Goal: Task Accomplishment & Management: Manage account settings

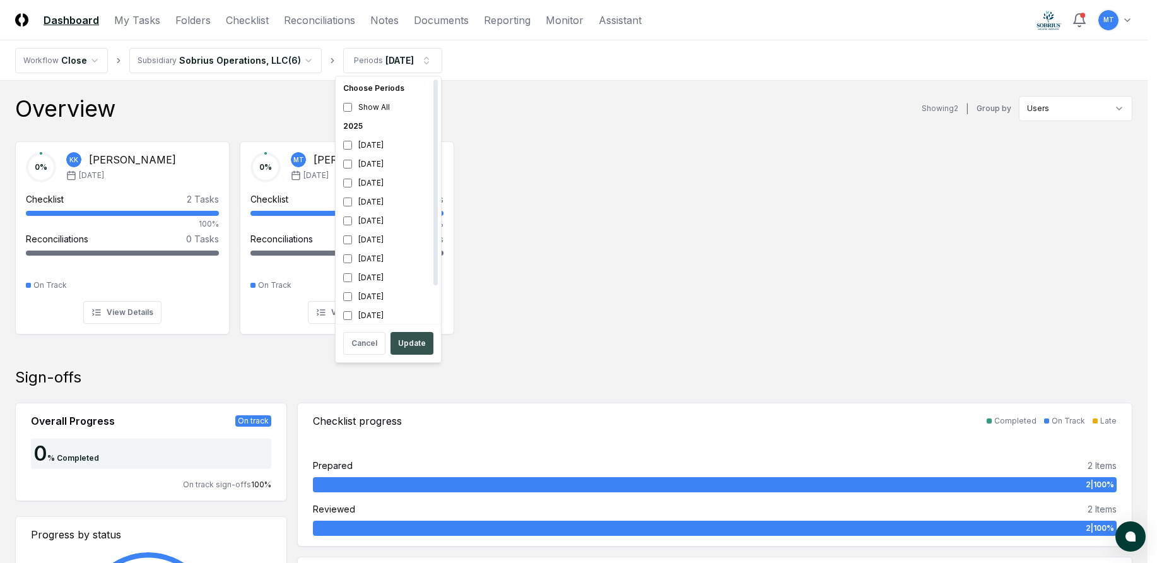
scroll to position [4, 0]
click at [414, 342] on button "Update" at bounding box center [411, 343] width 43 height 23
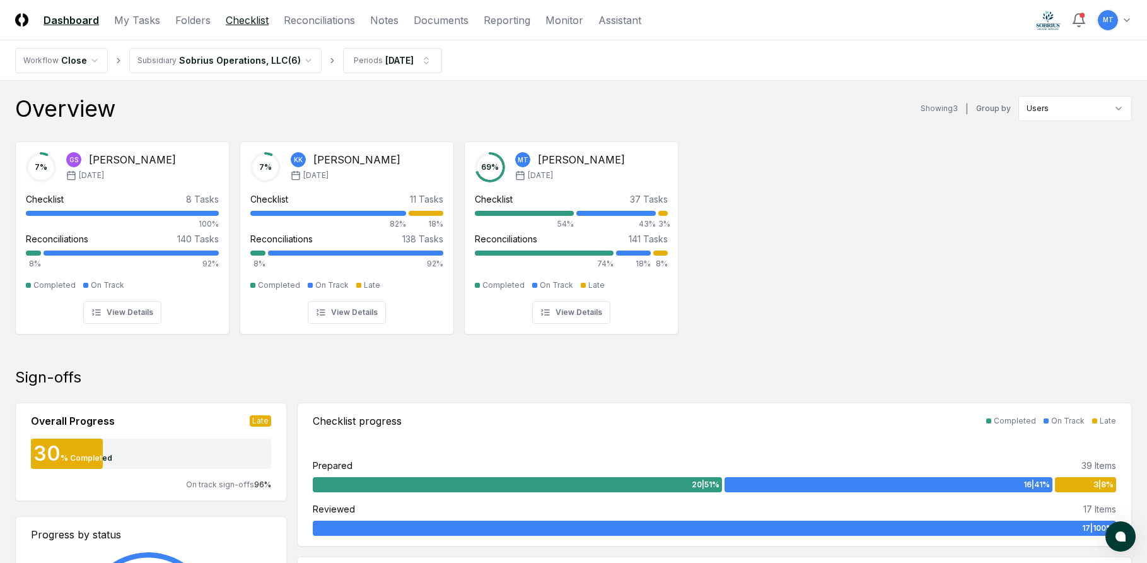
click at [247, 19] on link "Checklist" at bounding box center [247, 20] width 43 height 15
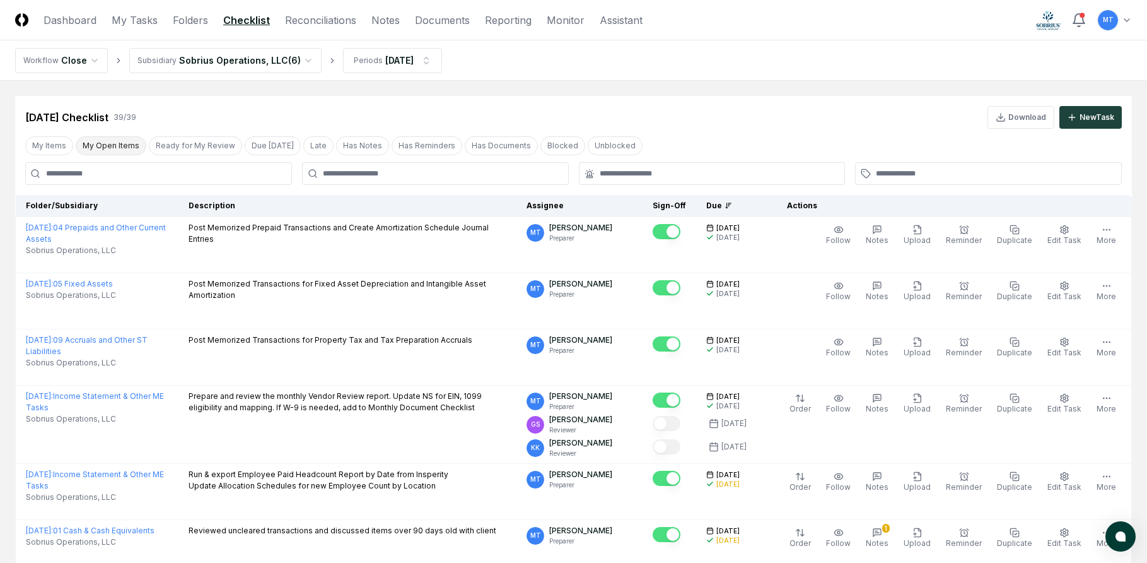
click at [114, 148] on button "My Open Items" at bounding box center [111, 145] width 71 height 19
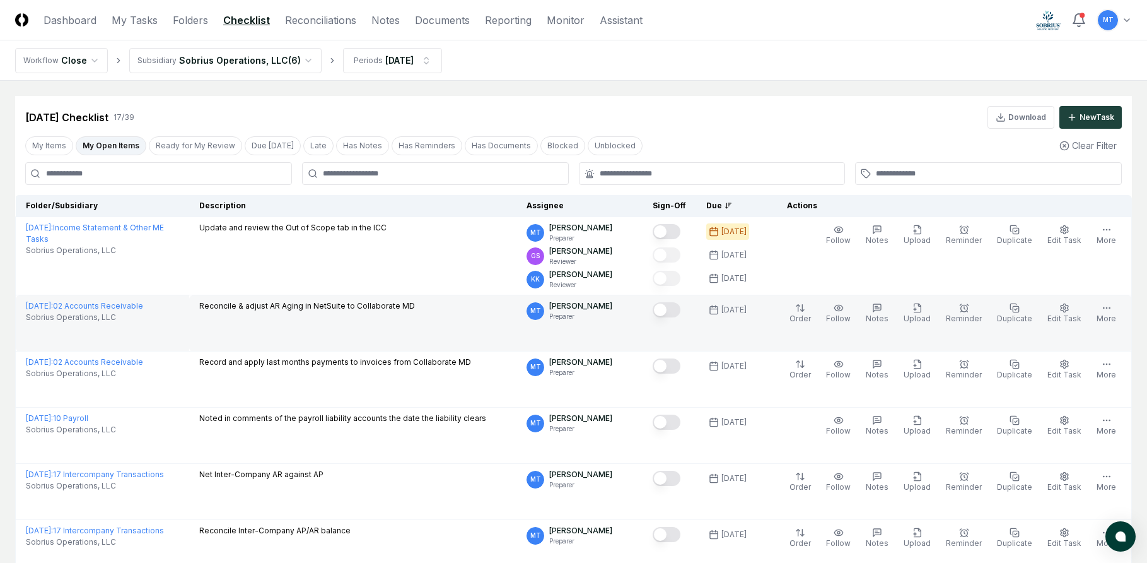
click at [681, 310] on button "Mark complete" at bounding box center [667, 309] width 28 height 15
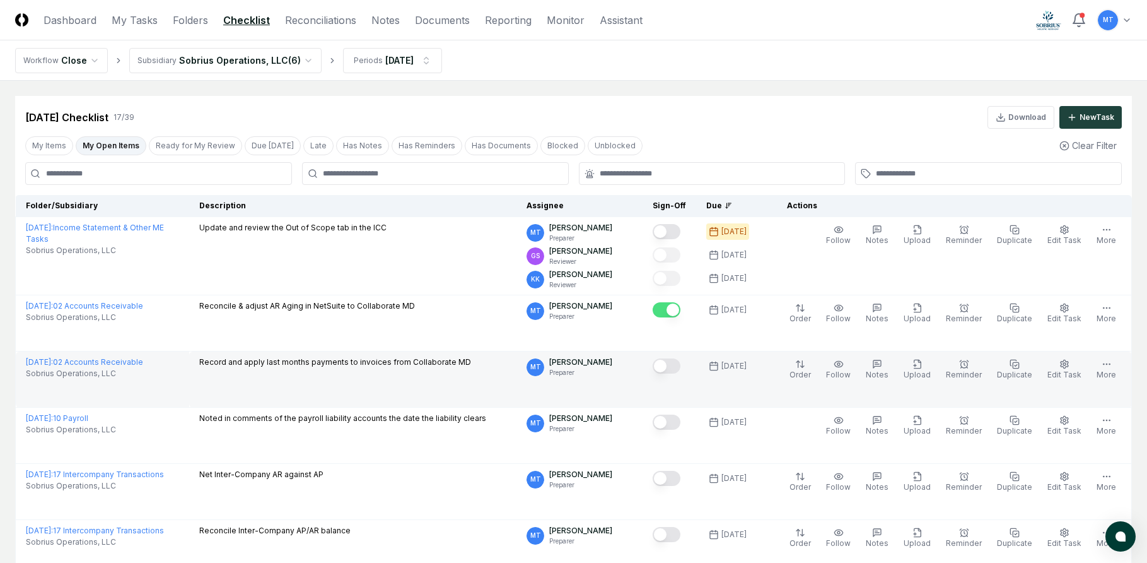
click at [681, 367] on button "Mark complete" at bounding box center [667, 365] width 28 height 15
click at [304, 20] on link "Reconciliations" at bounding box center [320, 20] width 71 height 15
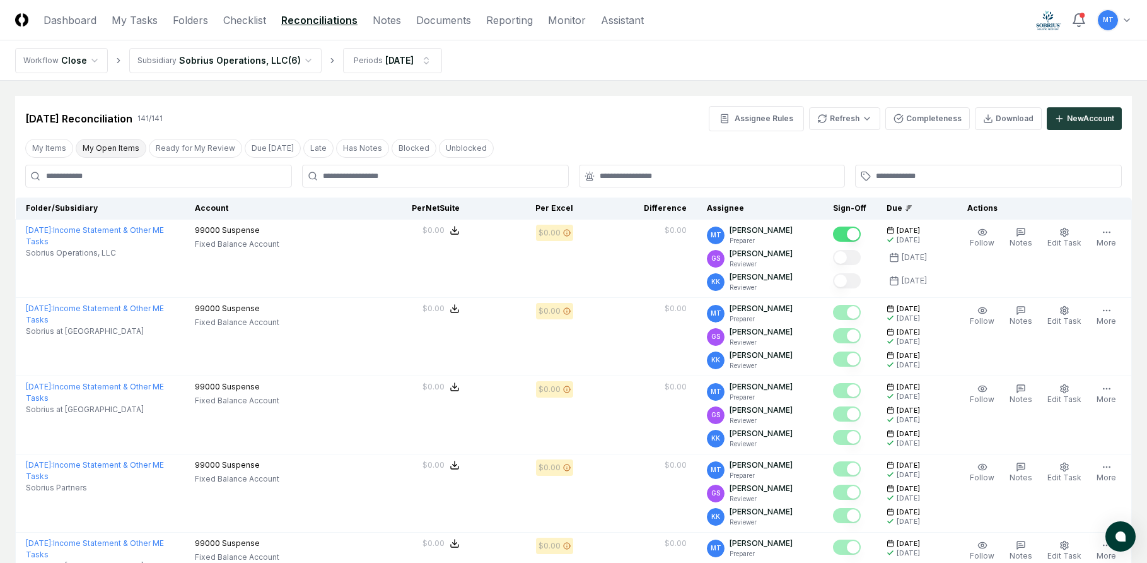
click at [120, 147] on button "My Open Items" at bounding box center [111, 148] width 71 height 19
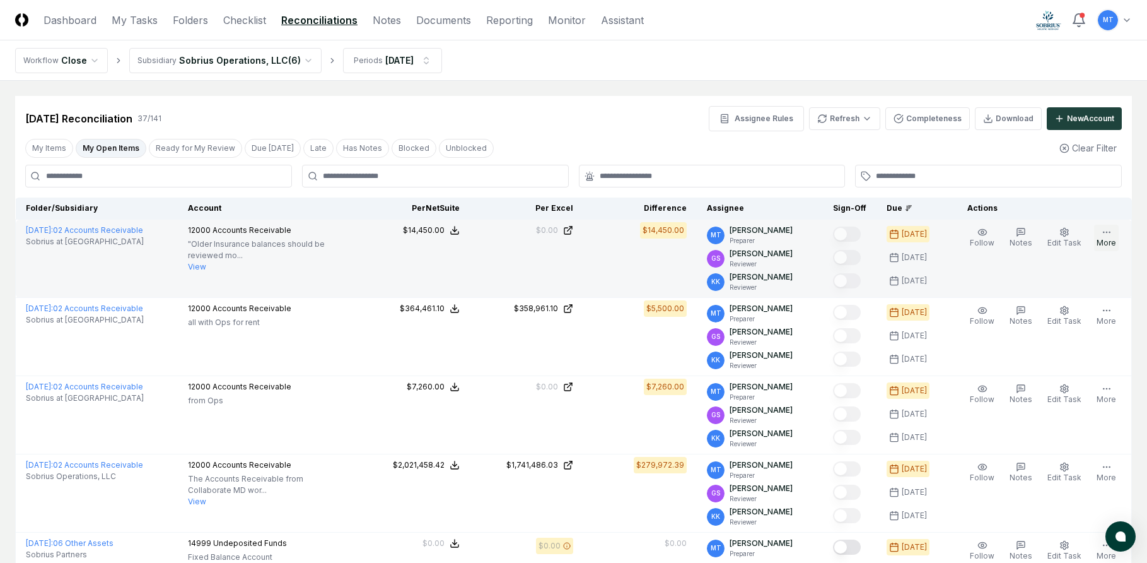
click at [1111, 235] on icon "button" at bounding box center [1107, 232] width 10 height 10
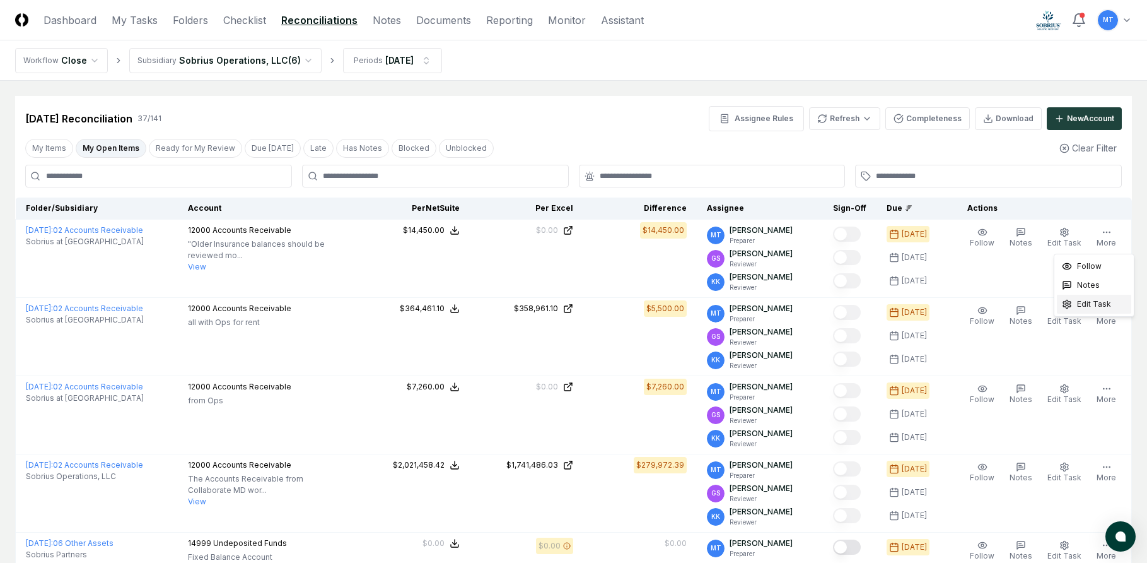
click at [1082, 300] on span "Edit Task" at bounding box center [1094, 303] width 34 height 11
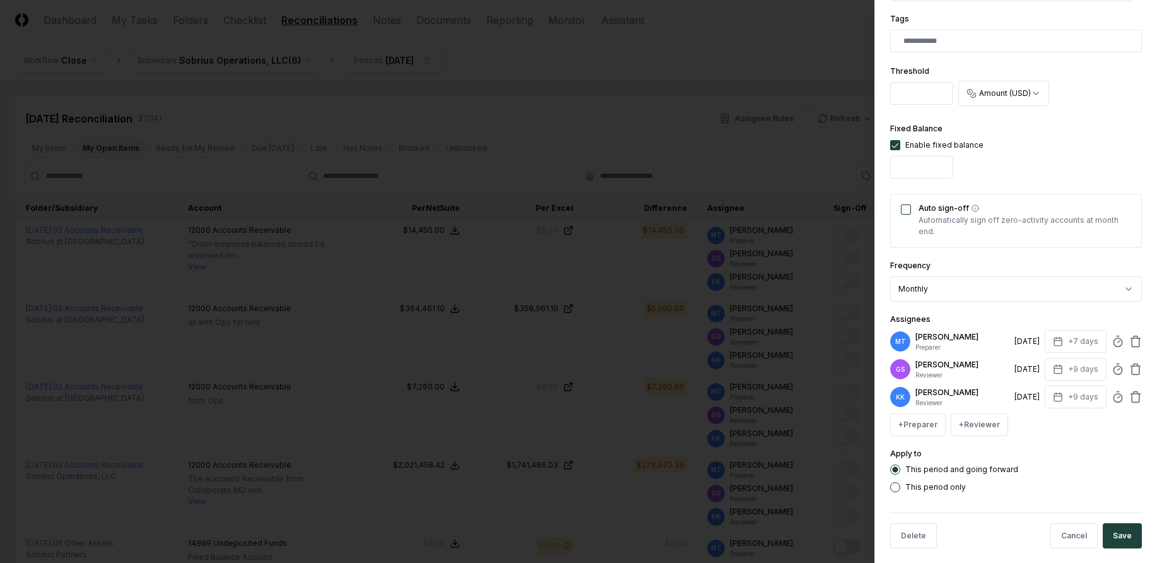
scroll to position [417, 0]
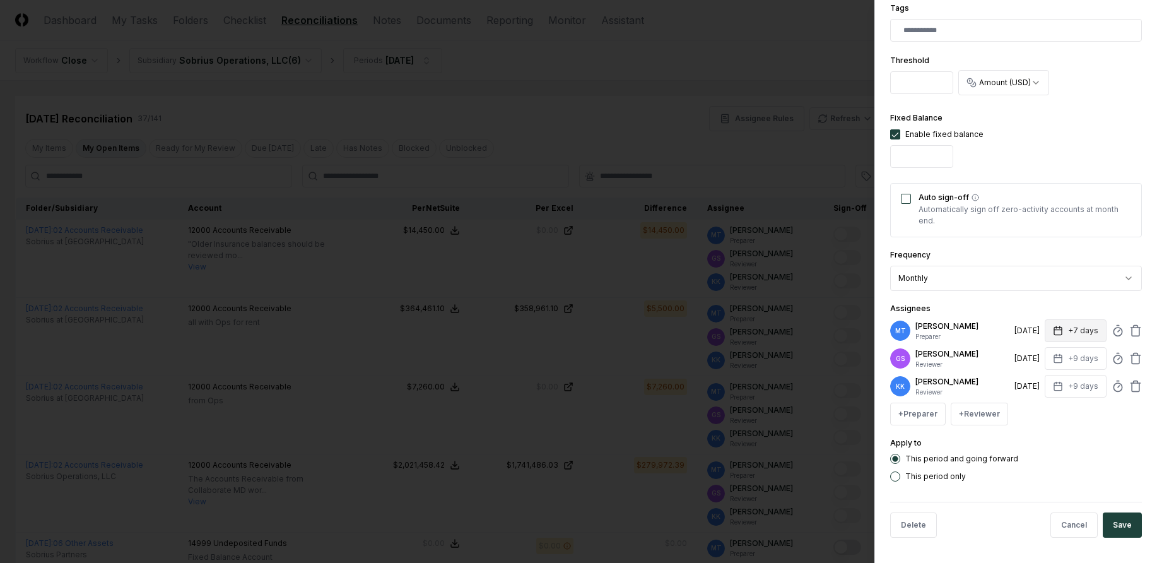
click at [1060, 329] on button "+7 days" at bounding box center [1075, 330] width 62 height 23
type textarea "*"
click at [1034, 377] on input "*" at bounding box center [1027, 380] width 44 height 23
type input "*"
click at [1034, 377] on input "*" at bounding box center [1027, 380] width 44 height 23
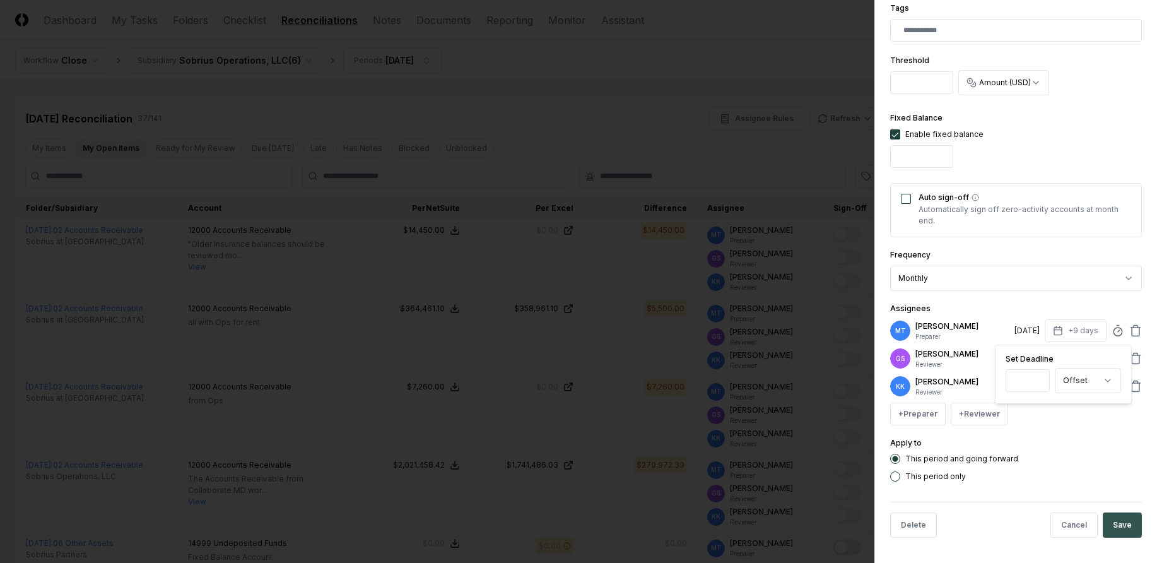
click at [1109, 522] on button "Save" at bounding box center [1121, 524] width 39 height 25
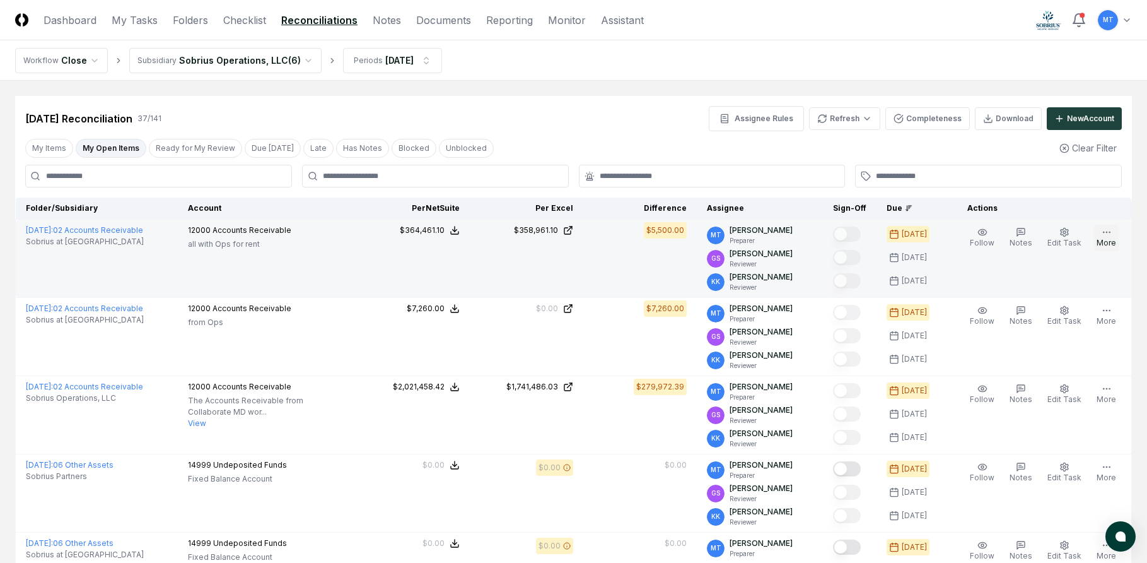
click at [1102, 233] on icon "button" at bounding box center [1107, 232] width 10 height 10
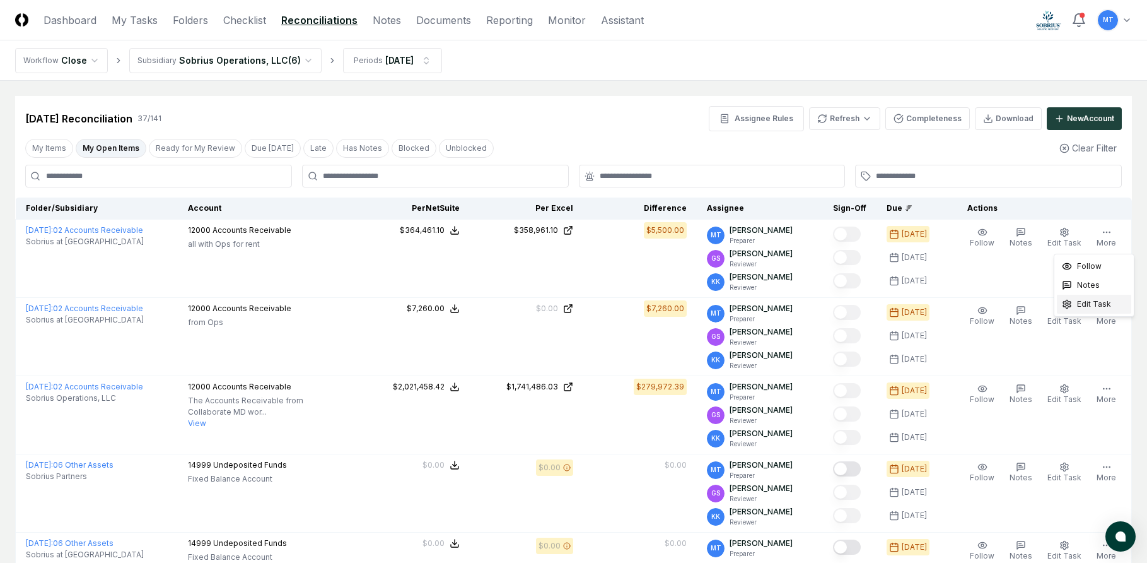
click at [1095, 307] on span "Edit Task" at bounding box center [1094, 303] width 34 height 11
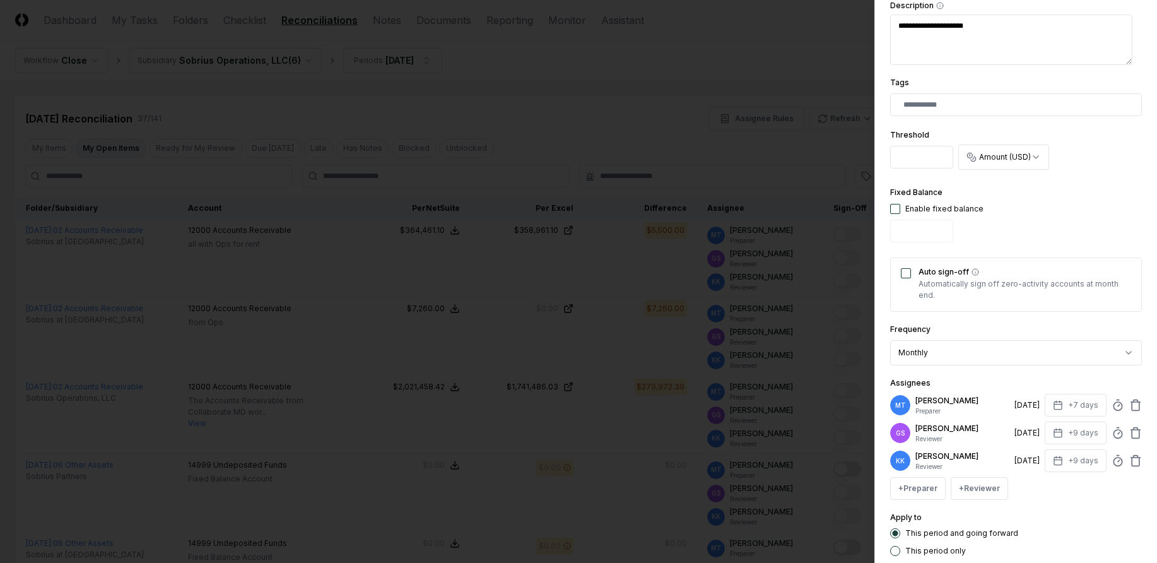
scroll to position [378, 0]
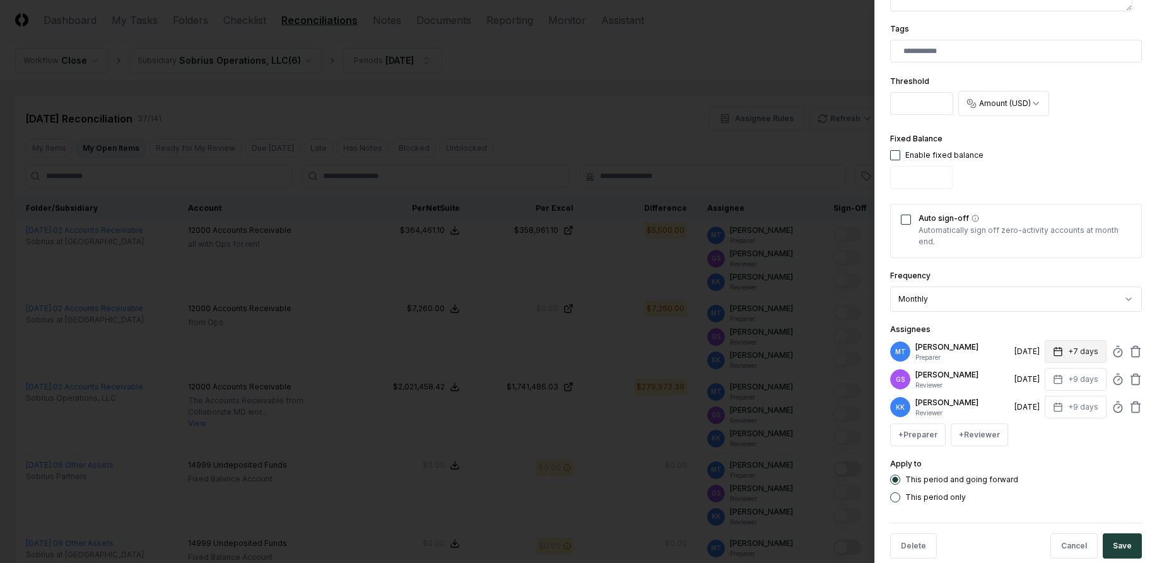
click at [1053, 351] on icon "button" at bounding box center [1058, 351] width 10 height 10
type textarea "*"
click at [1039, 400] on input "*" at bounding box center [1028, 401] width 44 height 23
type input "*"
click at [1039, 400] on input "*" at bounding box center [1027, 401] width 44 height 23
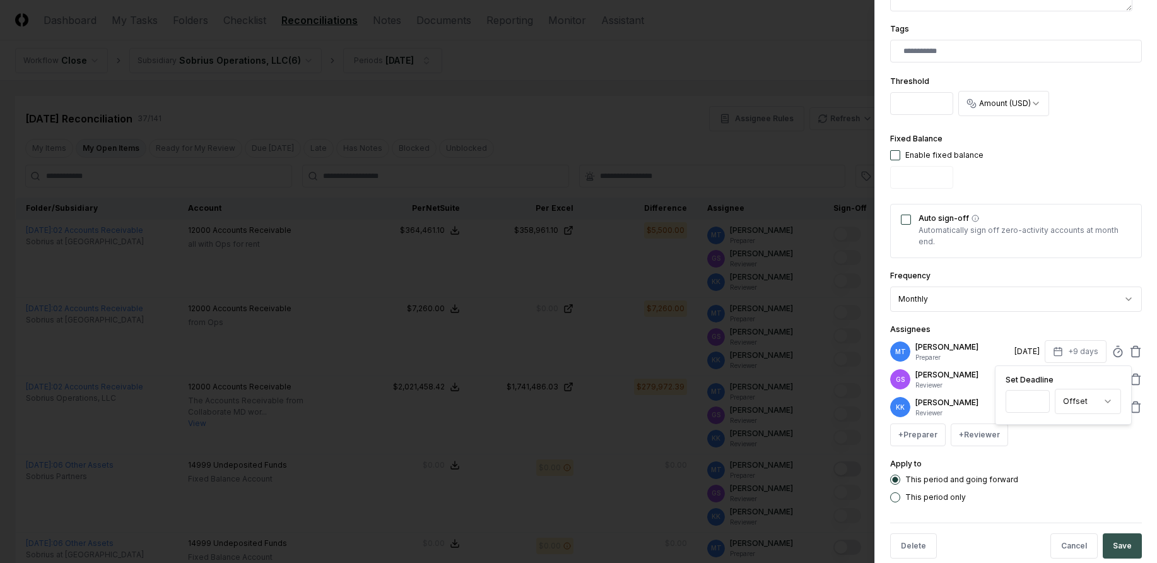
click at [1113, 544] on button "Save" at bounding box center [1121, 545] width 39 height 25
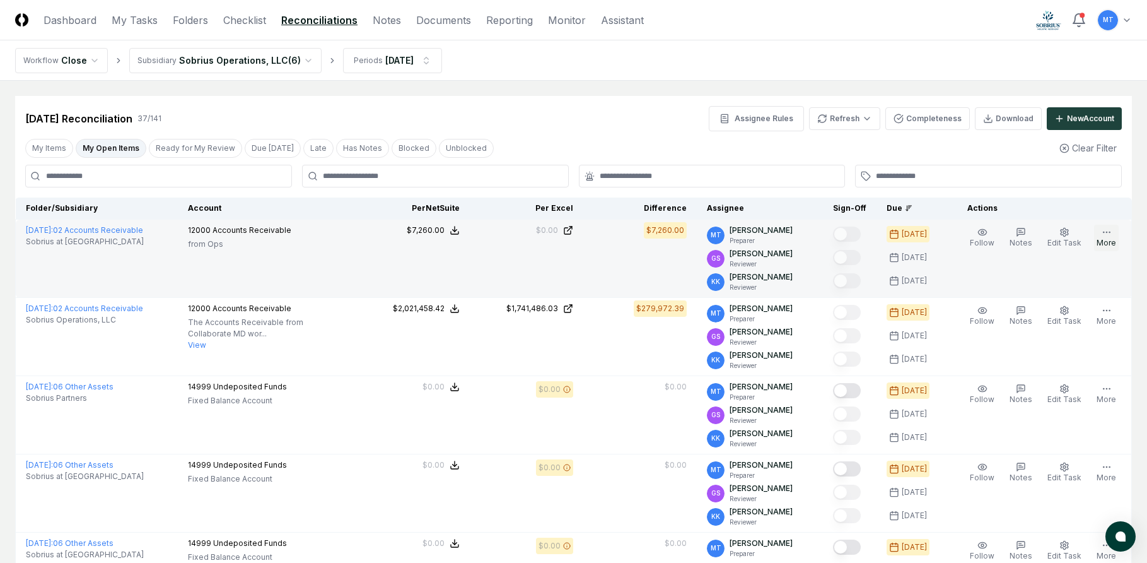
click at [1107, 235] on icon "button" at bounding box center [1107, 232] width 10 height 10
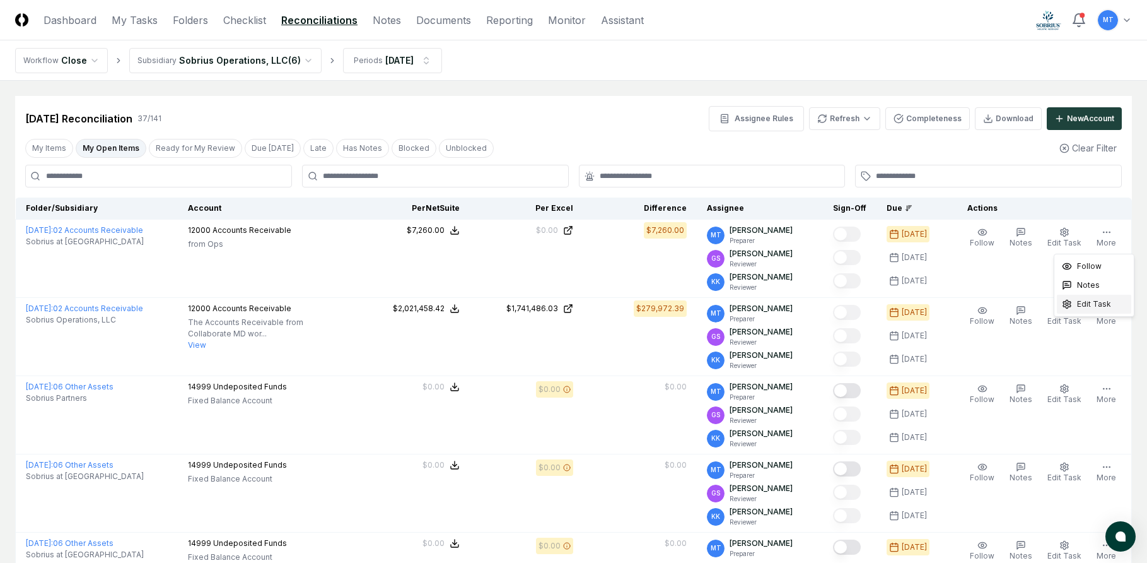
click at [1102, 303] on span "Edit Task" at bounding box center [1094, 303] width 34 height 11
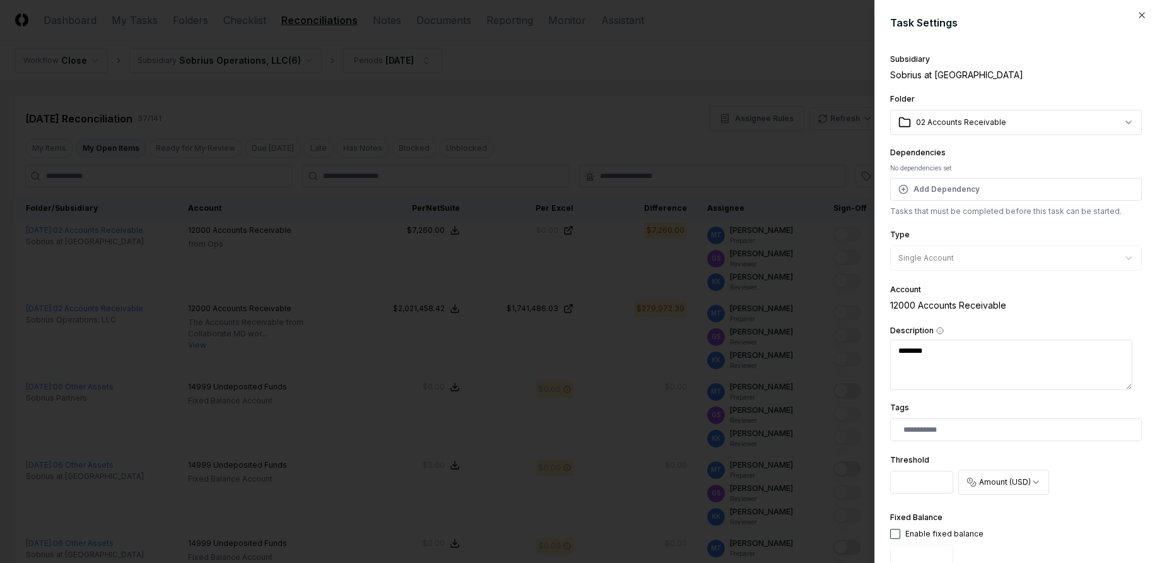
scroll to position [315, 0]
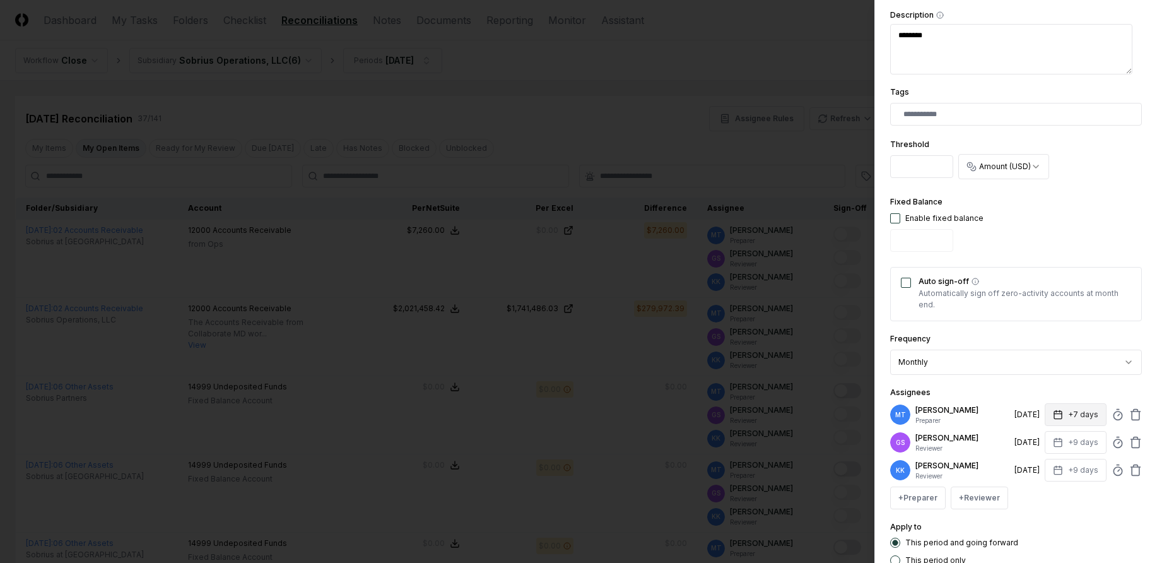
click at [1054, 414] on icon "button" at bounding box center [1058, 414] width 8 height 0
type textarea "*"
click at [1039, 461] on input "*" at bounding box center [1027, 464] width 44 height 23
type input "*"
click at [1039, 461] on input "*" at bounding box center [1027, 464] width 44 height 23
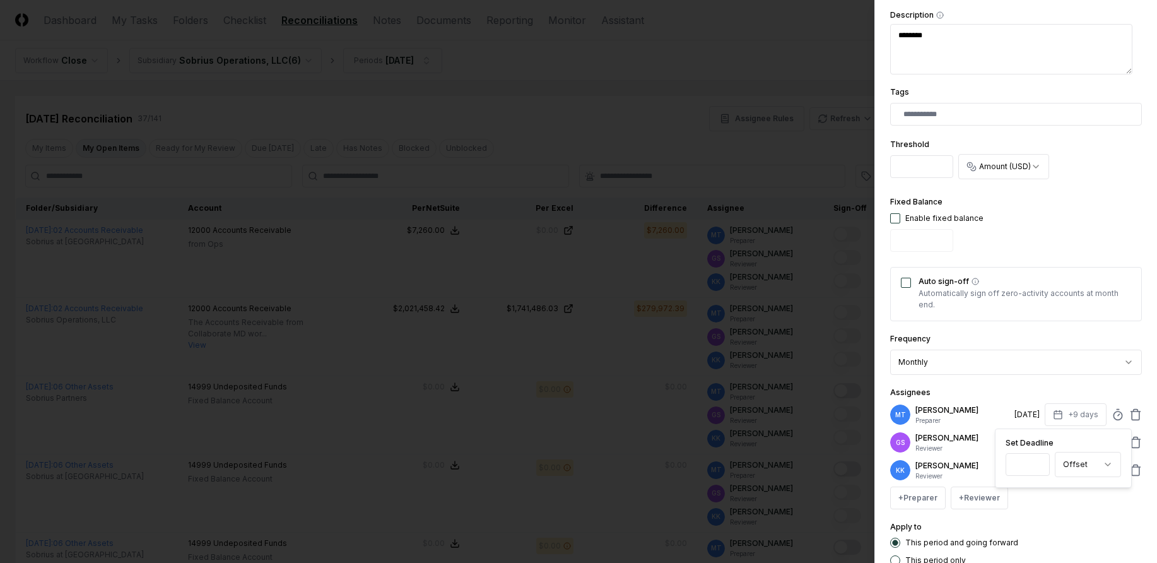
click at [1077, 532] on div "Apply to This period and going forward This period only" at bounding box center [1016, 542] width 252 height 46
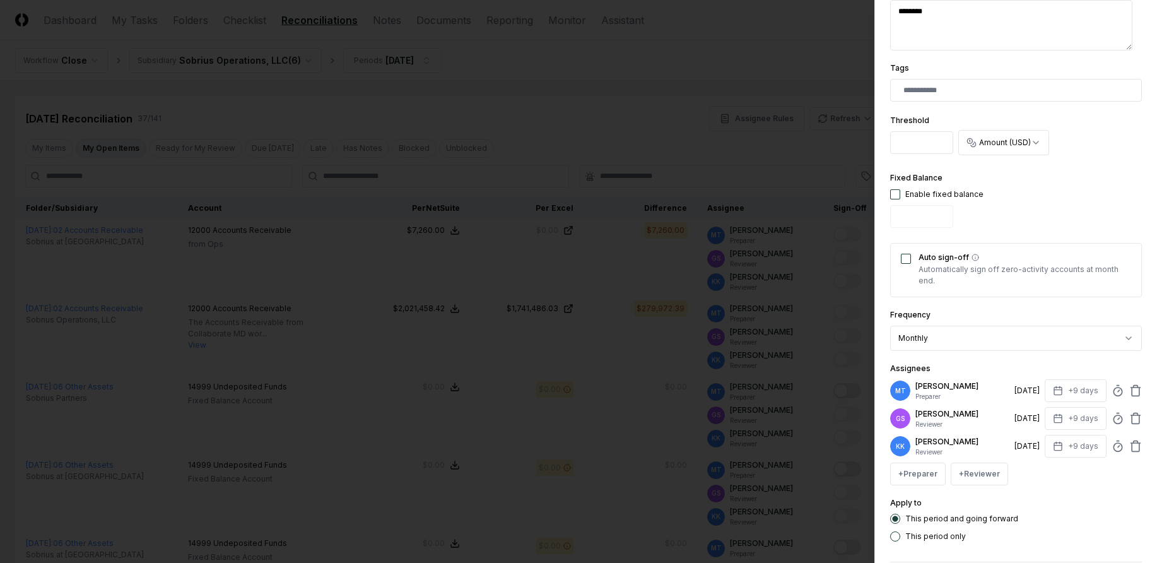
scroll to position [399, 0]
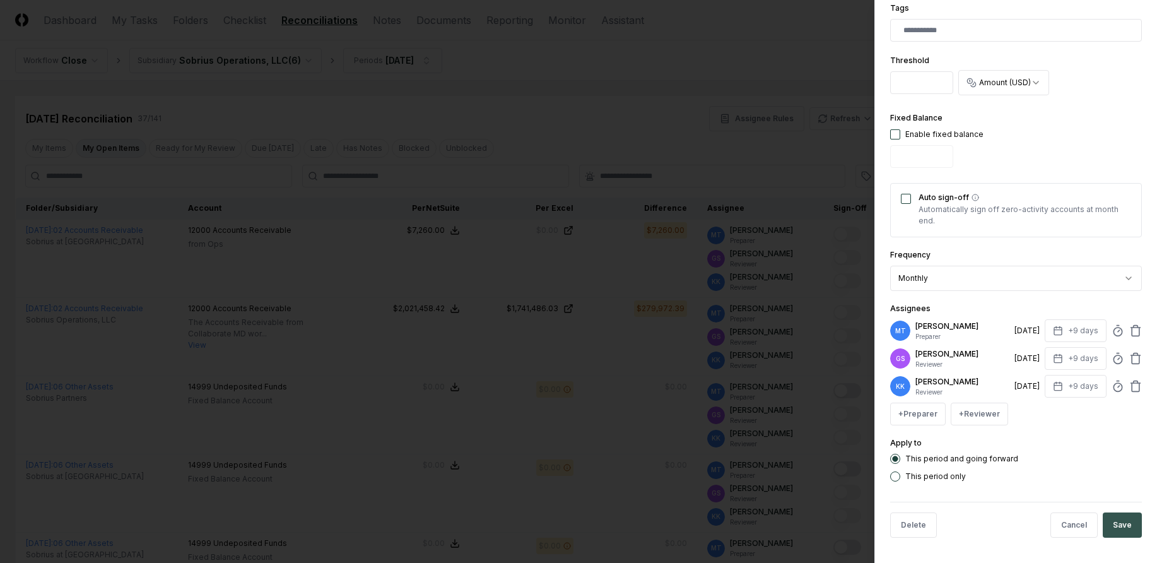
click at [1114, 526] on button "Save" at bounding box center [1121, 524] width 39 height 25
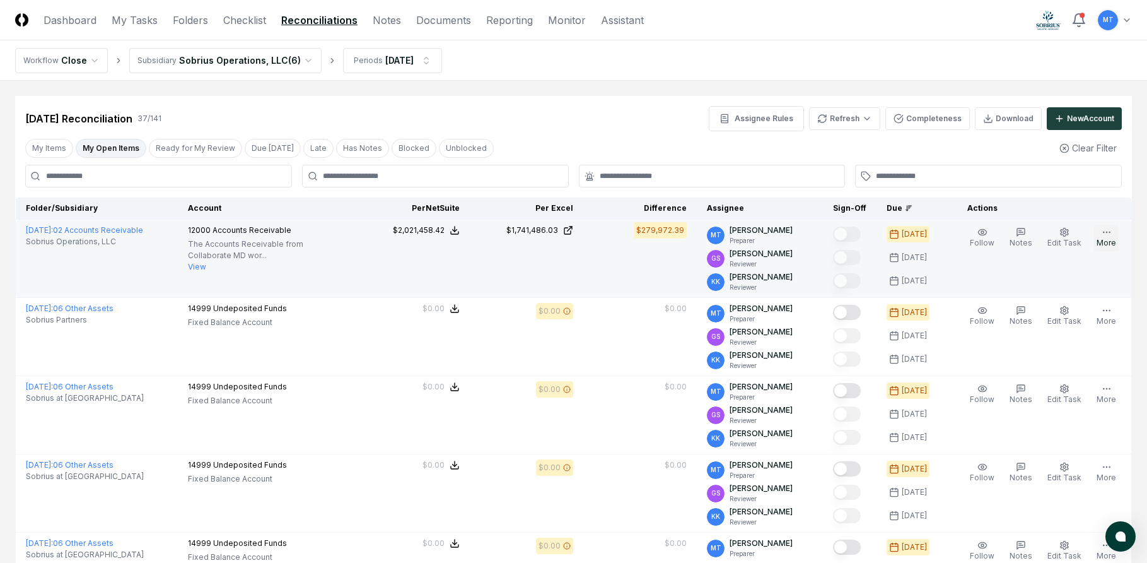
click at [1107, 235] on icon "button" at bounding box center [1107, 232] width 10 height 10
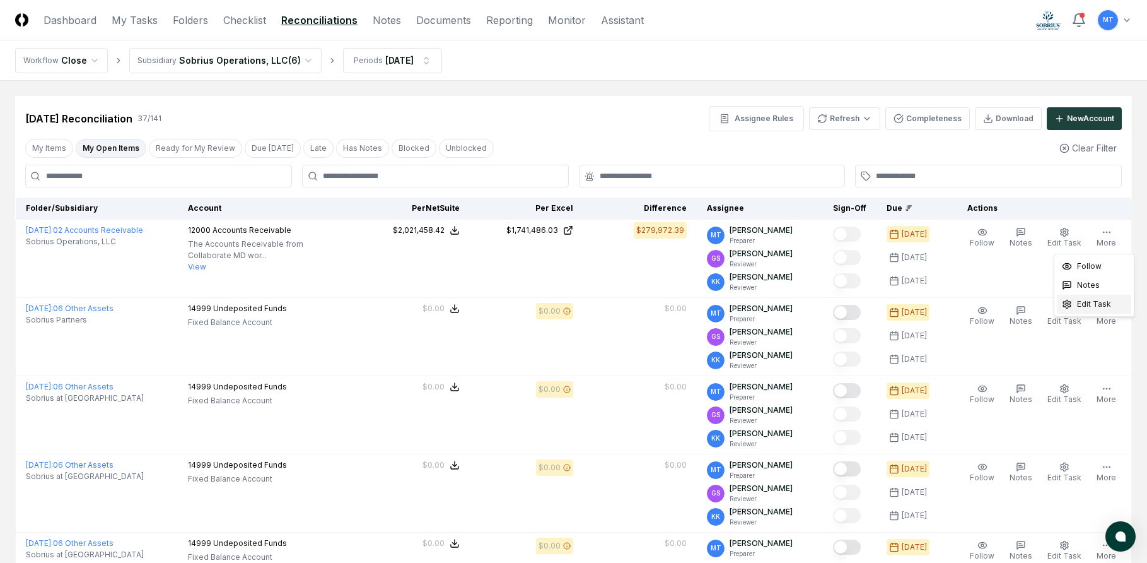
click at [1102, 300] on span "Edit Task" at bounding box center [1094, 303] width 34 height 11
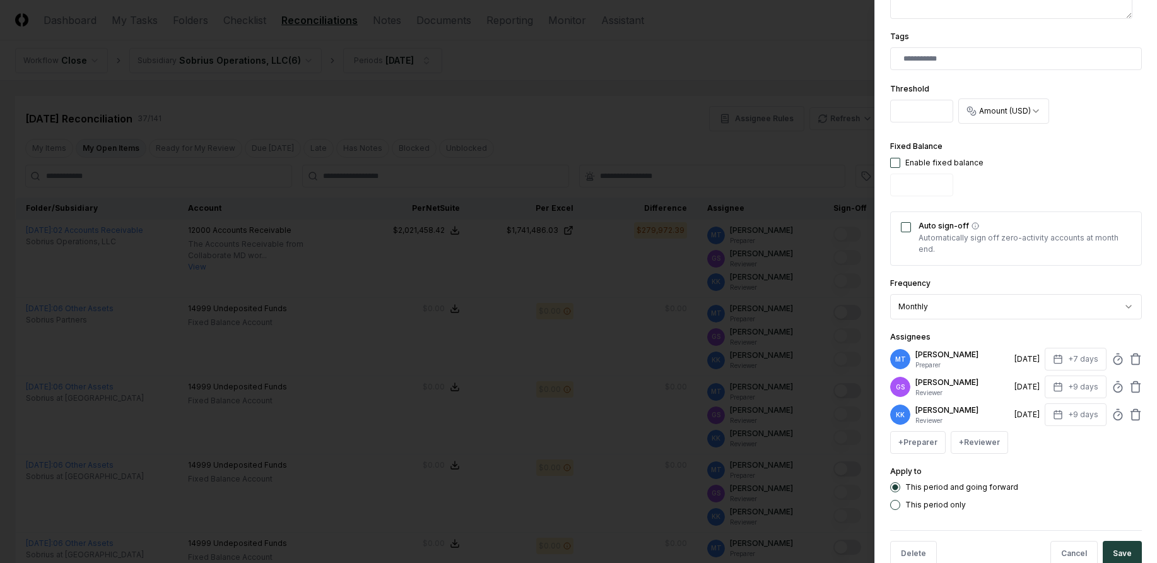
scroll to position [378, 0]
click at [1053, 358] on icon "button" at bounding box center [1058, 358] width 10 height 10
type textarea "*"
click at [1039, 405] on input "*" at bounding box center [1028, 407] width 44 height 23
type input "*"
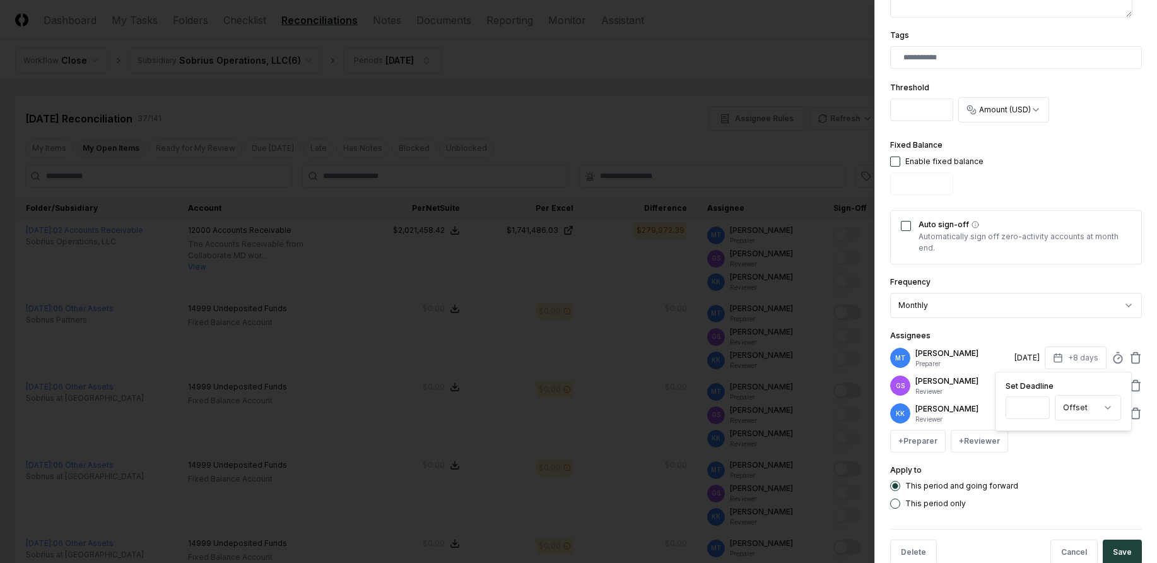
click at [1039, 405] on input "*" at bounding box center [1027, 407] width 44 height 23
click at [1108, 548] on button "Save" at bounding box center [1121, 551] width 39 height 25
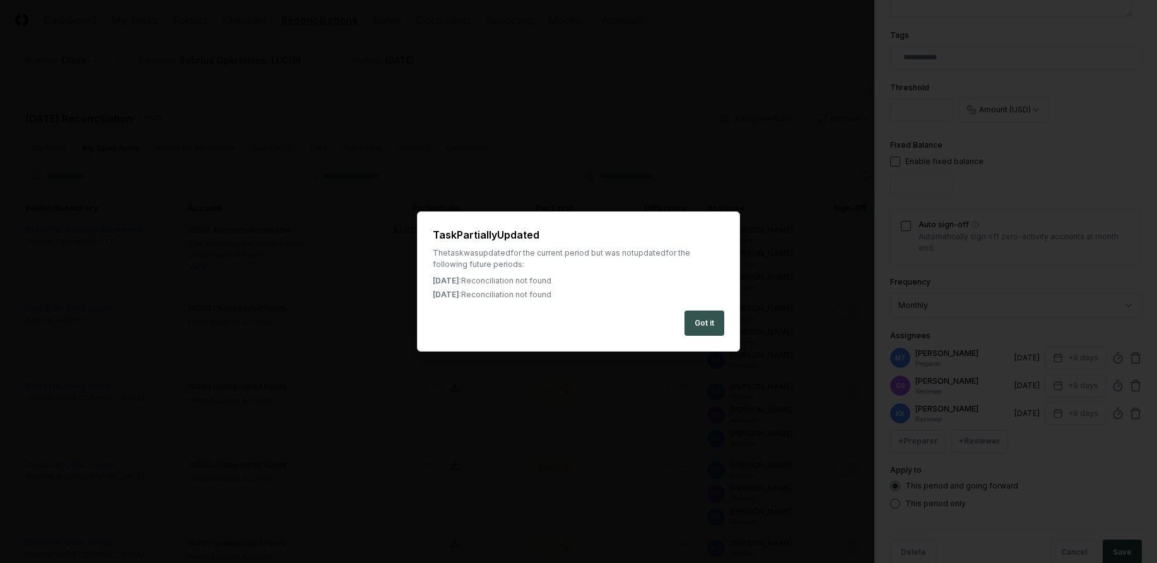
click at [706, 327] on button "Got it" at bounding box center [704, 322] width 40 height 25
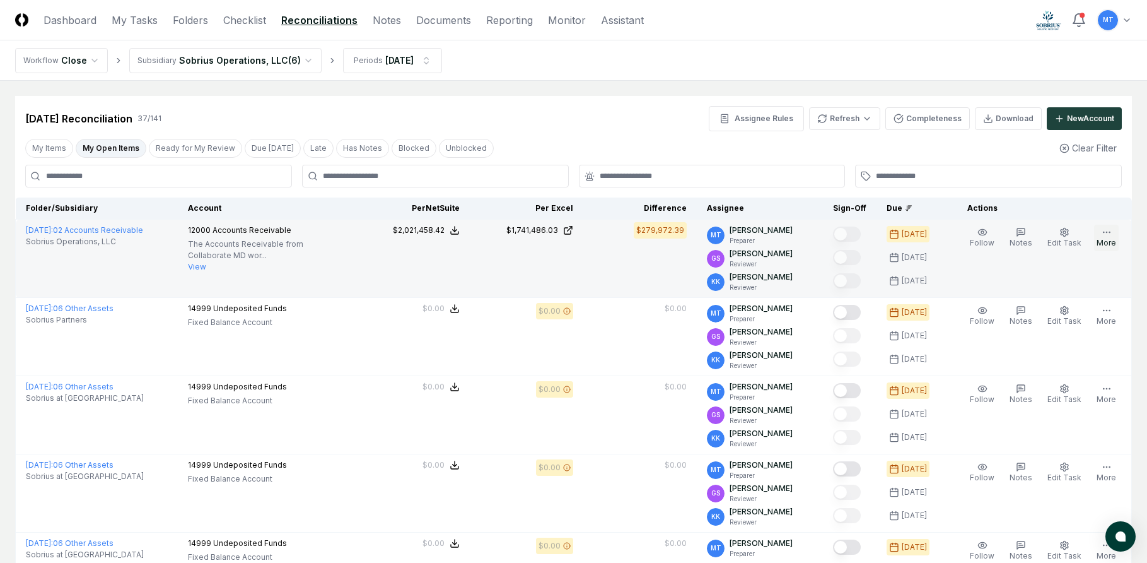
click at [1109, 305] on icon "button" at bounding box center [1107, 310] width 10 height 10
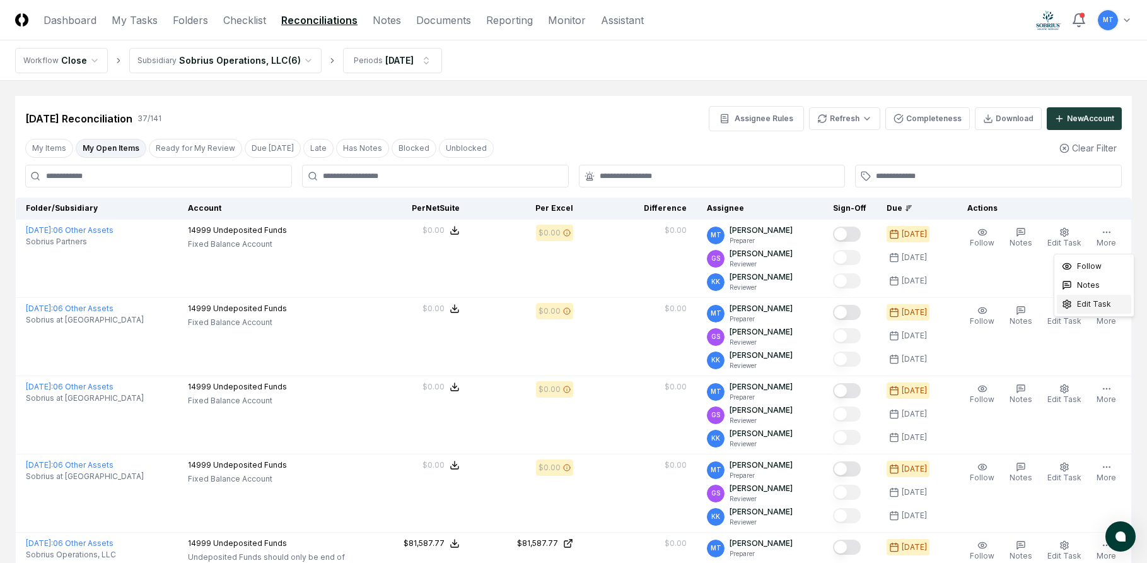
click at [1097, 310] on div "Edit Task" at bounding box center [1094, 304] width 74 height 19
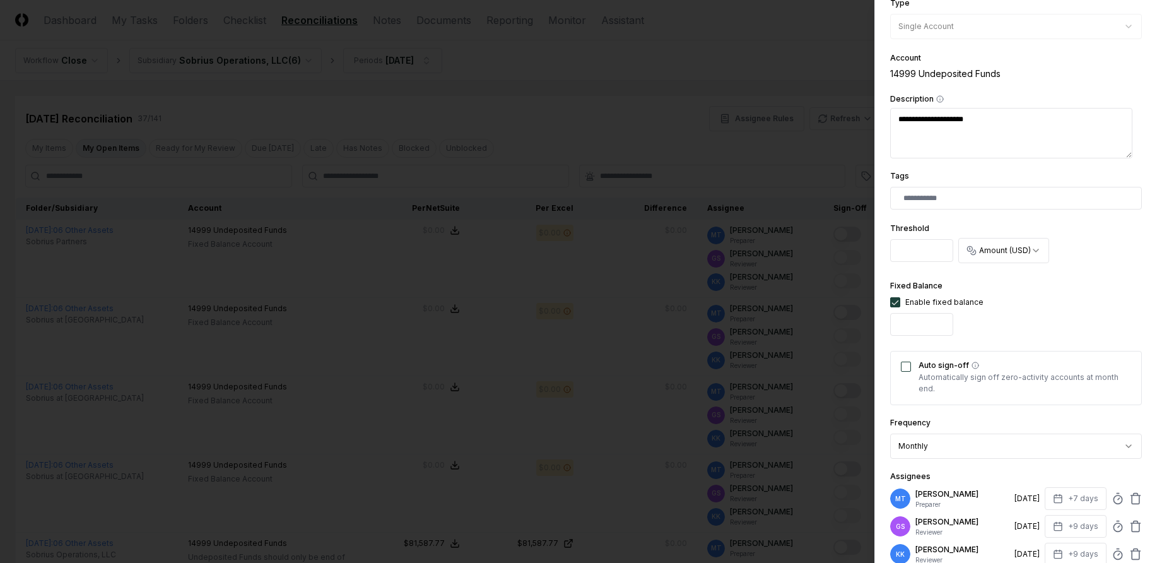
scroll to position [315, 0]
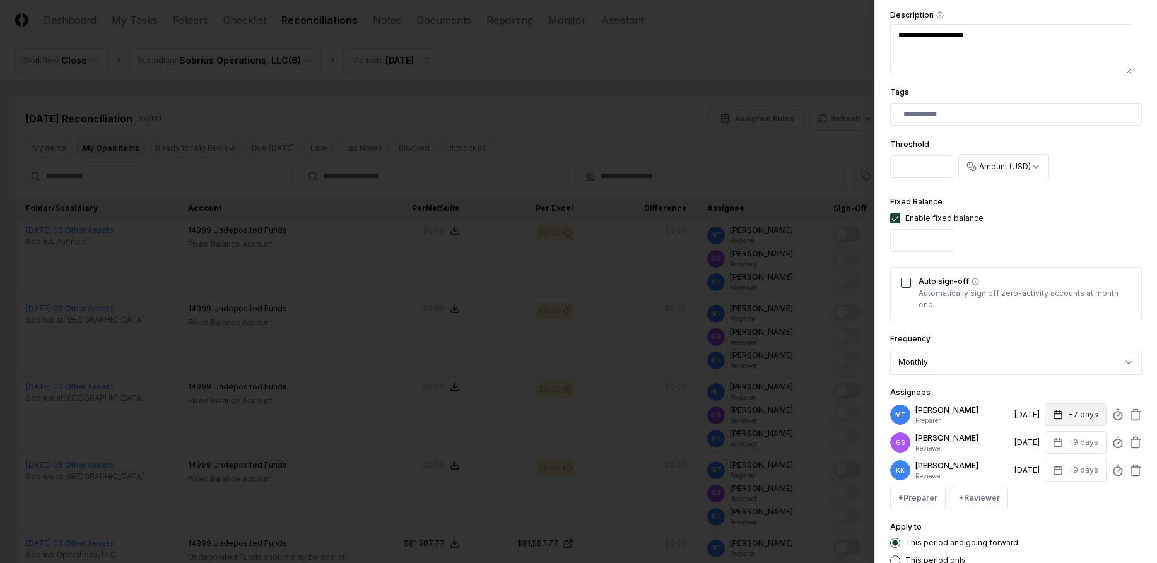
click at [1053, 416] on icon "button" at bounding box center [1058, 414] width 10 height 10
type textarea "*"
click at [1038, 462] on input "*" at bounding box center [1027, 464] width 44 height 23
type input "*"
click at [1038, 462] on input "*" at bounding box center [1027, 464] width 44 height 23
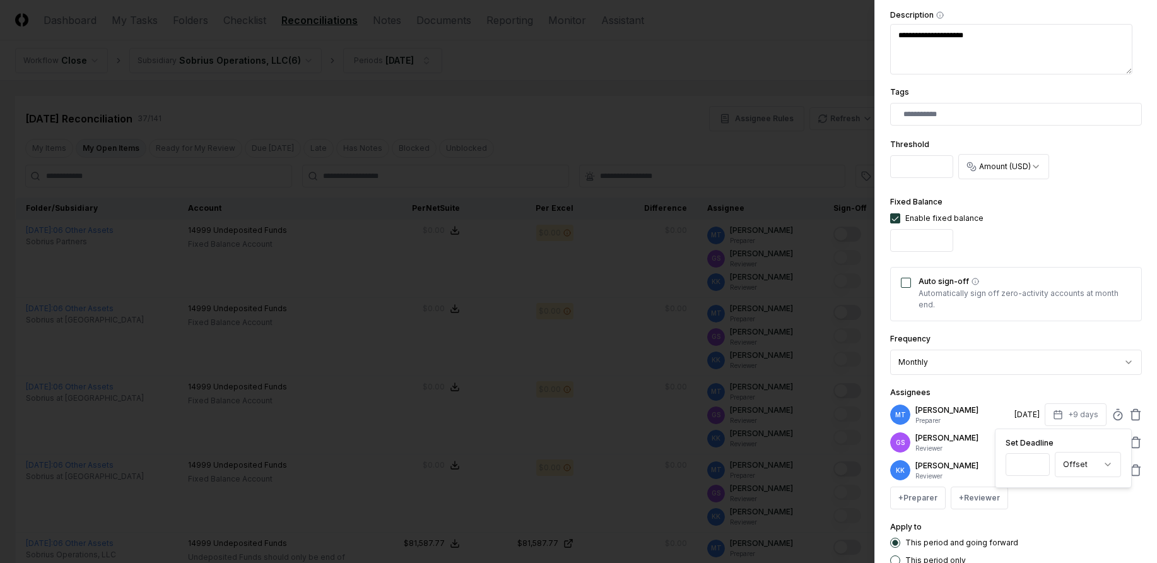
click at [1064, 529] on div "Apply to This period and going forward This period only" at bounding box center [1016, 542] width 252 height 46
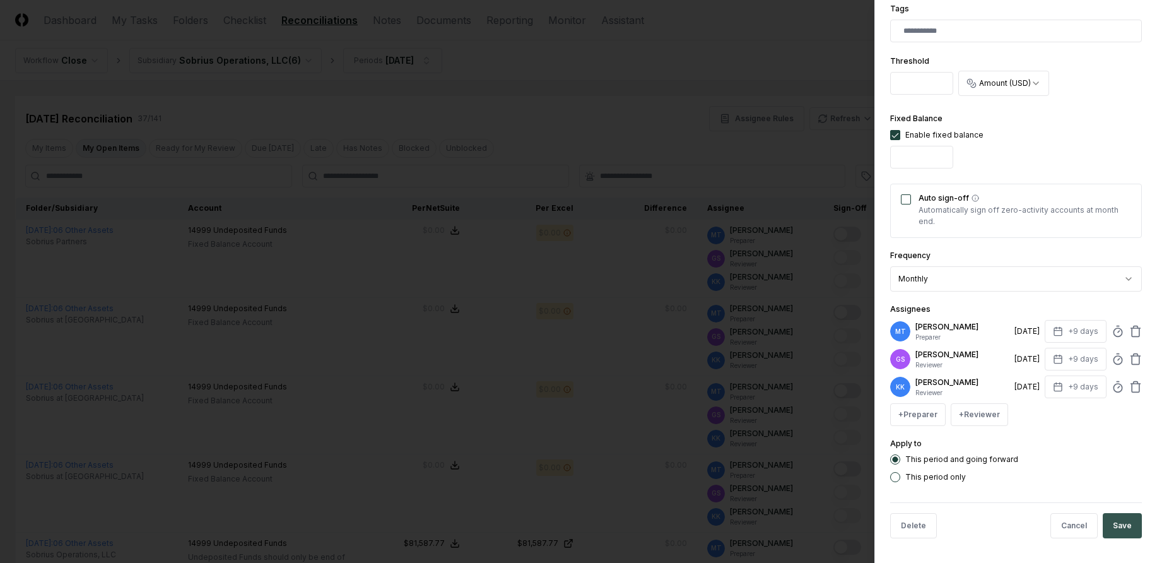
scroll to position [399, 0]
click at [1114, 520] on button "Save" at bounding box center [1121, 524] width 39 height 25
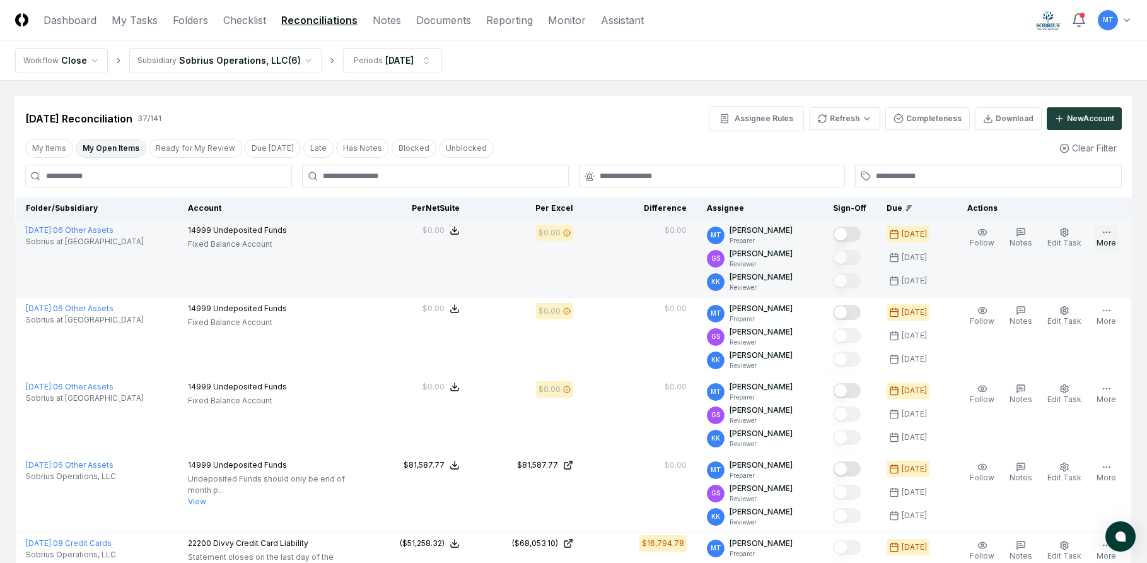
click at [1102, 231] on icon "button" at bounding box center [1107, 232] width 10 height 10
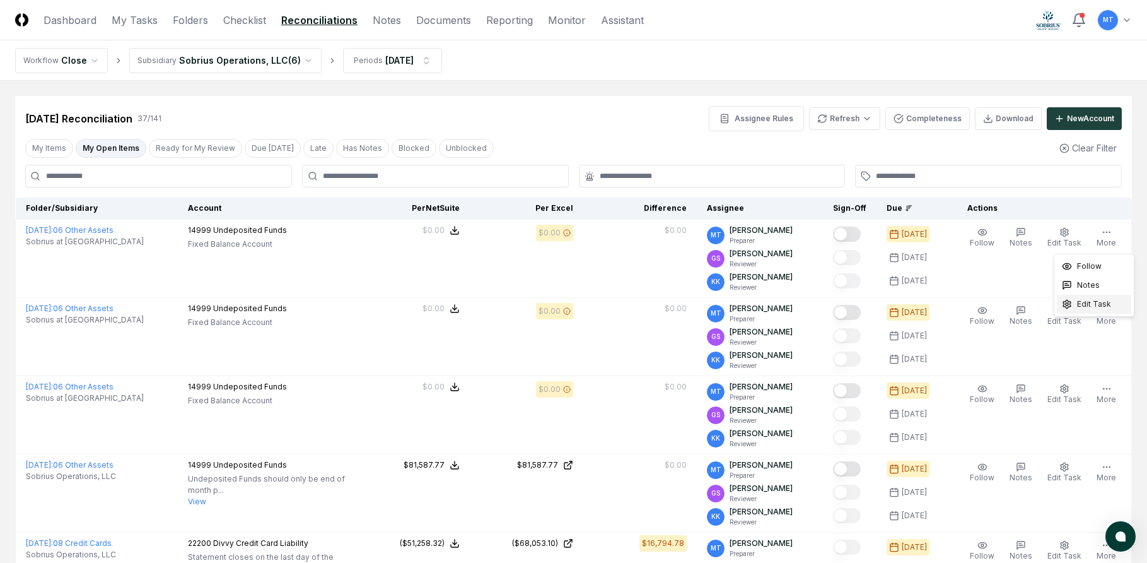
click at [1093, 303] on span "Edit Task" at bounding box center [1094, 303] width 34 height 11
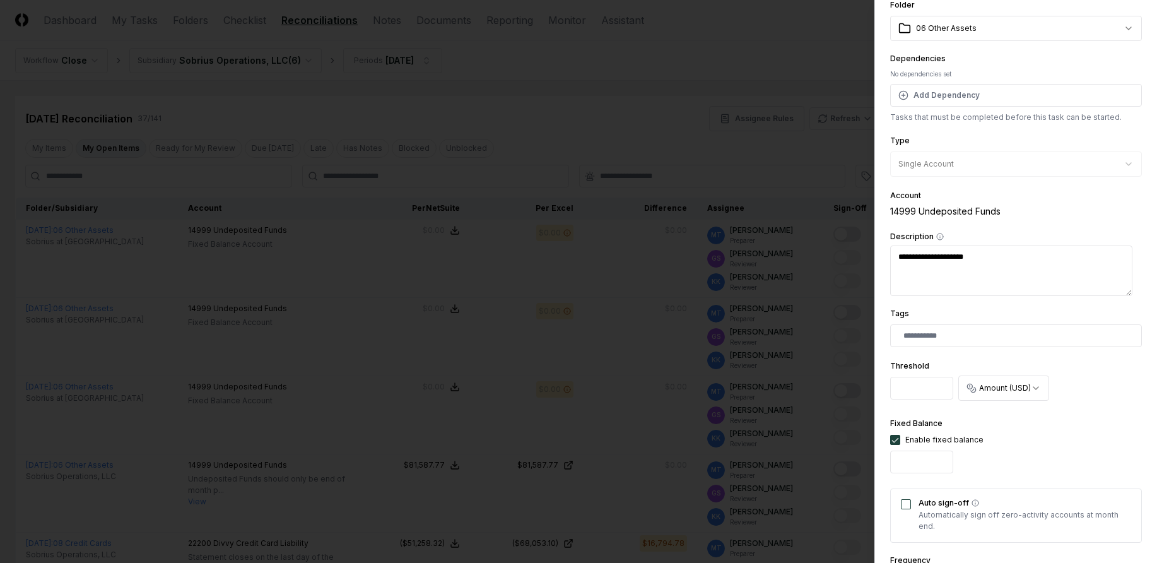
scroll to position [378, 0]
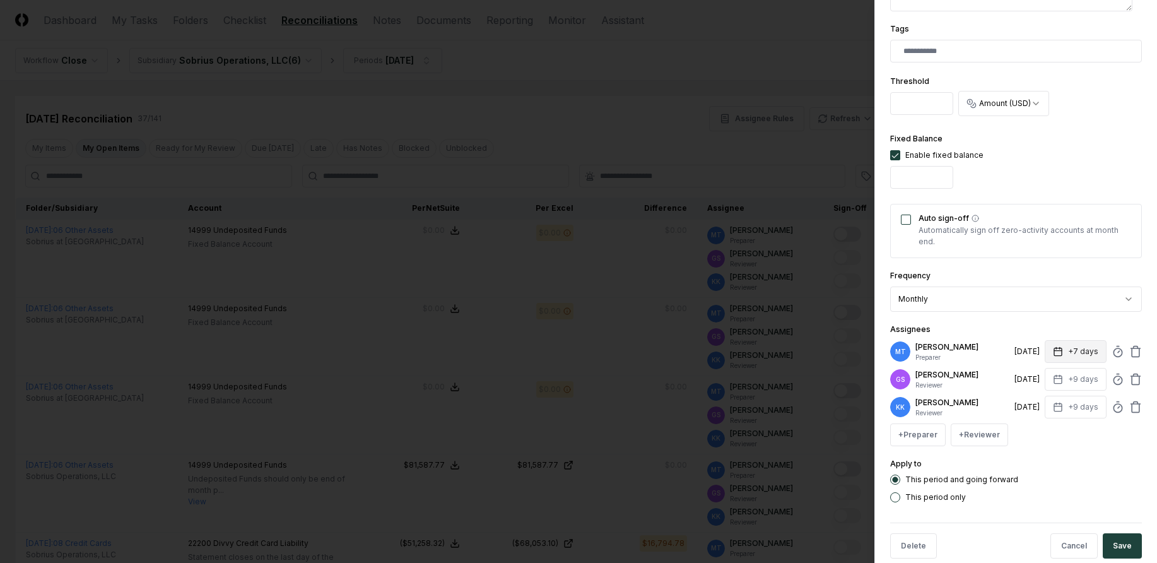
click at [1053, 352] on icon "button" at bounding box center [1058, 351] width 10 height 10
type textarea "*"
click at [1037, 398] on input "*" at bounding box center [1028, 401] width 44 height 23
type input "*"
click at [1037, 398] on input "*" at bounding box center [1027, 401] width 44 height 23
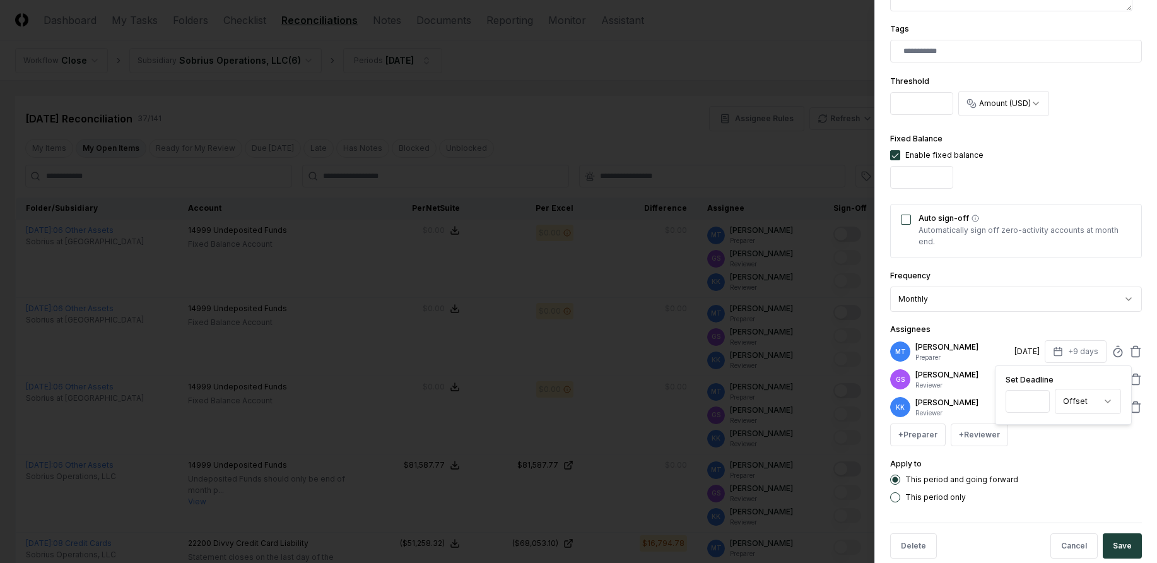
click at [1053, 466] on div "Apply to This period and going forward This period only" at bounding box center [1016, 479] width 252 height 46
click at [1110, 547] on button "Save" at bounding box center [1121, 545] width 39 height 25
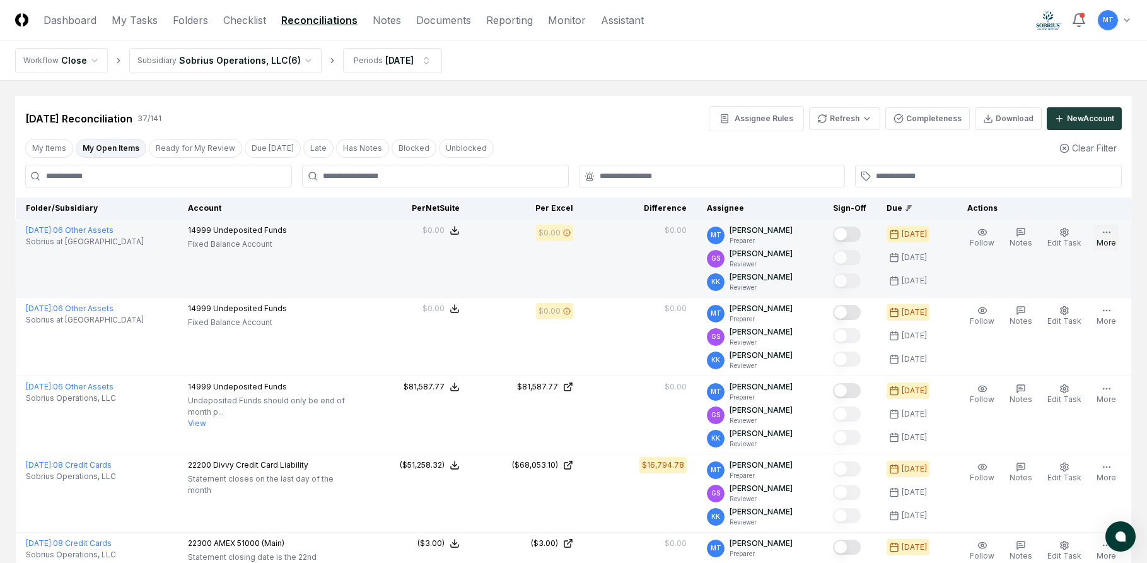
click at [1103, 236] on icon "button" at bounding box center [1107, 232] width 10 height 10
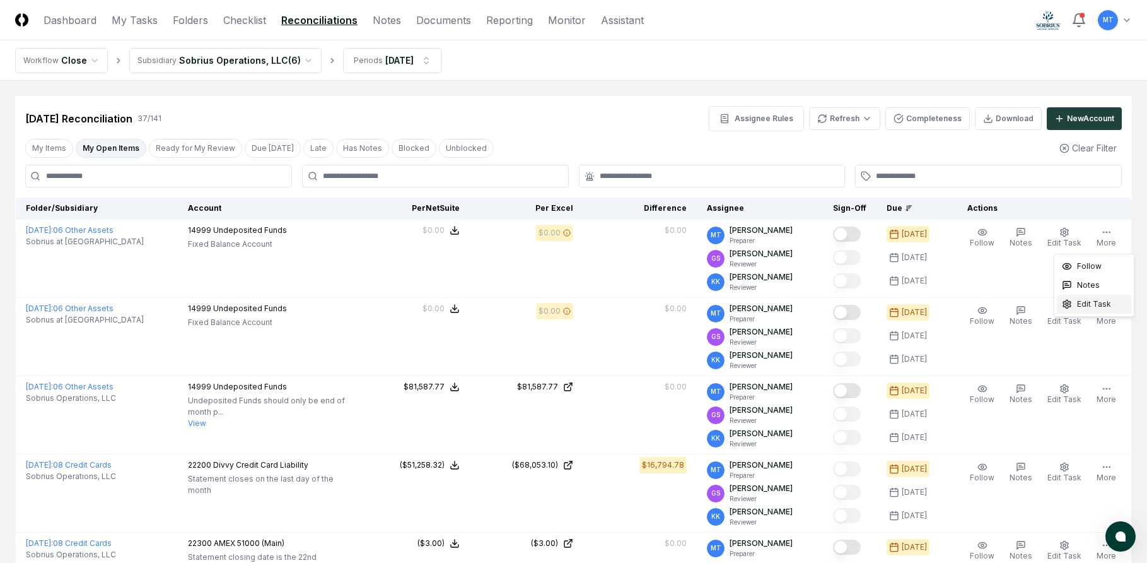
click at [1092, 300] on span "Edit Task" at bounding box center [1094, 303] width 34 height 11
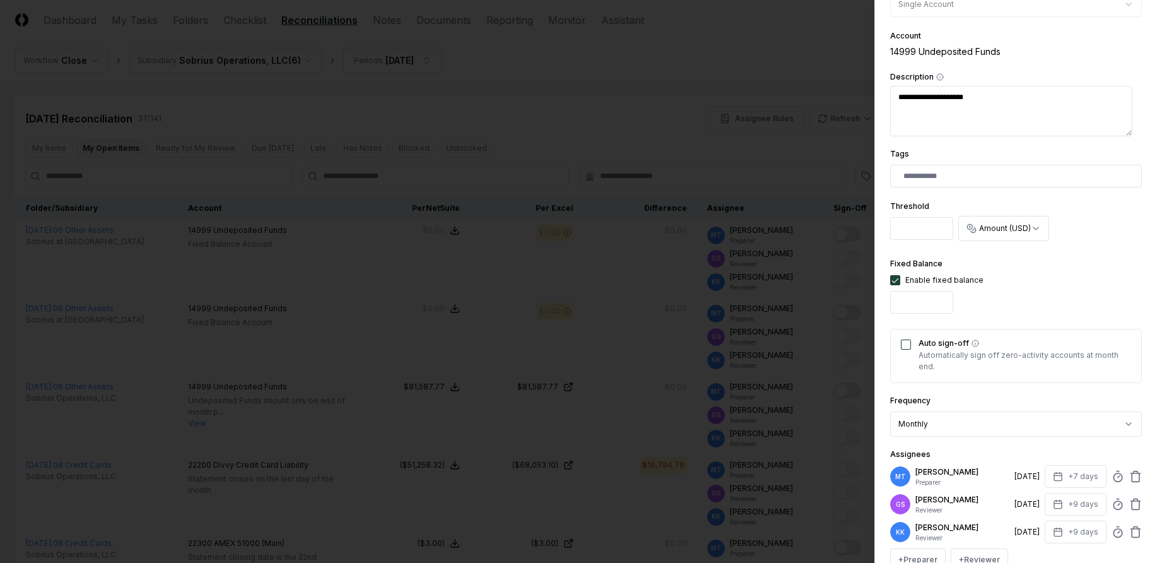
scroll to position [315, 0]
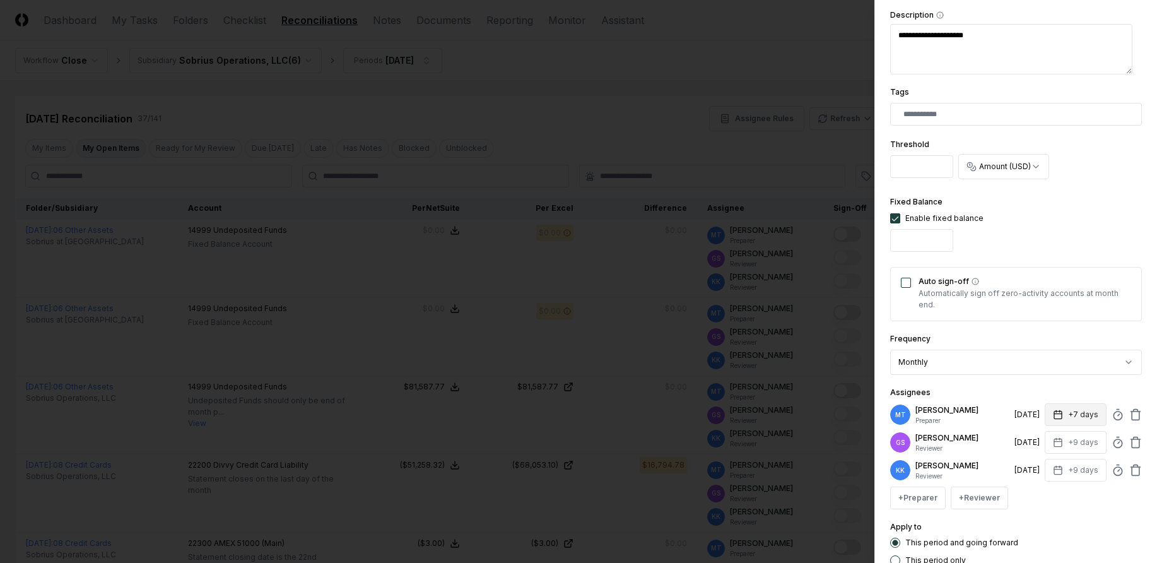
click at [1054, 414] on icon "button" at bounding box center [1058, 414] width 8 height 0
type textarea "*"
click at [1036, 461] on input "*" at bounding box center [1028, 464] width 44 height 23
type input "*"
click at [1036, 461] on input "*" at bounding box center [1027, 464] width 44 height 23
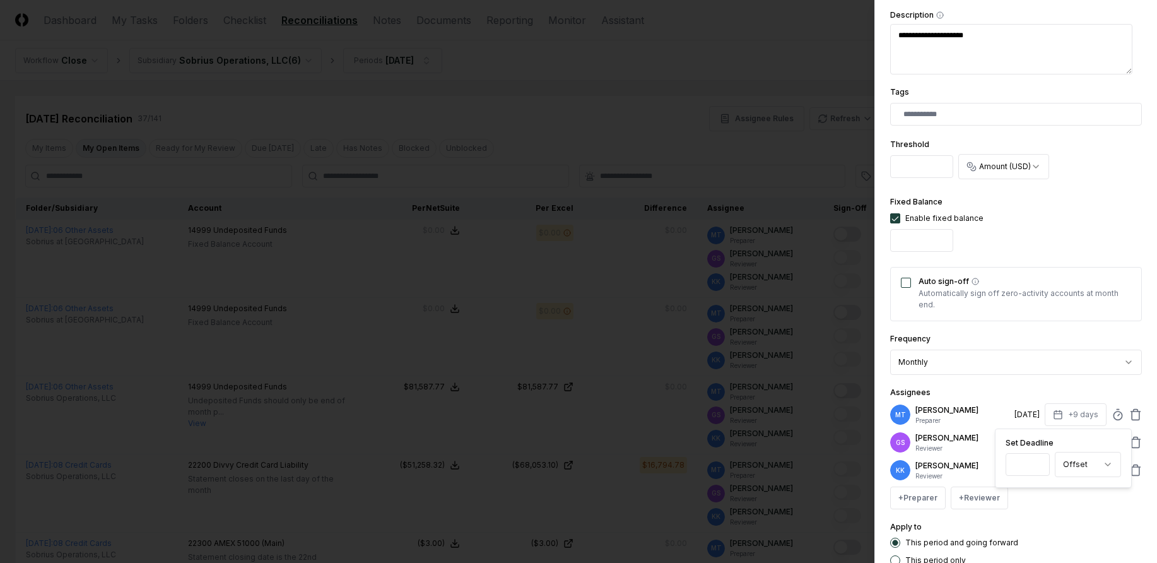
click at [1067, 532] on div "Apply to This period and going forward This period only" at bounding box center [1016, 542] width 252 height 46
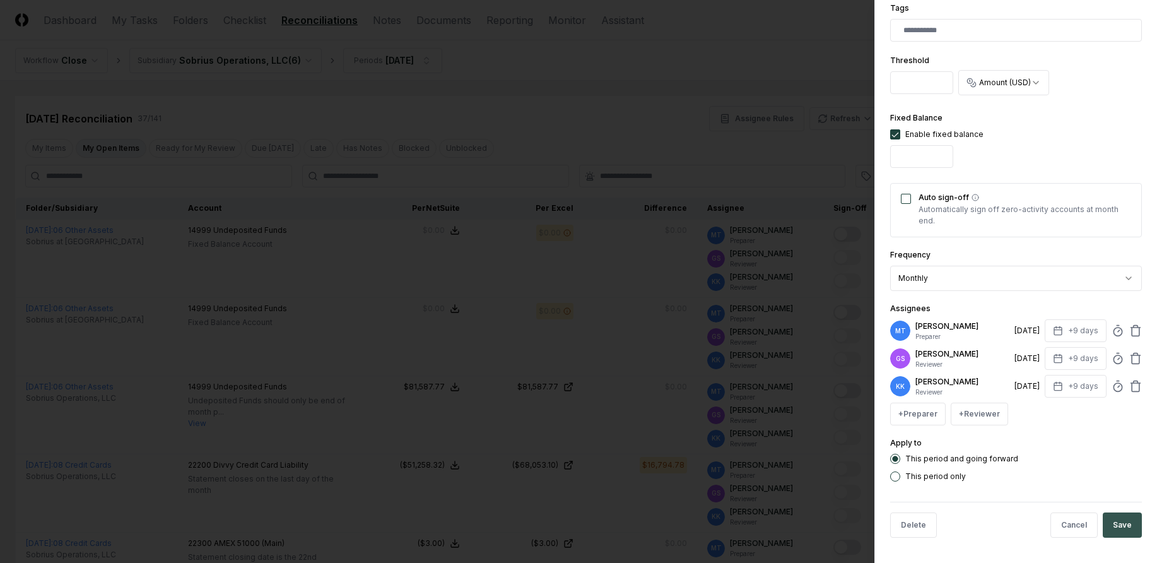
click at [1116, 519] on button "Save" at bounding box center [1121, 524] width 39 height 25
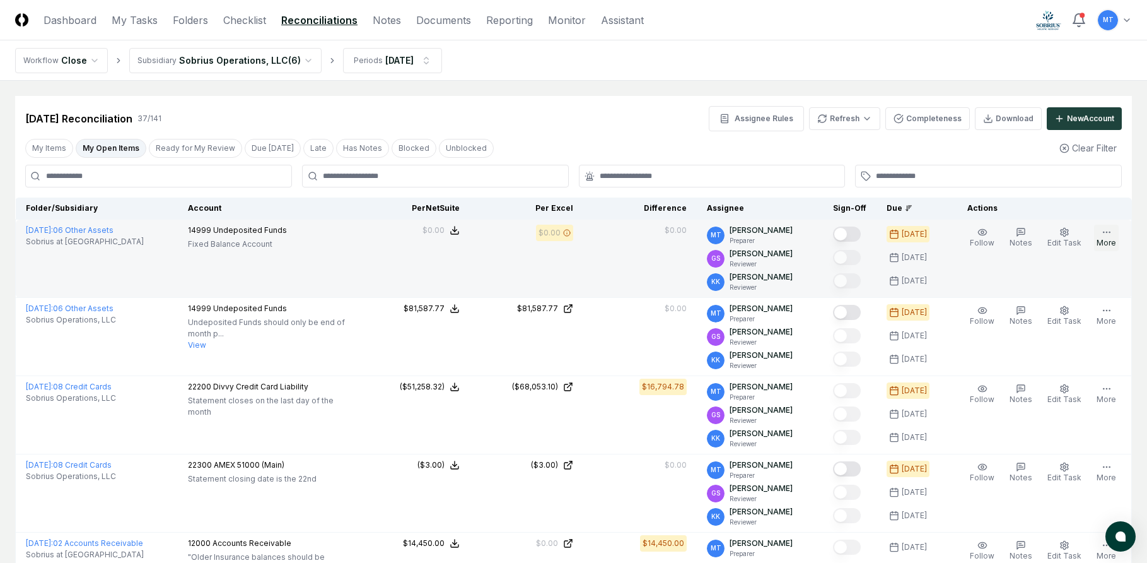
click at [1111, 235] on icon "button" at bounding box center [1107, 232] width 10 height 10
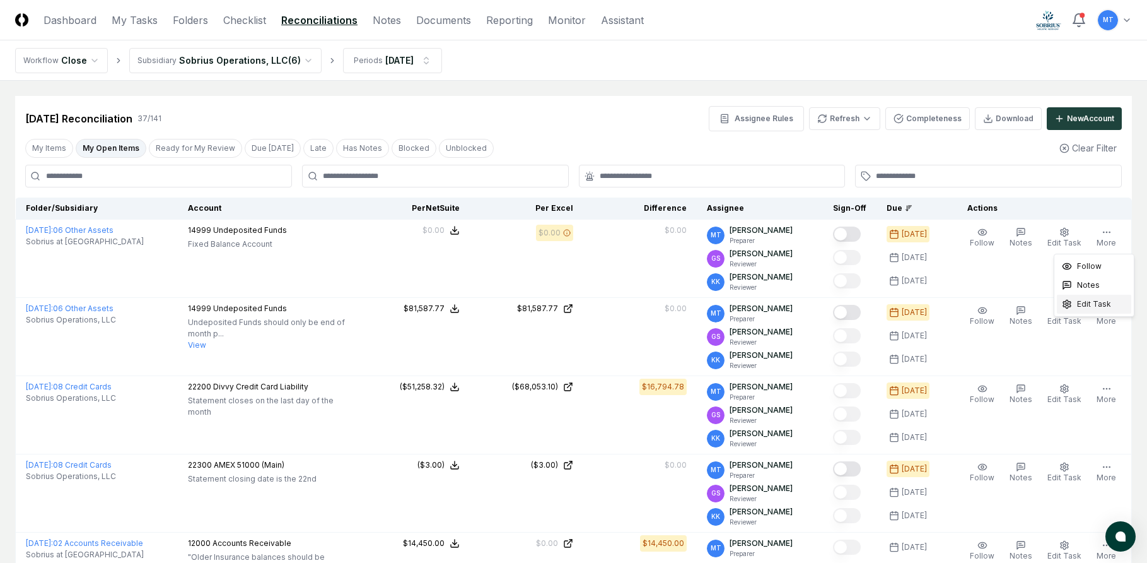
click at [1105, 302] on span "Edit Task" at bounding box center [1094, 303] width 34 height 11
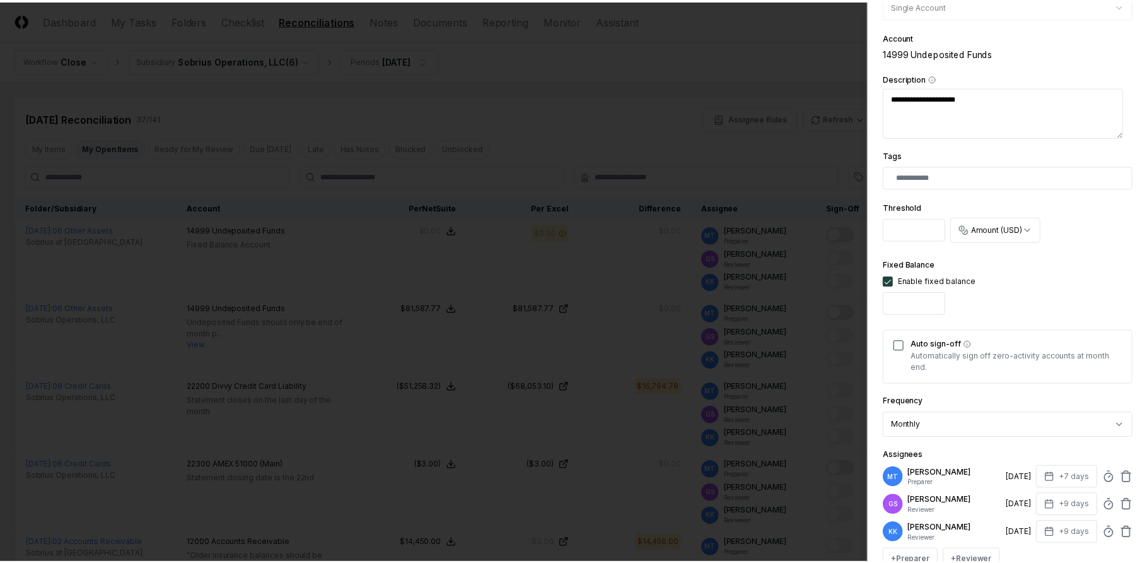
scroll to position [0, 0]
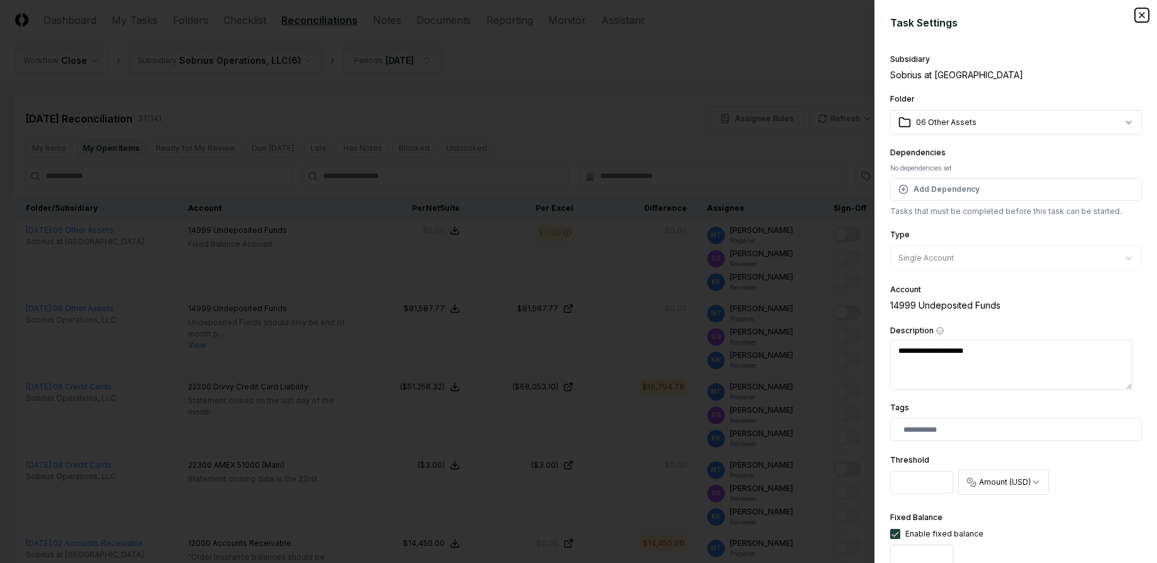
click at [1136, 15] on icon "button" at bounding box center [1141, 15] width 10 height 10
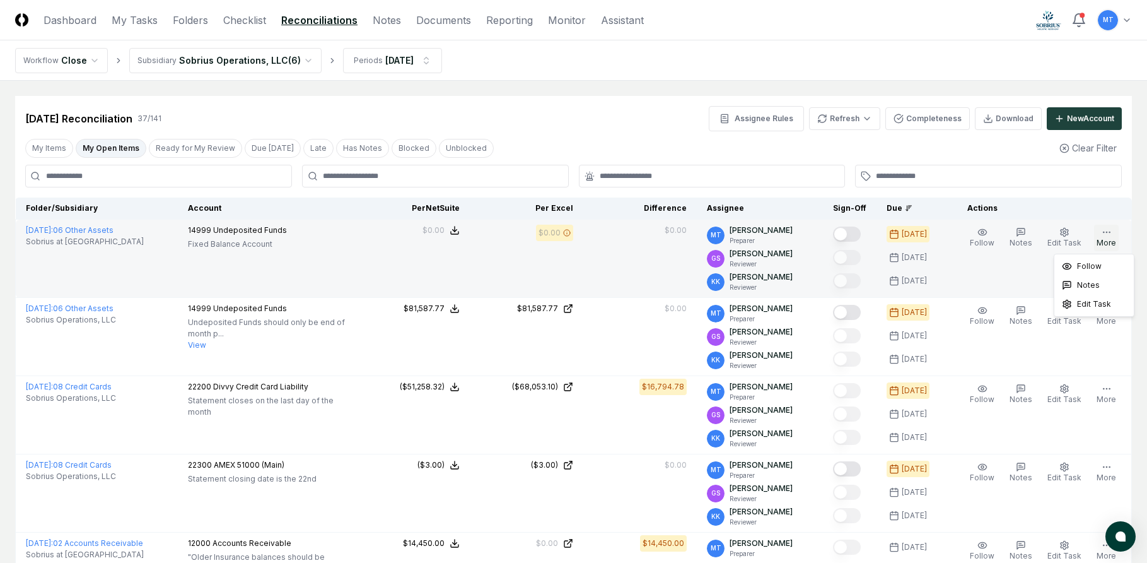
click at [1113, 235] on button "More" at bounding box center [1106, 238] width 25 height 26
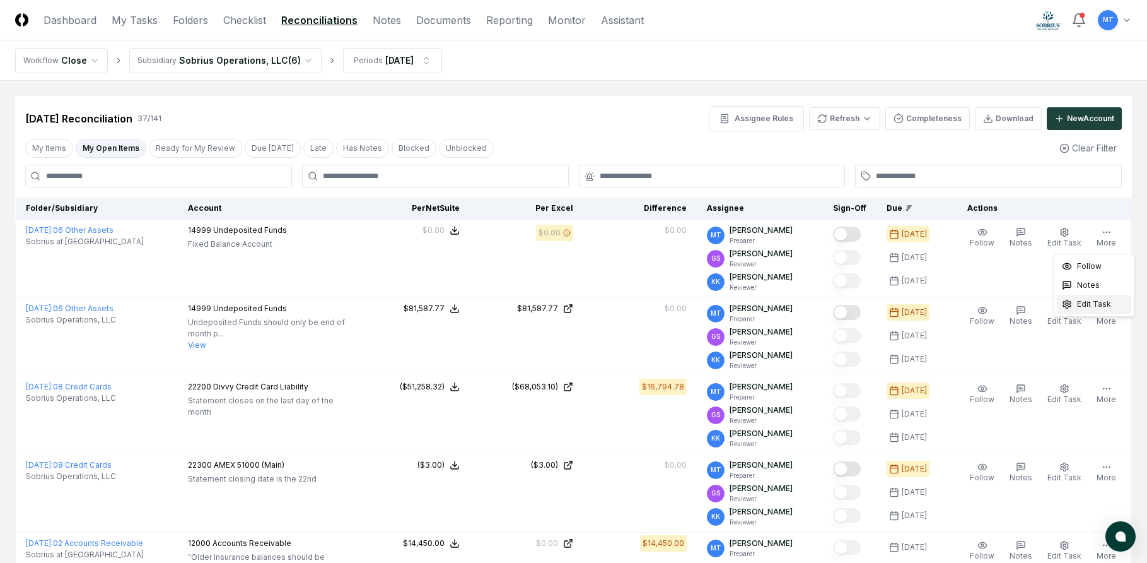
click at [1094, 303] on span "Edit Task" at bounding box center [1094, 303] width 34 height 11
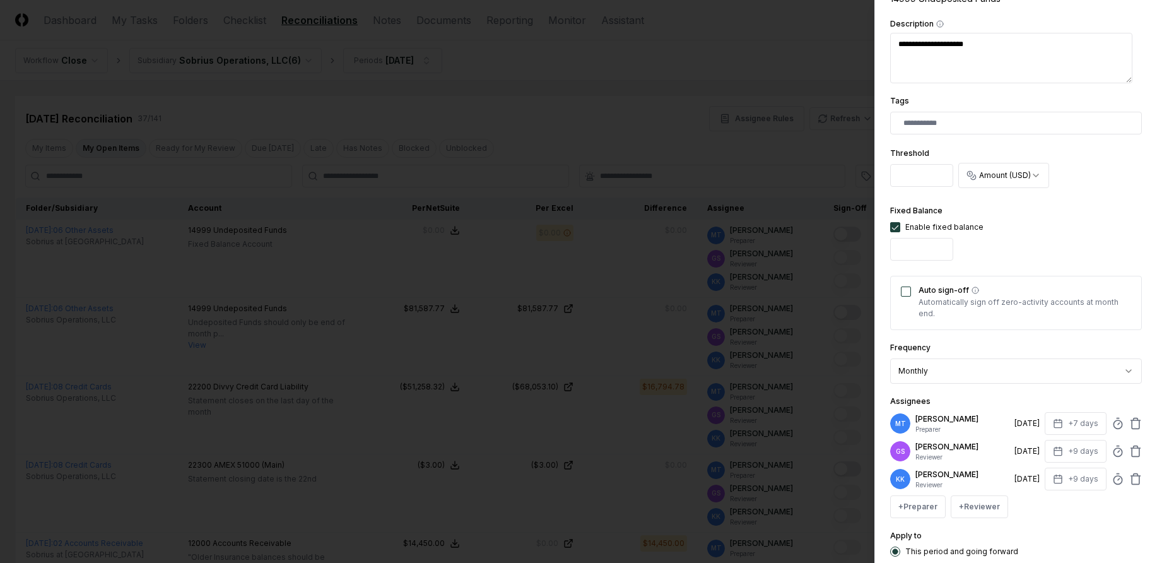
scroll to position [315, 0]
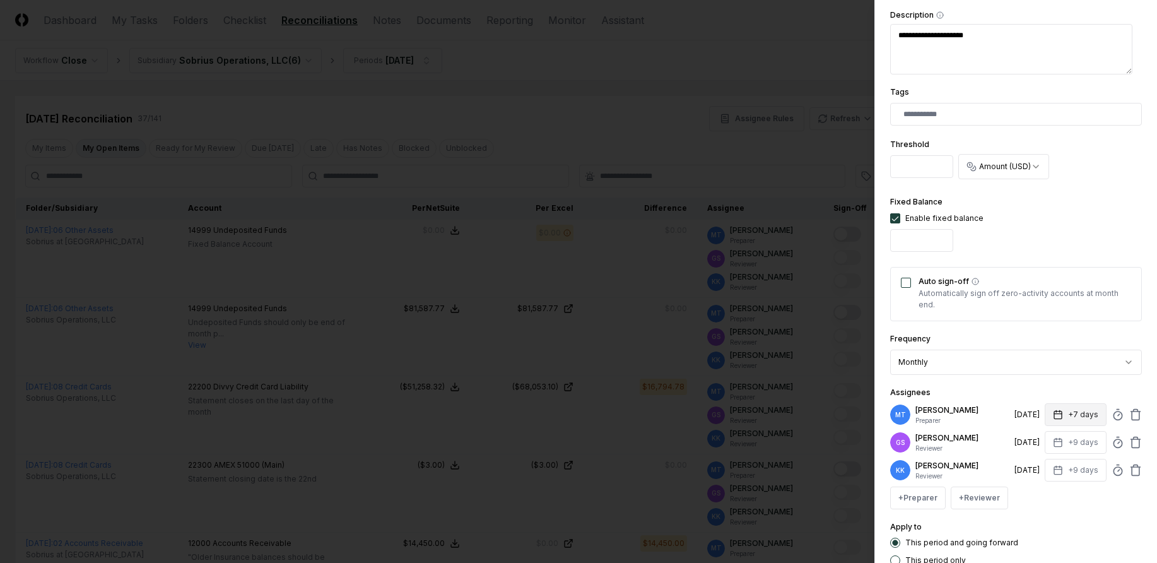
click at [1053, 414] on icon "button" at bounding box center [1058, 414] width 10 height 10
type textarea "*"
type input "*"
click at [1037, 460] on input "*" at bounding box center [1027, 464] width 44 height 23
click at [1062, 520] on div "Apply to This period and going forward This period only" at bounding box center [1016, 542] width 252 height 46
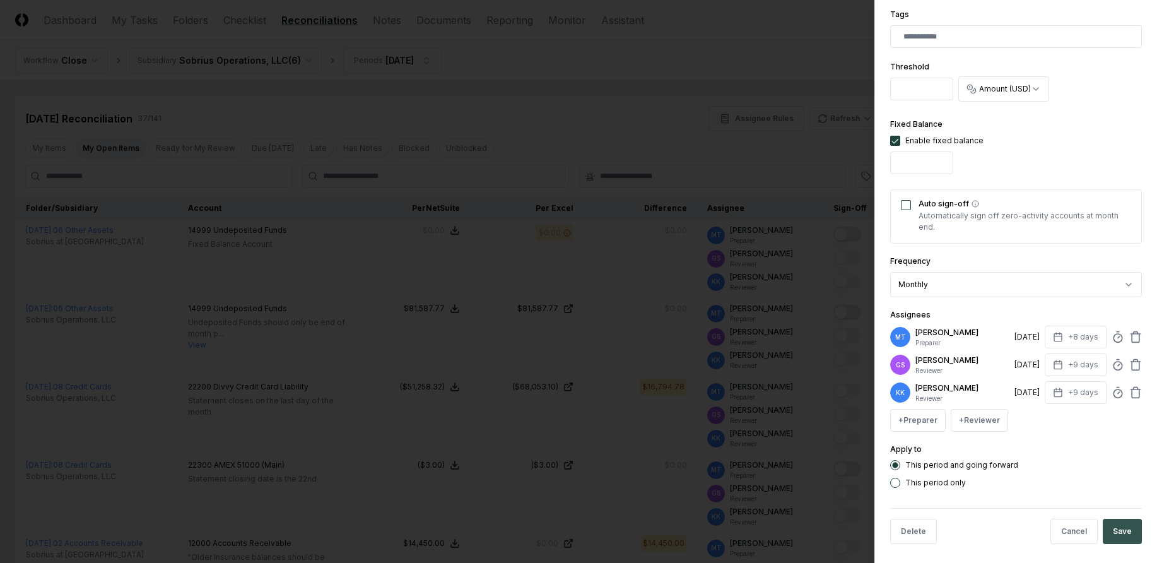
scroll to position [399, 0]
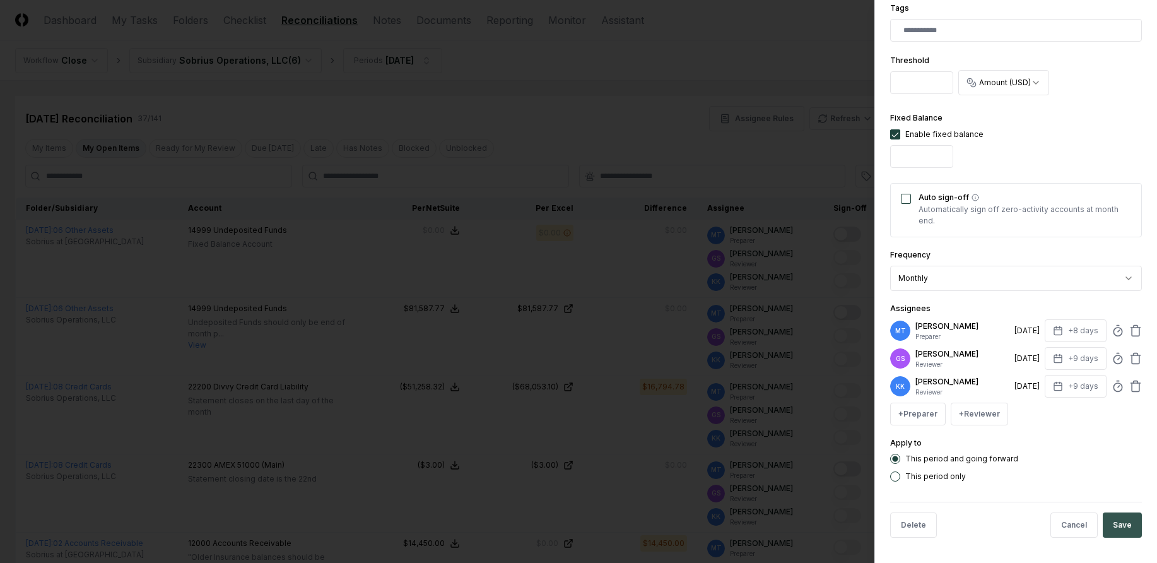
click at [1109, 529] on button "Save" at bounding box center [1121, 524] width 39 height 25
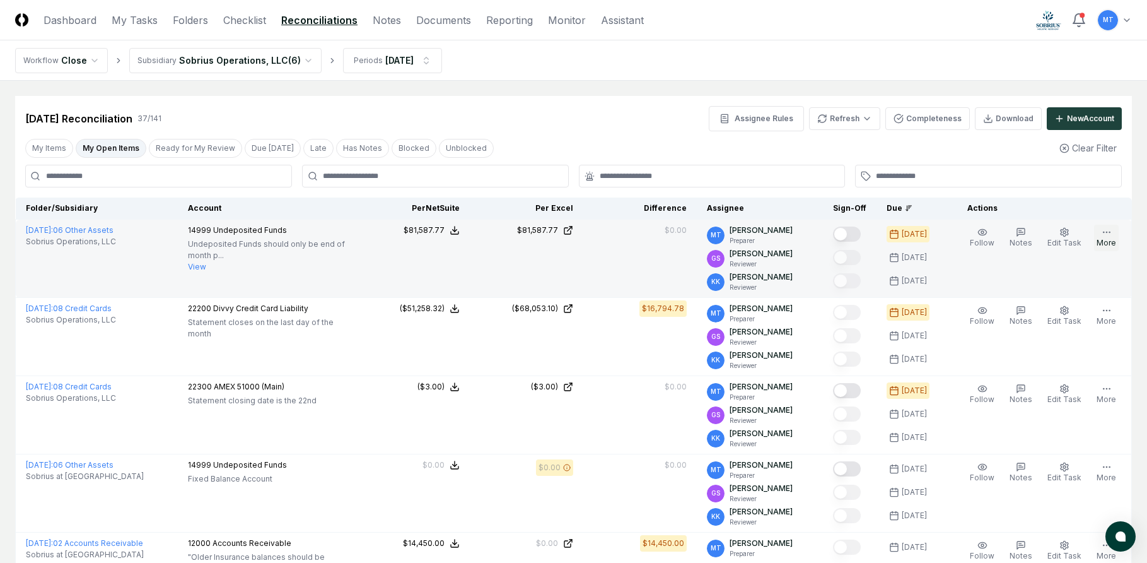
click at [1109, 232] on circle "button" at bounding box center [1109, 231] width 1 height 1
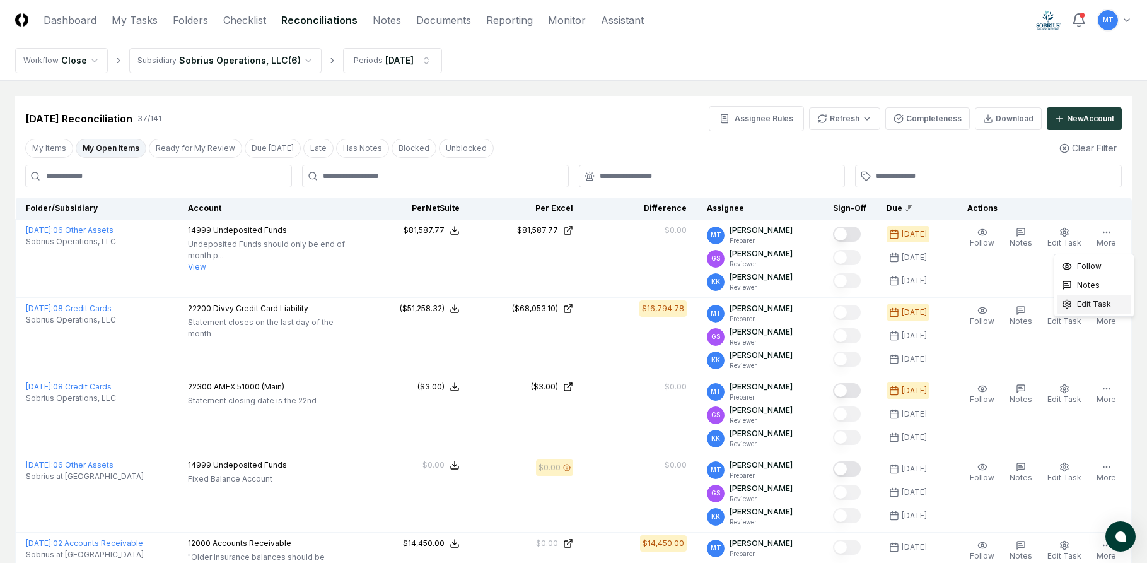
click at [1094, 301] on span "Edit Task" at bounding box center [1094, 303] width 34 height 11
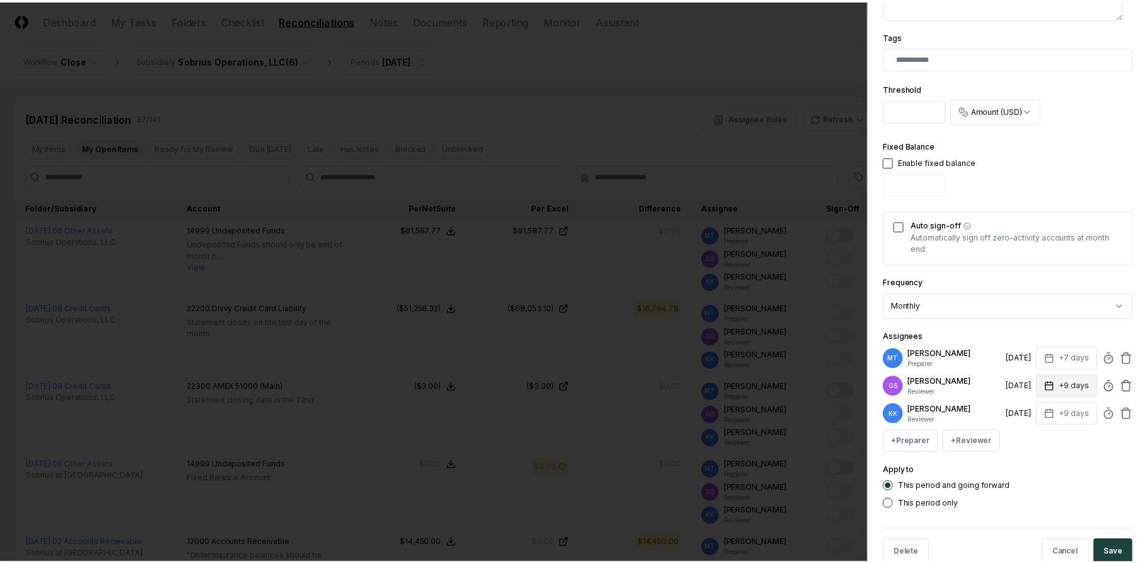
scroll to position [378, 0]
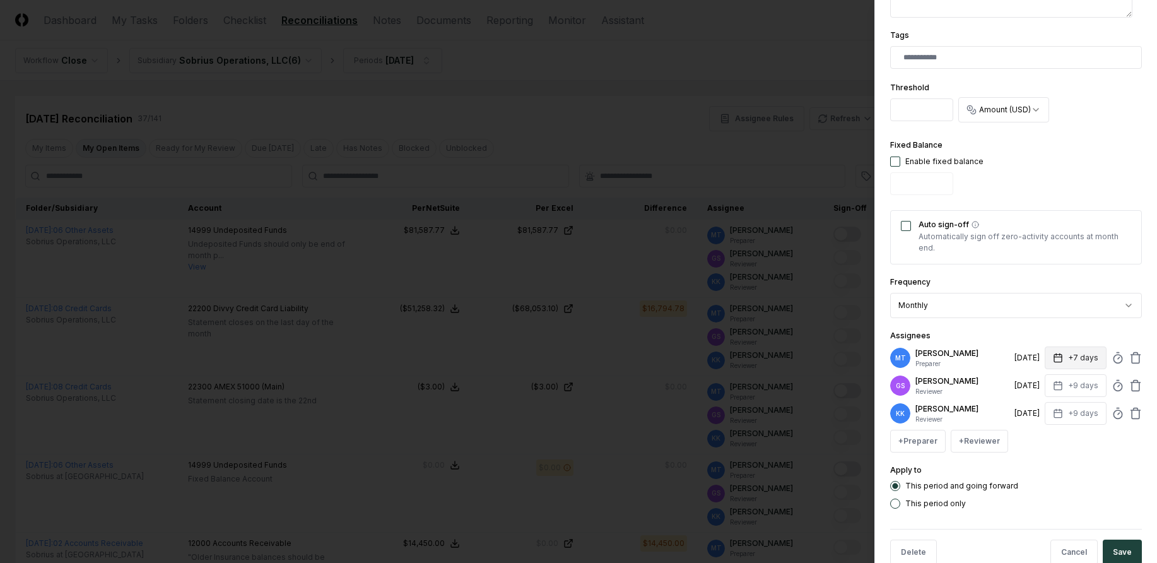
click at [1054, 354] on rect "button" at bounding box center [1058, 358] width 8 height 8
type textarea "*"
type input "*"
click at [1039, 405] on input "*" at bounding box center [1027, 407] width 44 height 23
click at [1048, 477] on div "Apply to This period and going forward This period only" at bounding box center [1016, 485] width 252 height 46
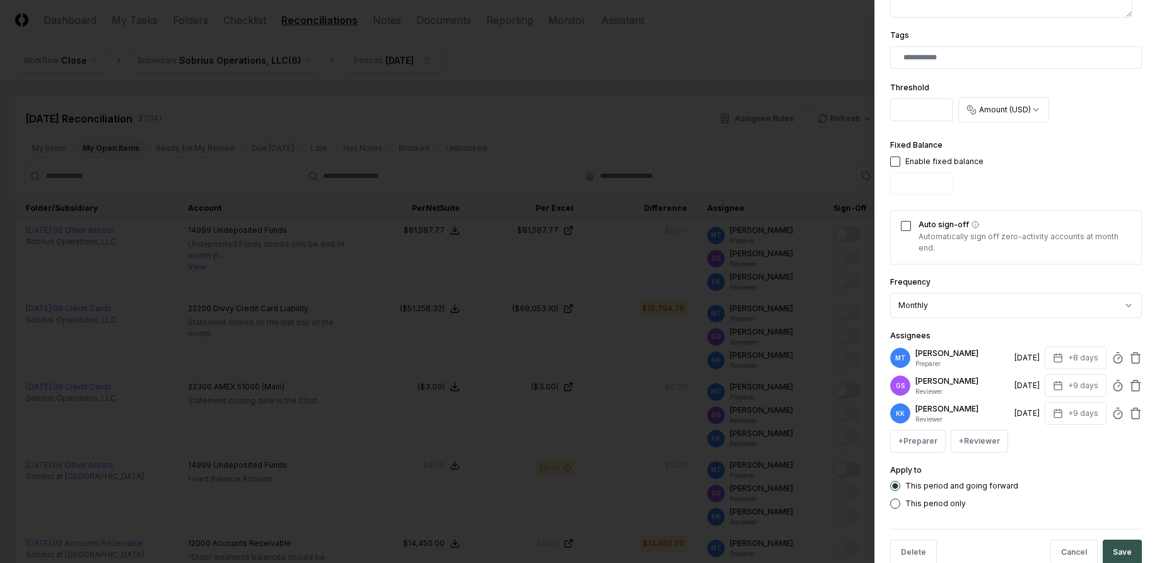
click at [1112, 552] on button "Save" at bounding box center [1121, 551] width 39 height 25
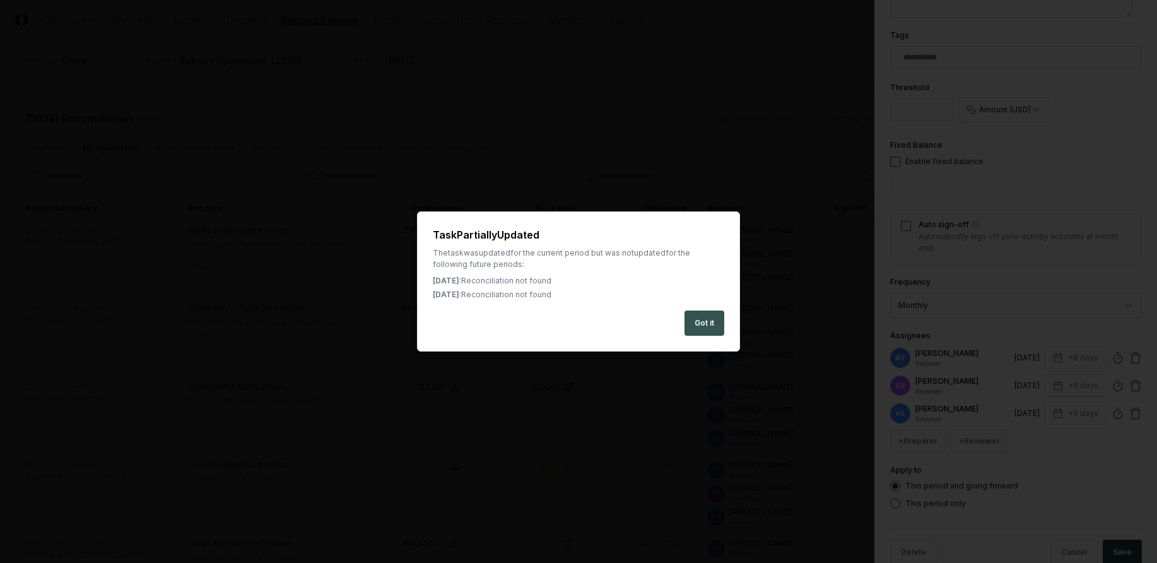
click at [711, 316] on button "Got it" at bounding box center [704, 322] width 40 height 25
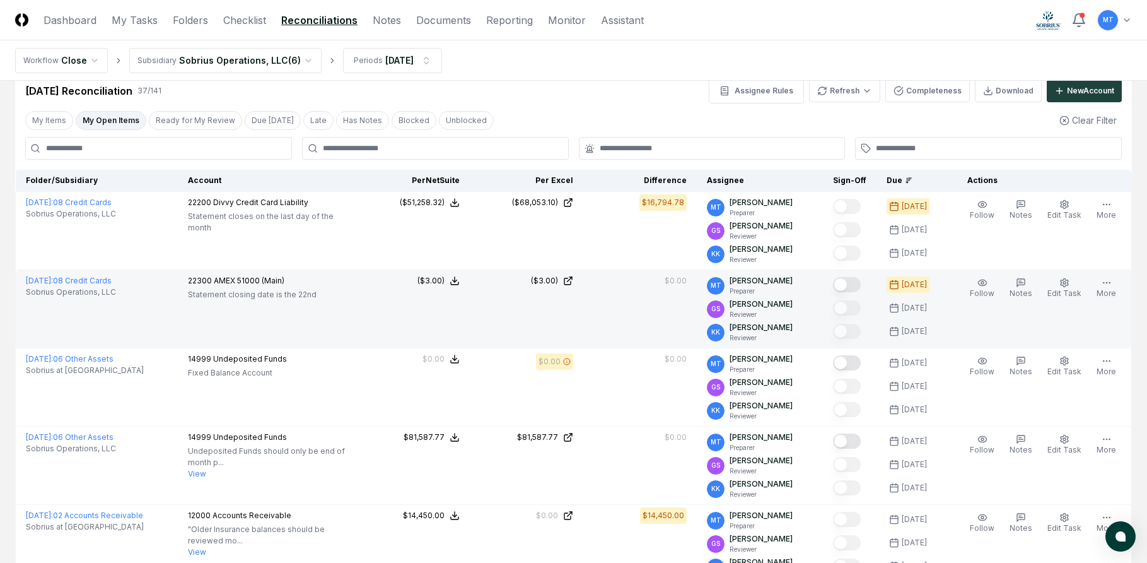
scroll to position [0, 0]
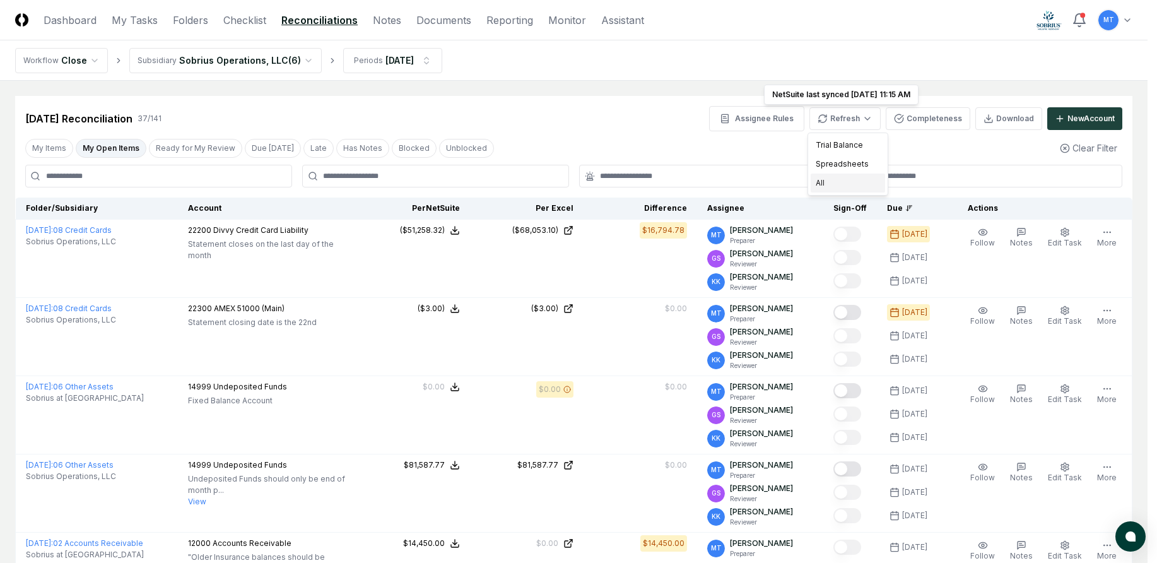
click at [843, 186] on div "All" at bounding box center [847, 182] width 74 height 19
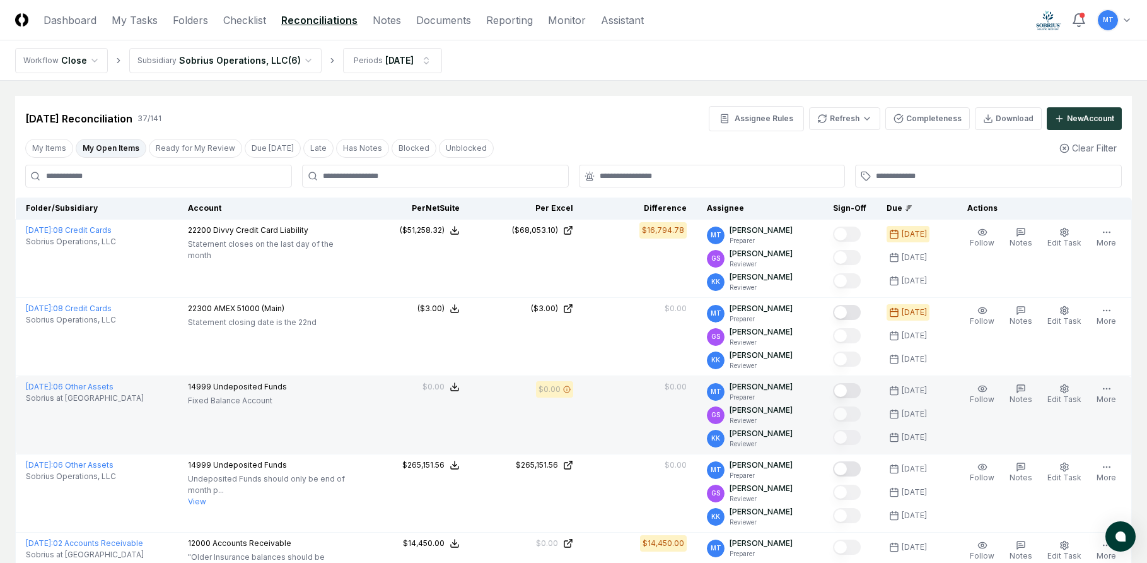
click at [861, 392] on button "Mark complete" at bounding box center [847, 390] width 28 height 15
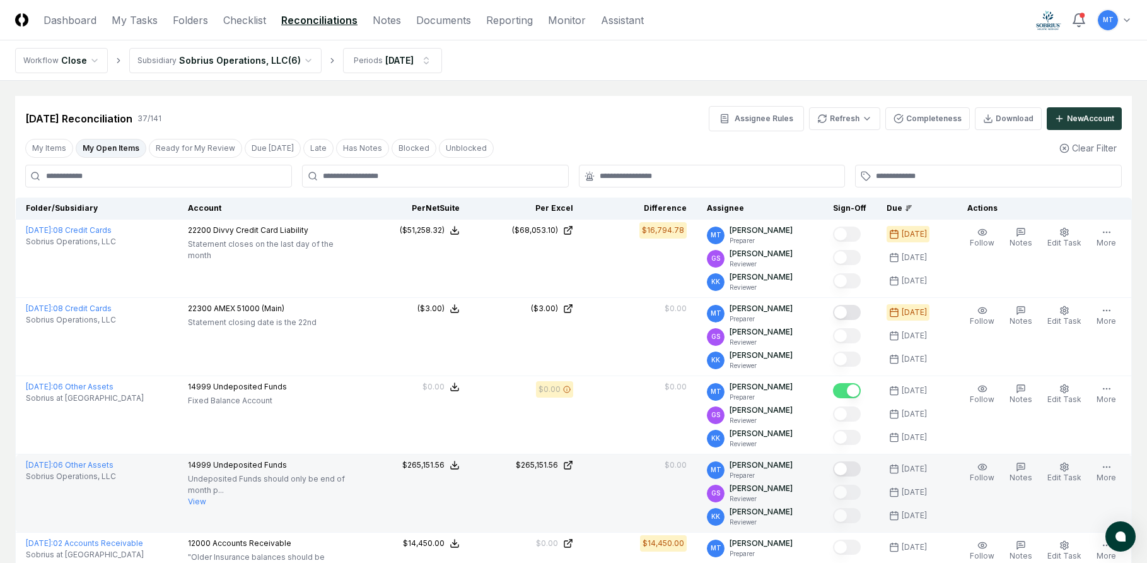
click at [861, 470] on button "Mark complete" at bounding box center [847, 468] width 28 height 15
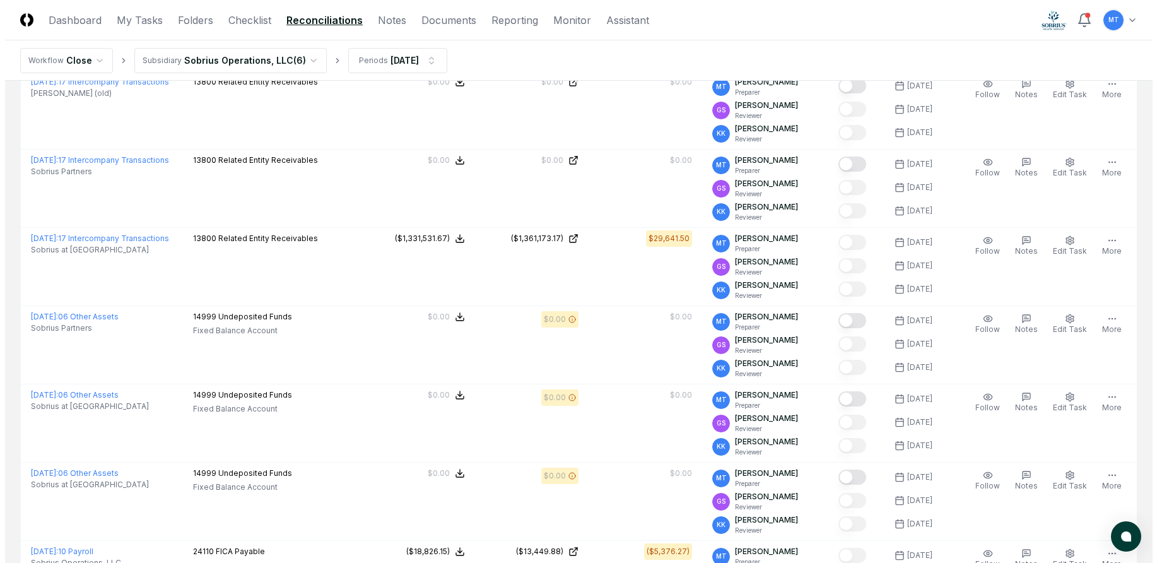
scroll to position [1009, 0]
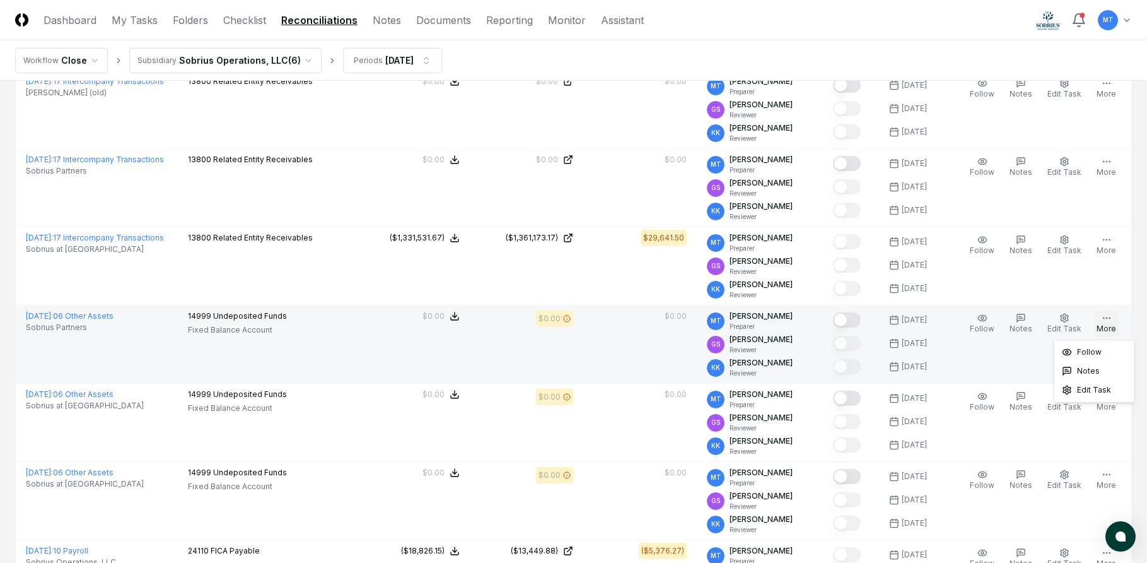
click at [1106, 321] on icon "button" at bounding box center [1107, 318] width 10 height 10
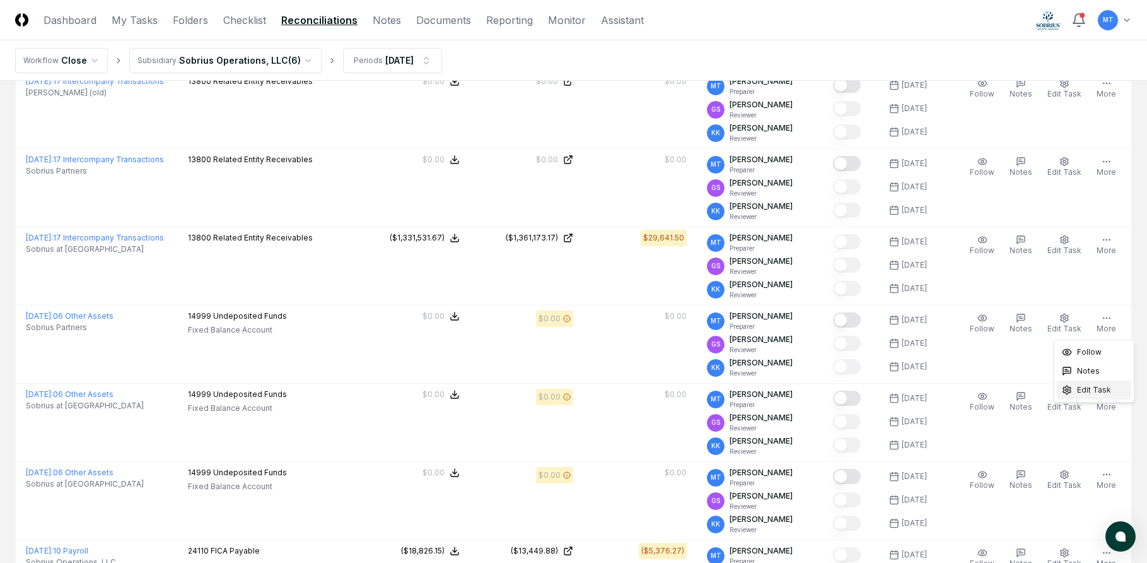
click at [1097, 393] on span "Edit Task" at bounding box center [1094, 389] width 34 height 11
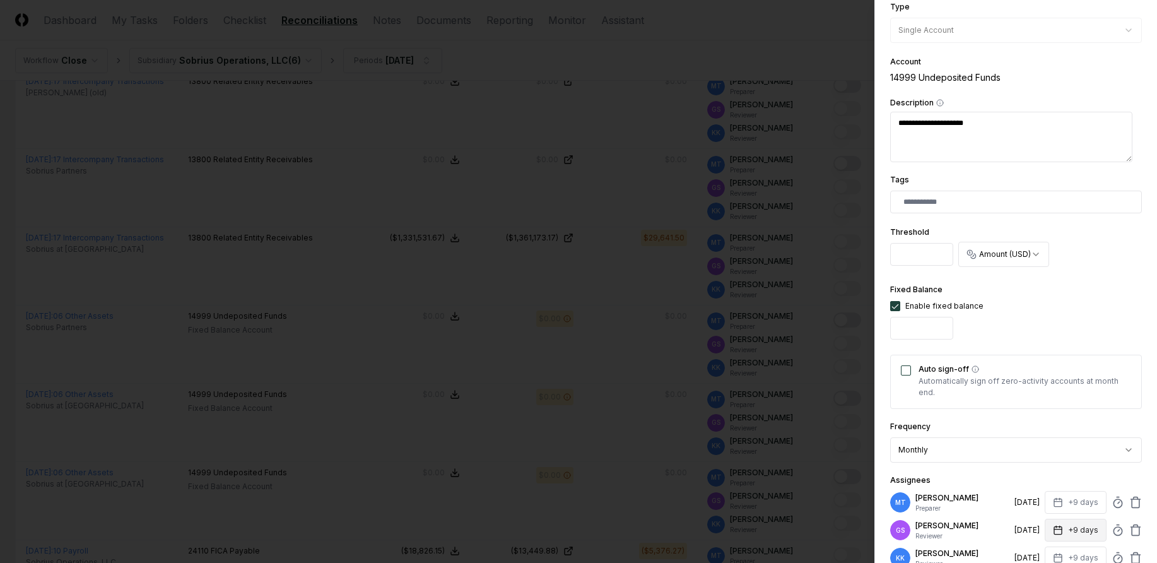
scroll to position [315, 0]
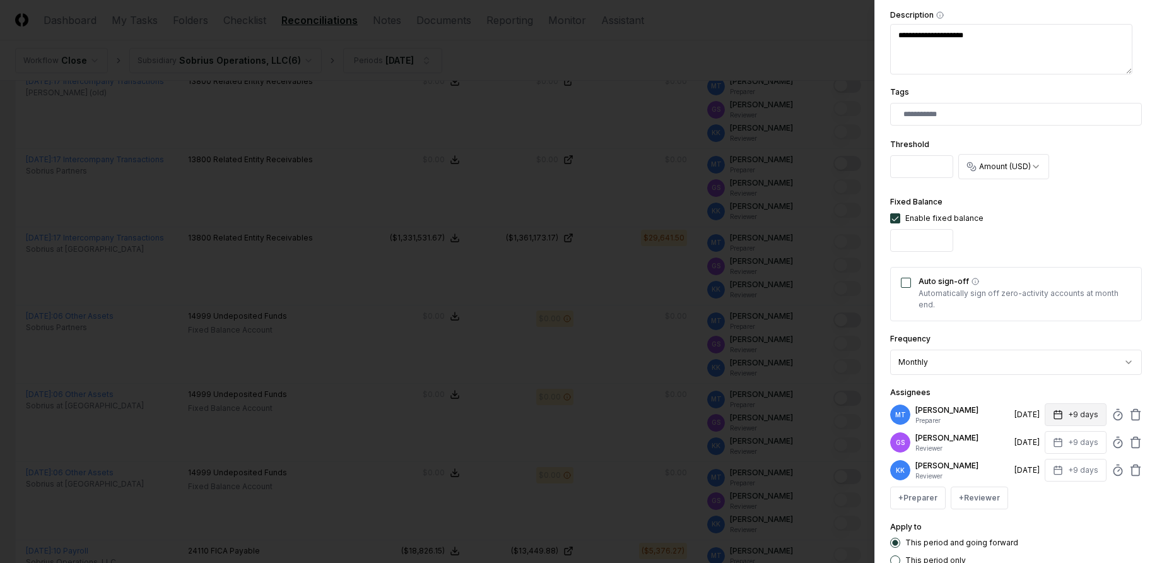
click at [1054, 414] on rect "button" at bounding box center [1058, 415] width 8 height 8
type textarea "*"
click at [1037, 462] on input "**" at bounding box center [1027, 464] width 44 height 23
click at [1034, 467] on input "*" at bounding box center [1026, 464] width 44 height 23
type input "*"
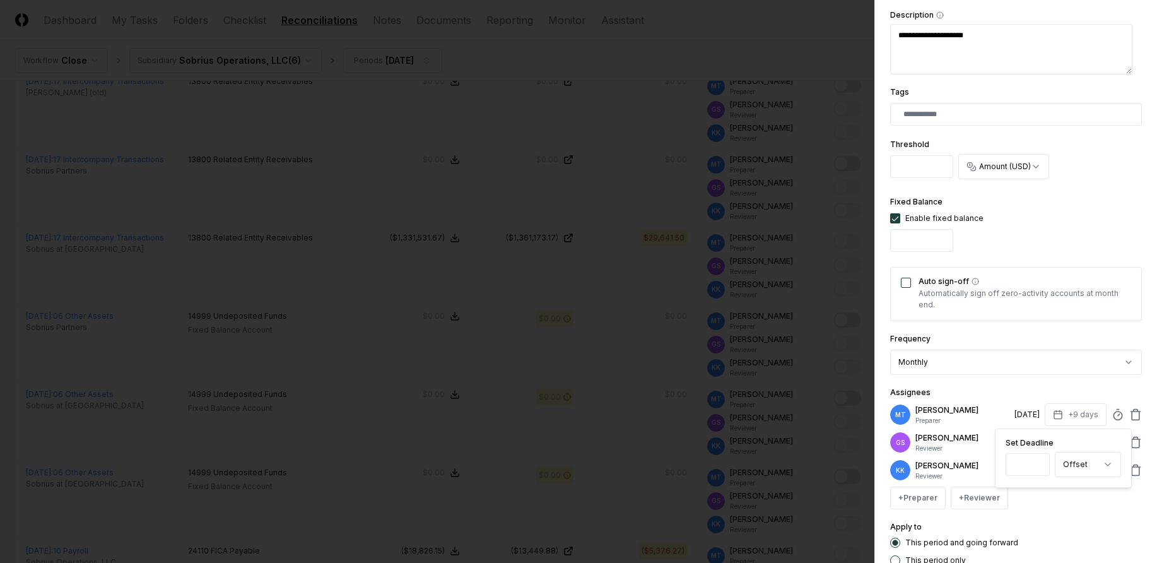
click at [1034, 467] on input "*" at bounding box center [1027, 464] width 44 height 23
click at [1045, 506] on div "+ Preparer + Reviewer" at bounding box center [1016, 497] width 252 height 23
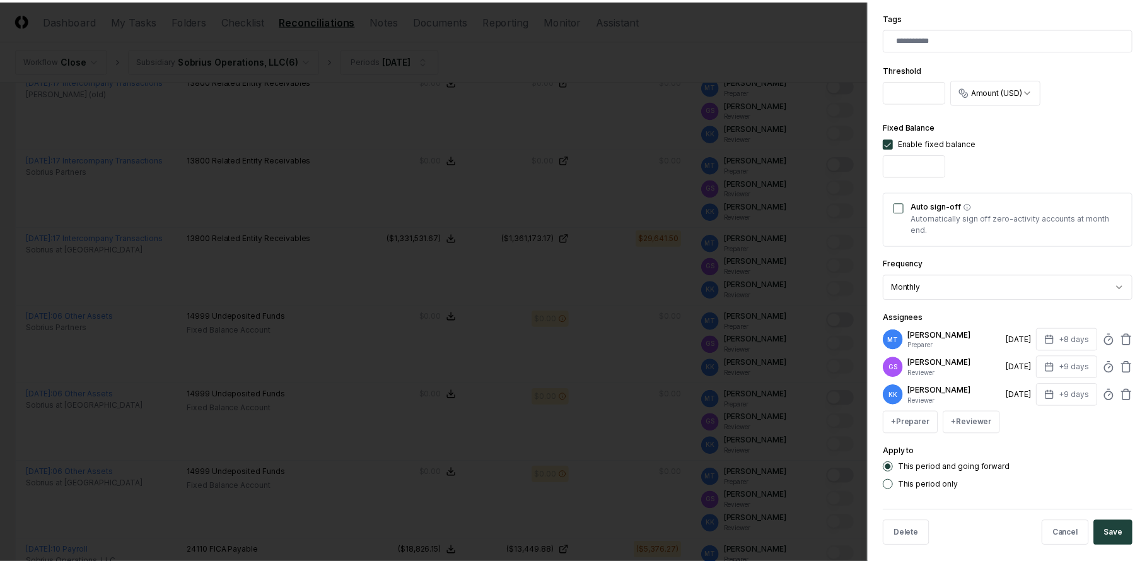
scroll to position [399, 0]
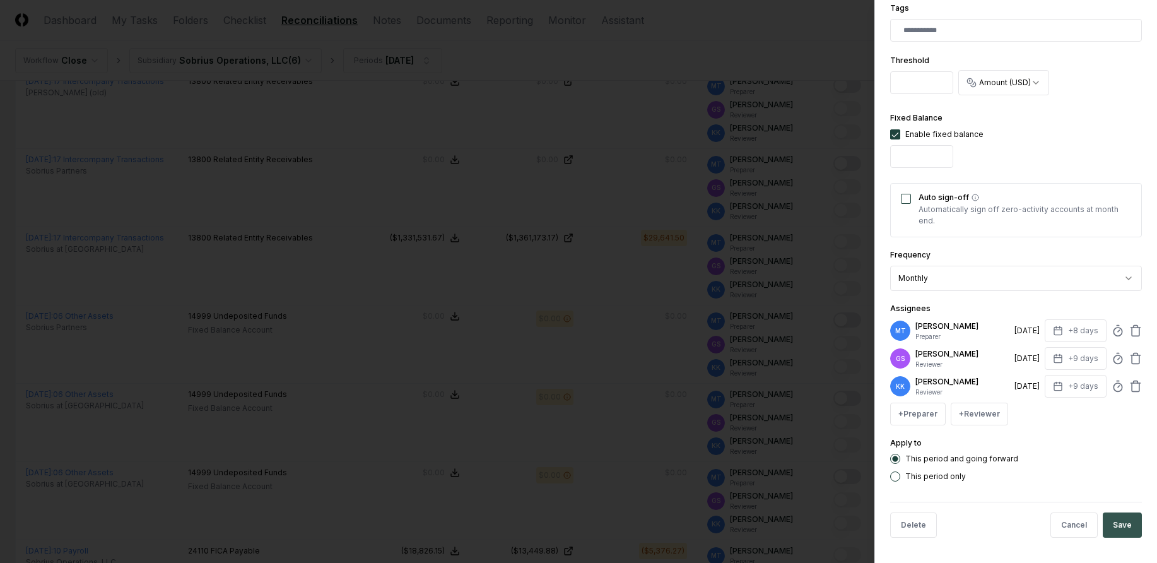
click at [1108, 518] on button "Save" at bounding box center [1121, 524] width 39 height 25
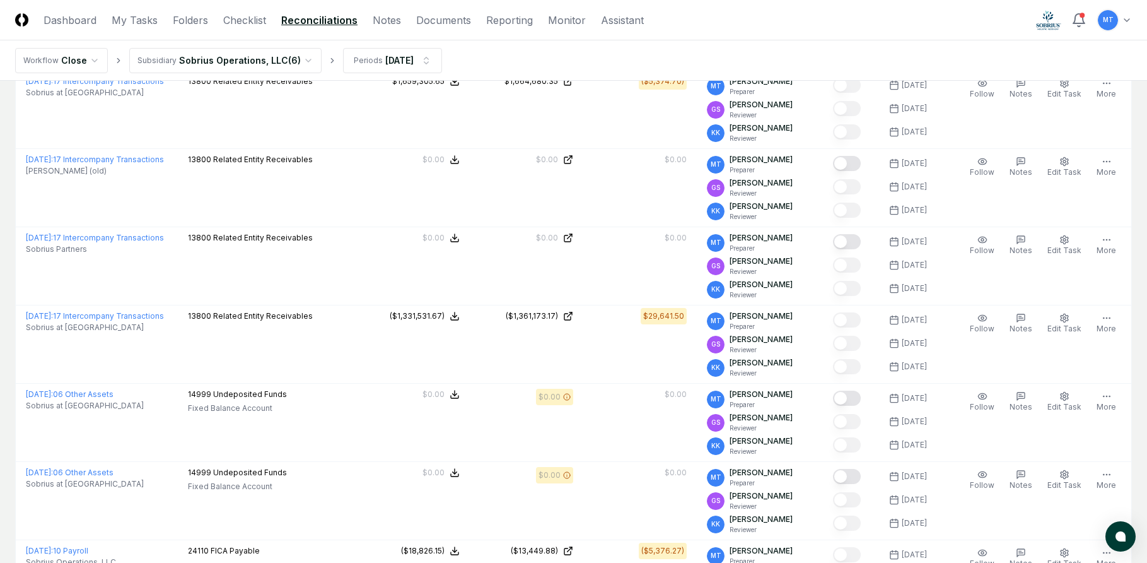
scroll to position [71, 0]
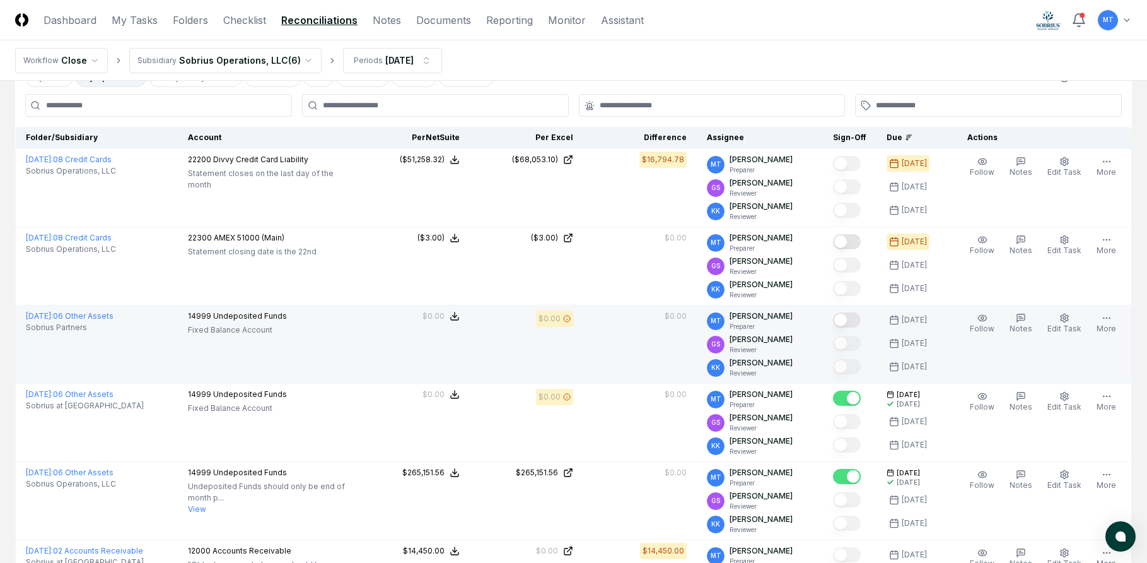
click at [861, 318] on button "Mark complete" at bounding box center [847, 319] width 28 height 15
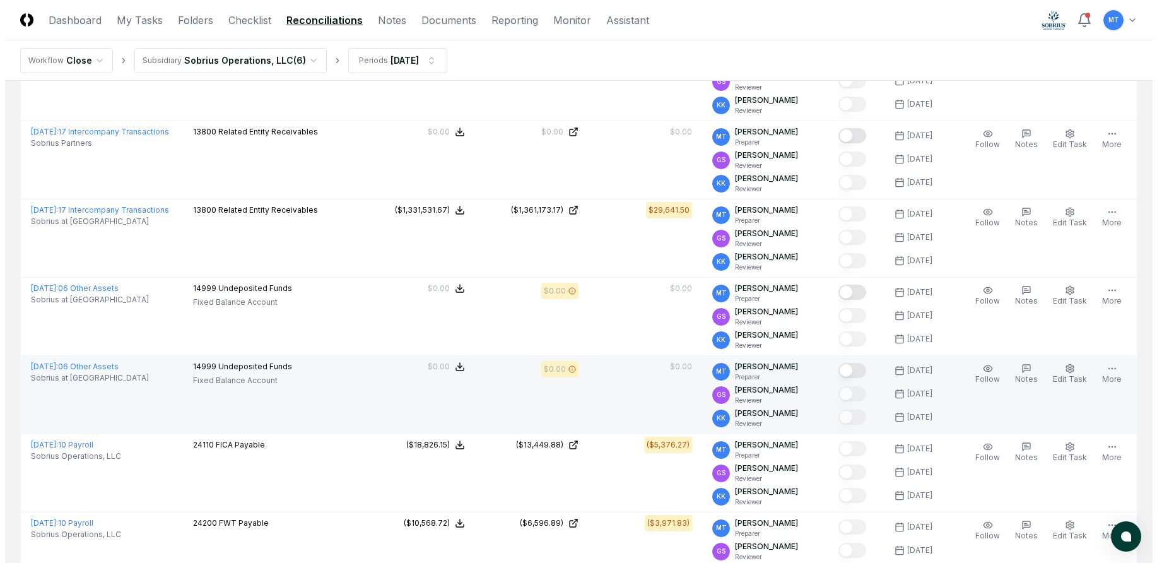
scroll to position [1143, 0]
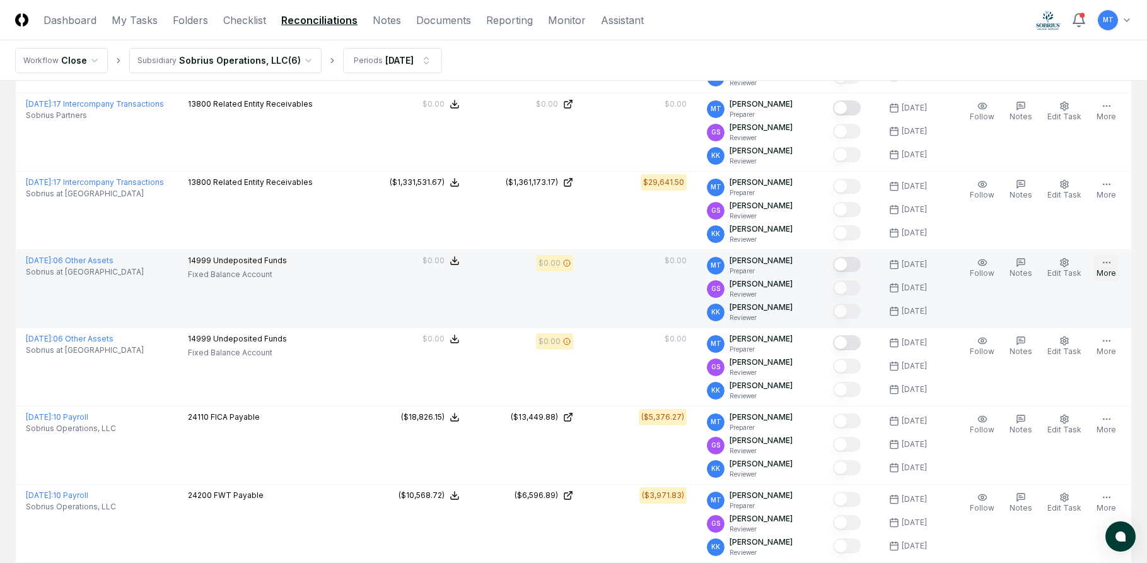
click at [1108, 269] on button "More" at bounding box center [1106, 268] width 25 height 26
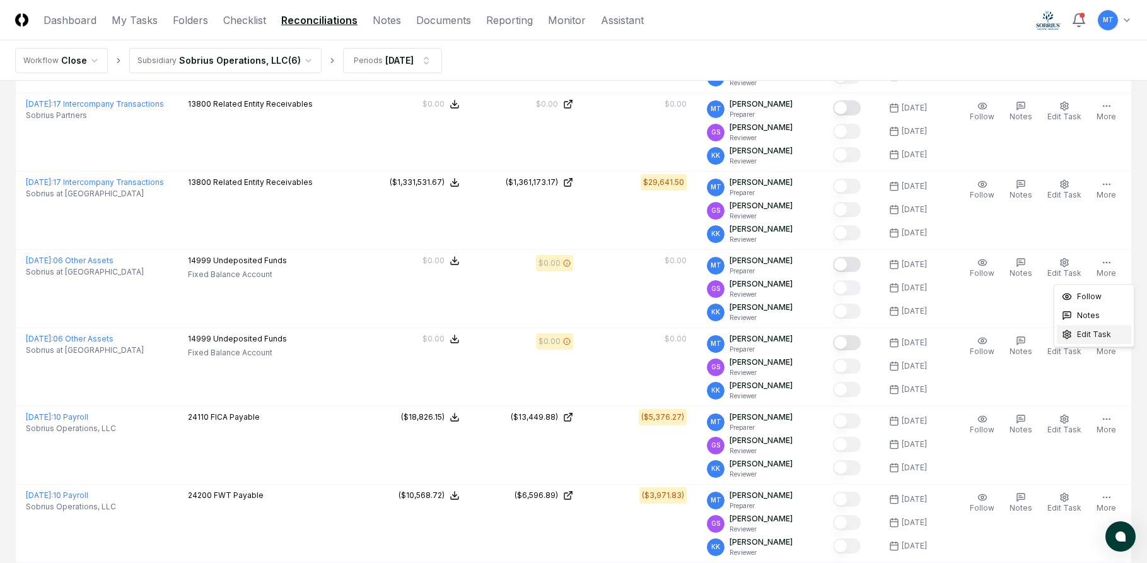
click at [1106, 332] on span "Edit Task" at bounding box center [1094, 334] width 34 height 11
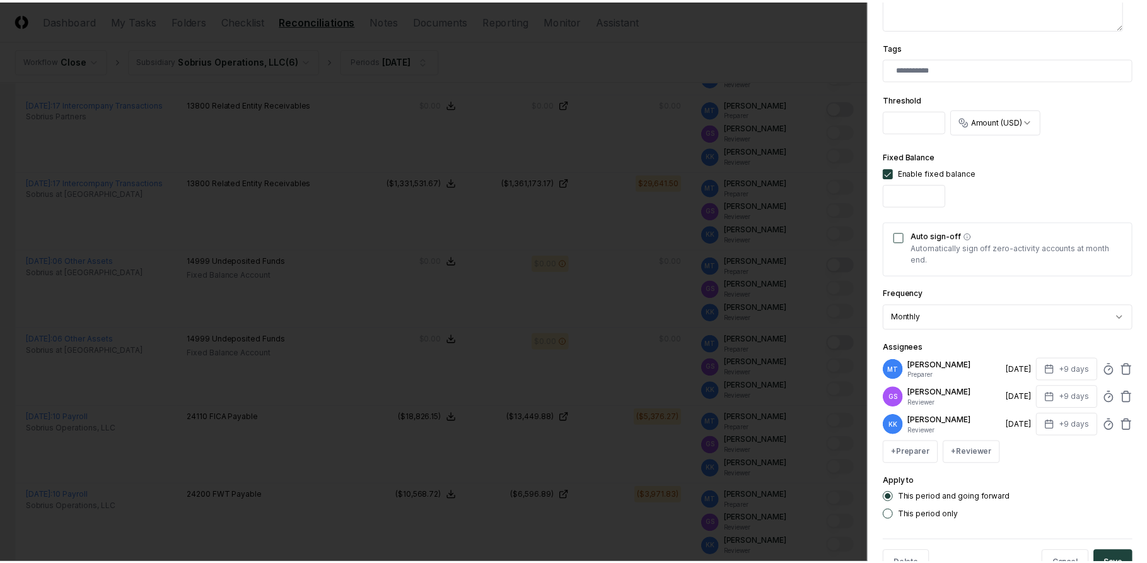
scroll to position [378, 0]
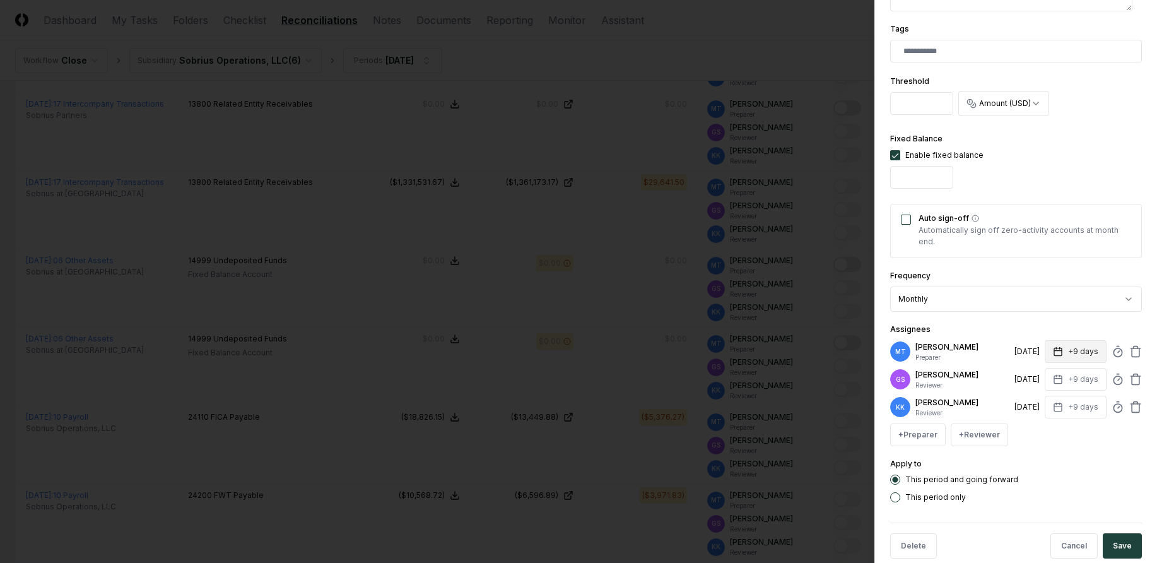
click at [1053, 349] on icon "button" at bounding box center [1058, 351] width 10 height 10
type textarea "*"
type input "*"
click at [1037, 404] on input "*" at bounding box center [1027, 401] width 44 height 23
click at [1050, 466] on div "Apply to This period and going forward This period only" at bounding box center [1016, 479] width 252 height 46
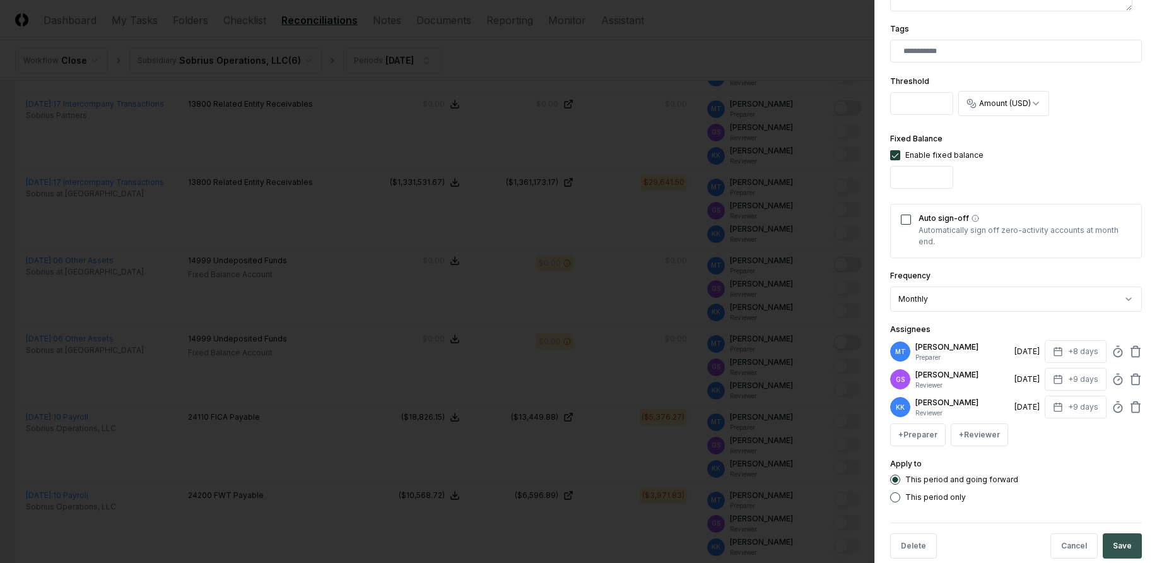
click at [1118, 544] on button "Save" at bounding box center [1121, 545] width 39 height 25
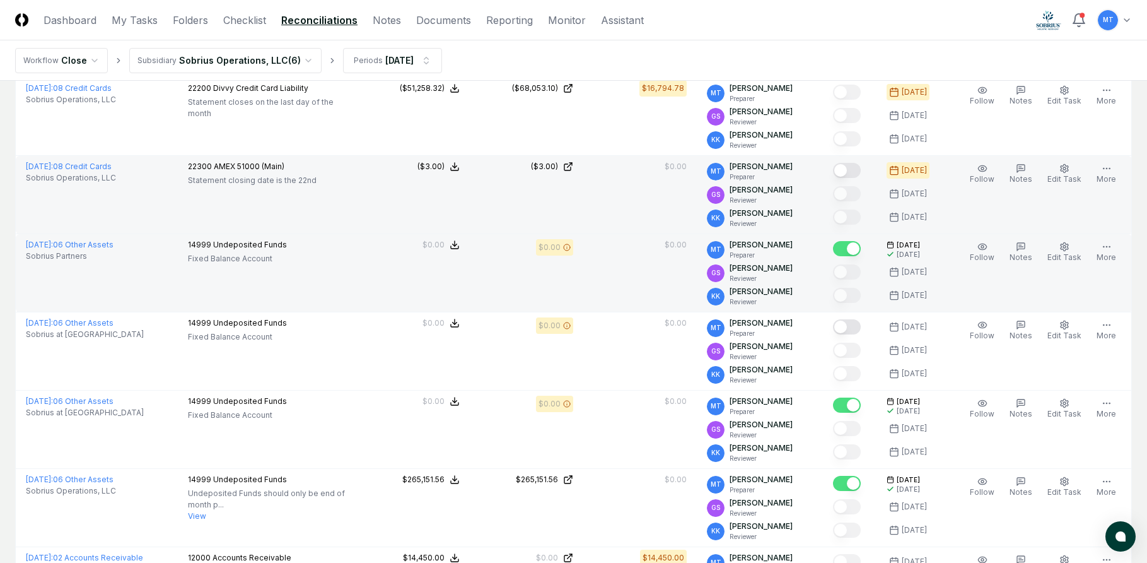
scroll to position [141, 0]
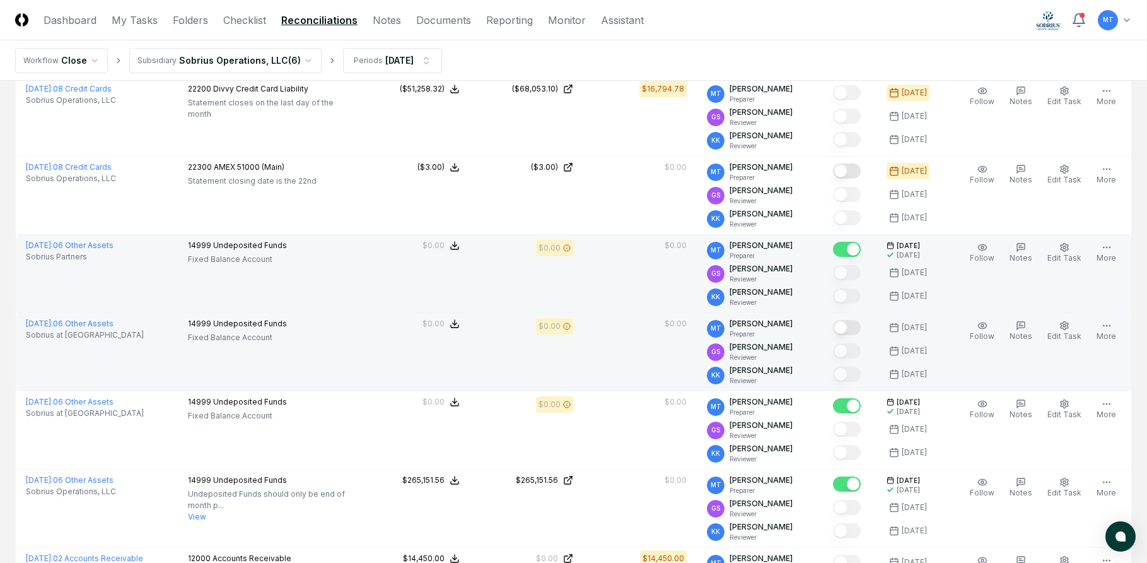
click at [861, 329] on button "Mark complete" at bounding box center [847, 327] width 28 height 15
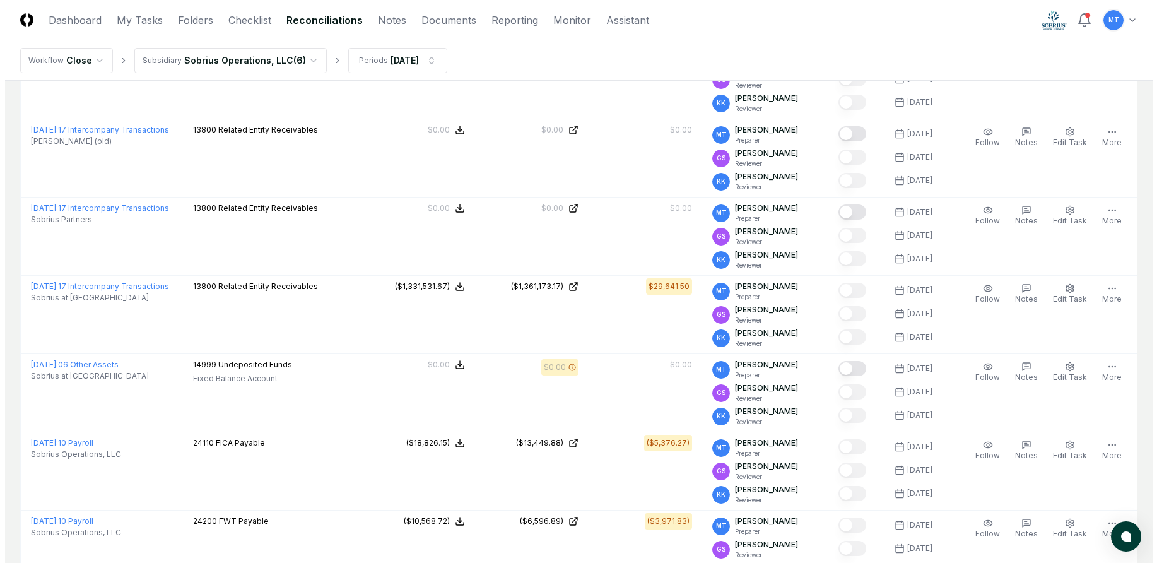
scroll to position [1150, 0]
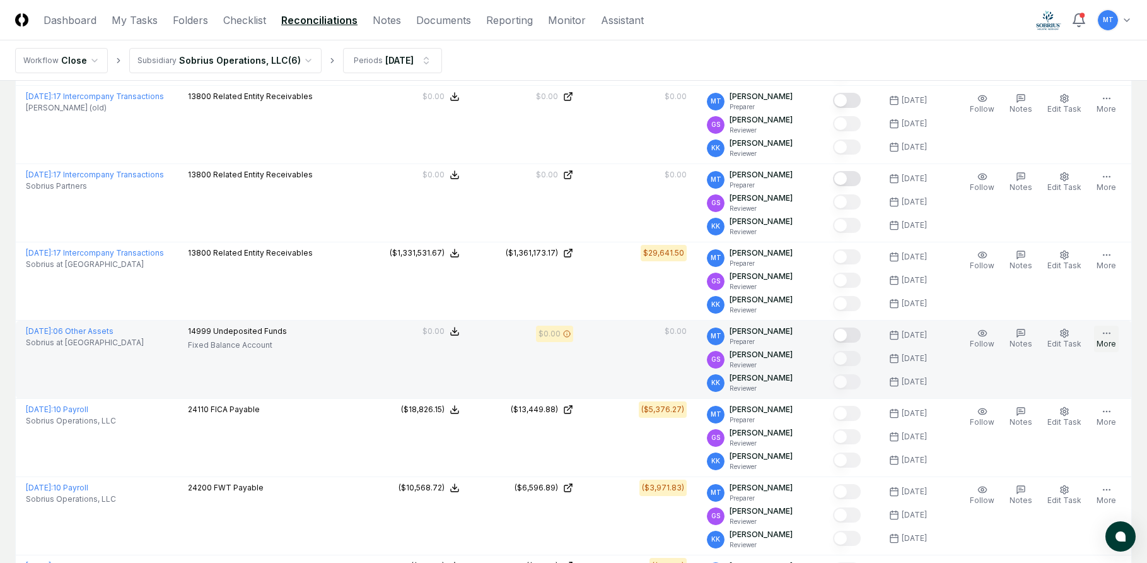
click at [1101, 338] on button "More" at bounding box center [1106, 338] width 25 height 26
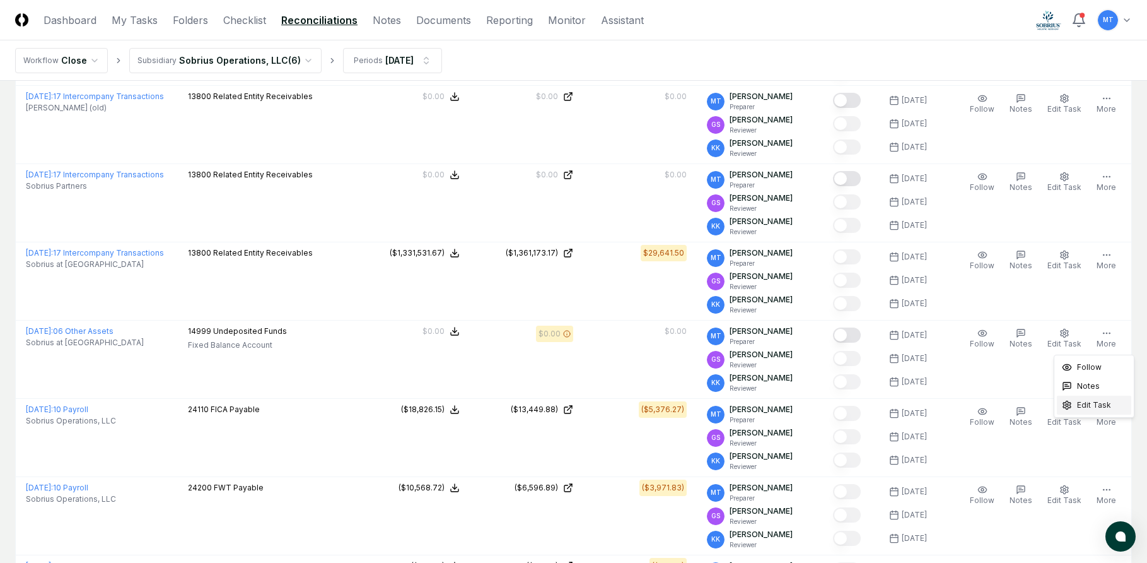
click at [1091, 404] on span "Edit Task" at bounding box center [1094, 404] width 34 height 11
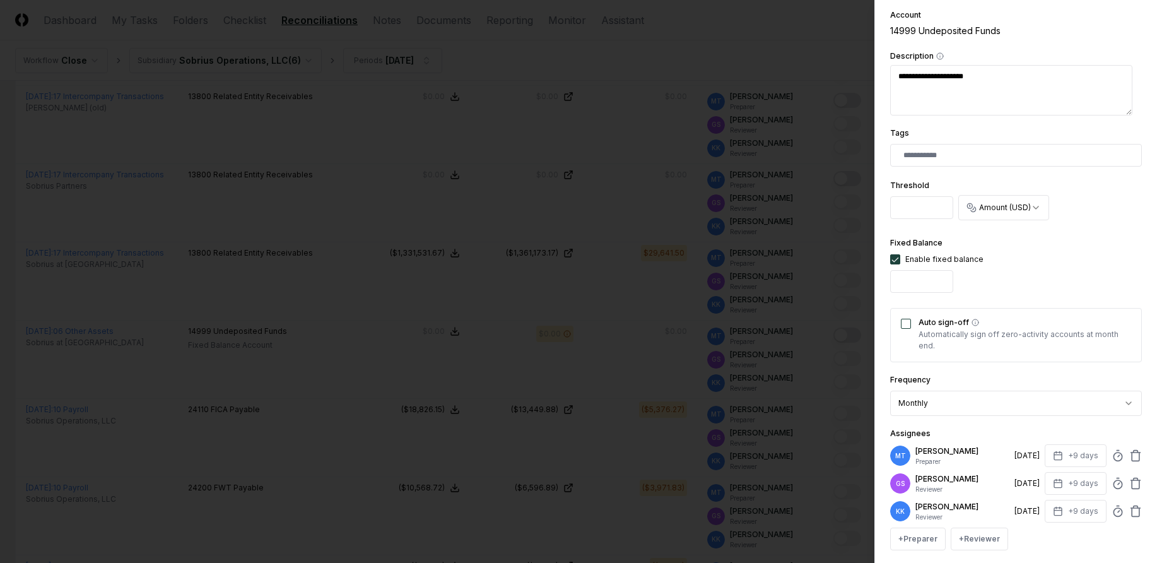
scroll to position [315, 0]
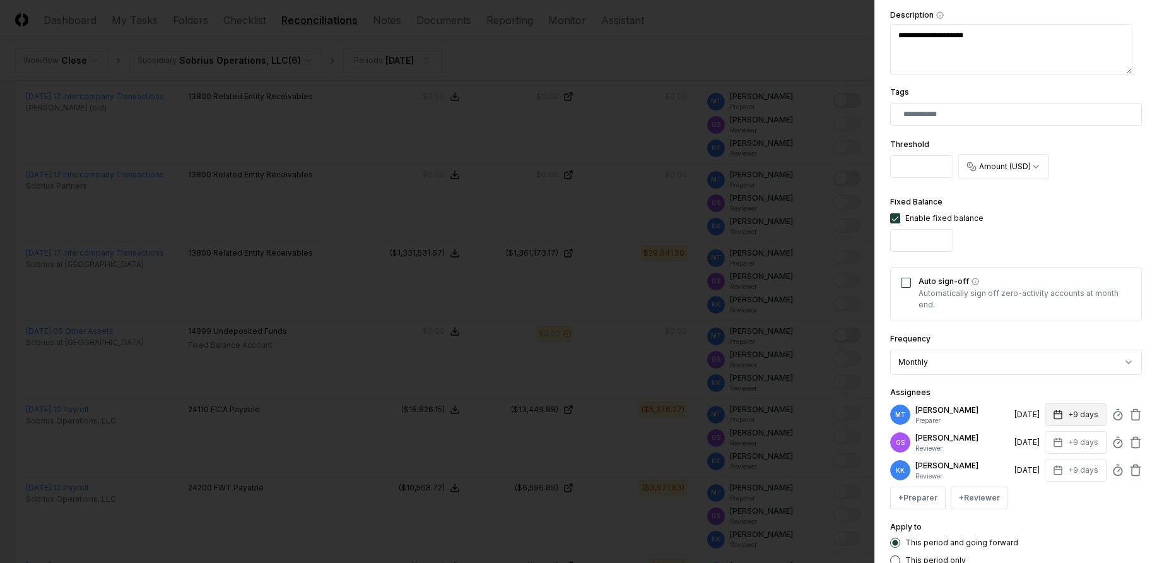
click at [1053, 416] on icon "button" at bounding box center [1058, 414] width 10 height 10
type textarea "*"
type input "*"
click at [1036, 467] on input "*" at bounding box center [1027, 464] width 44 height 23
click at [1041, 525] on div "Apply to This period and going forward This period only" at bounding box center [1016, 542] width 252 height 46
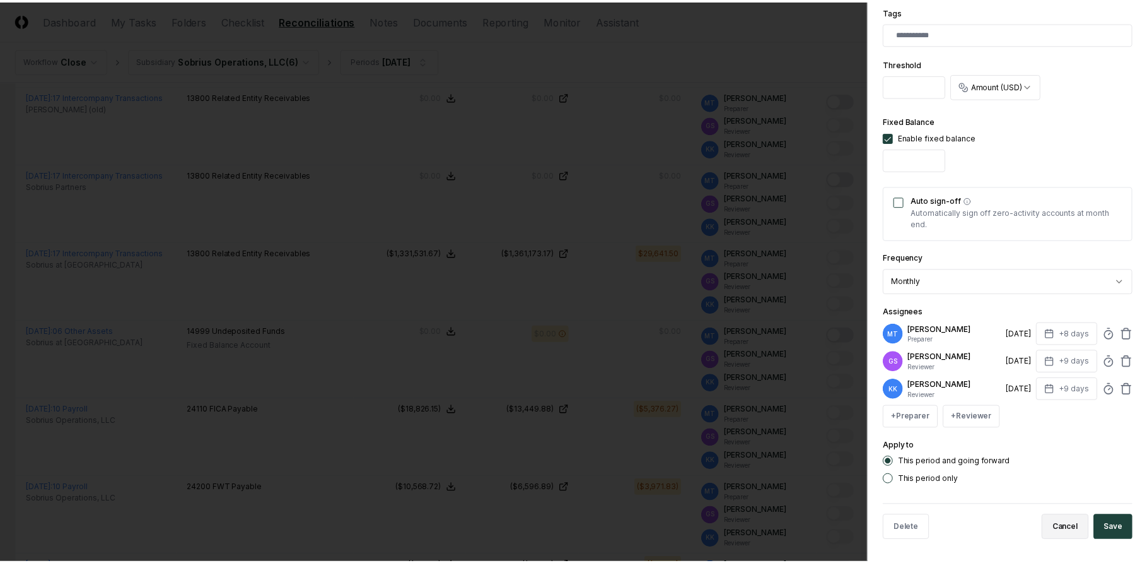
scroll to position [399, 0]
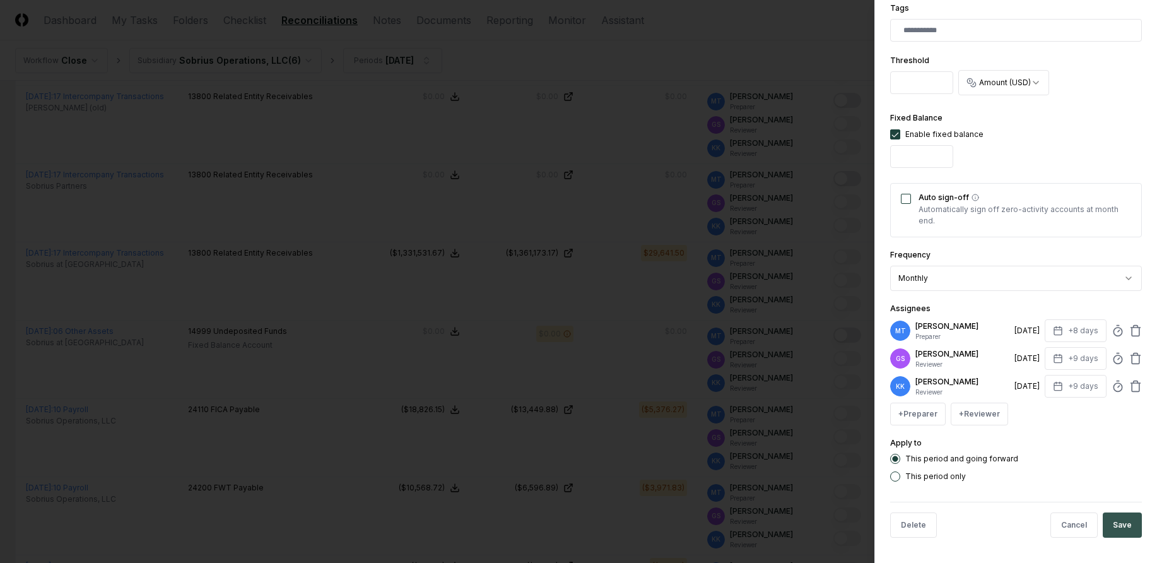
click at [1111, 520] on button "Save" at bounding box center [1121, 524] width 39 height 25
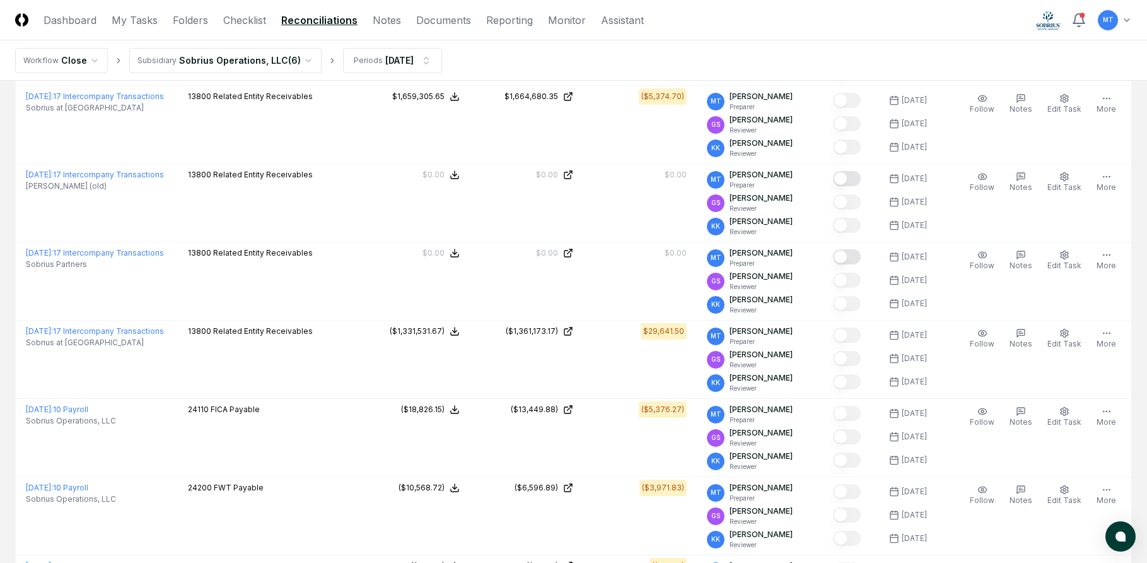
scroll to position [212, 0]
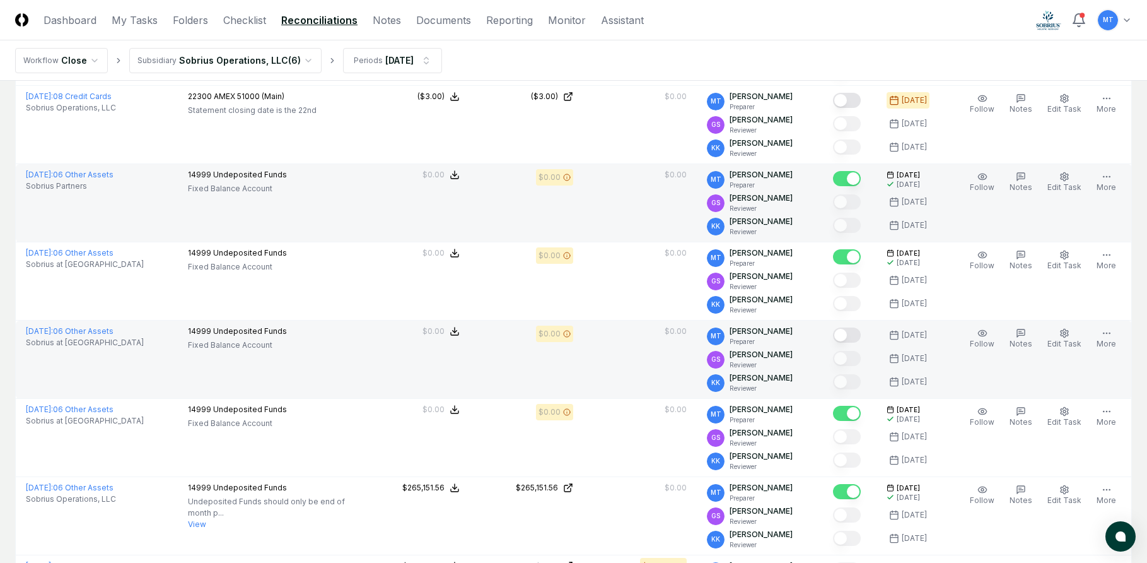
click at [859, 337] on button "Mark complete" at bounding box center [847, 334] width 28 height 15
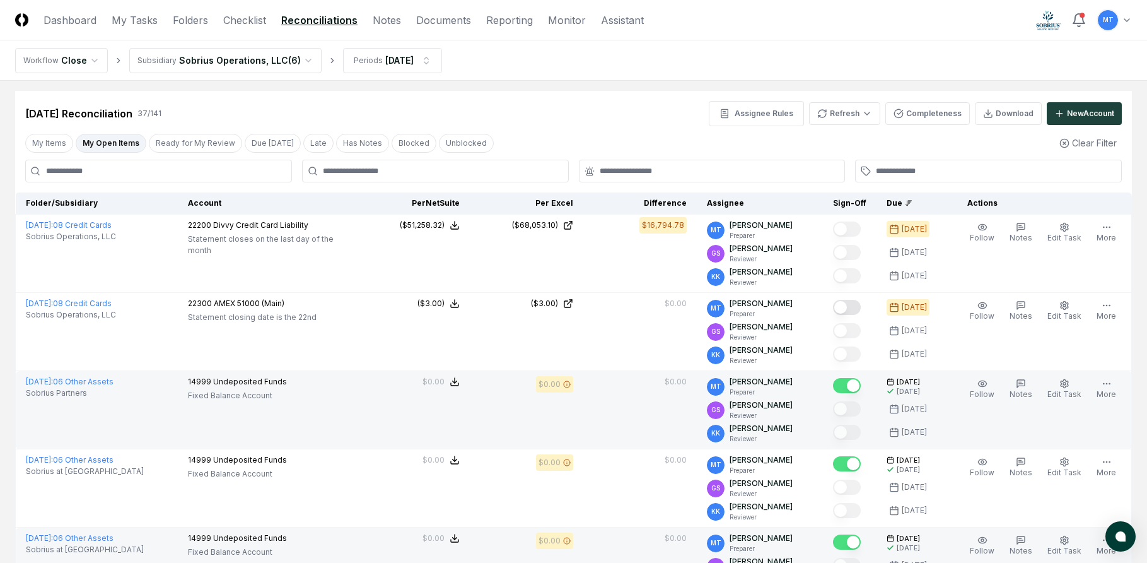
scroll to position [0, 0]
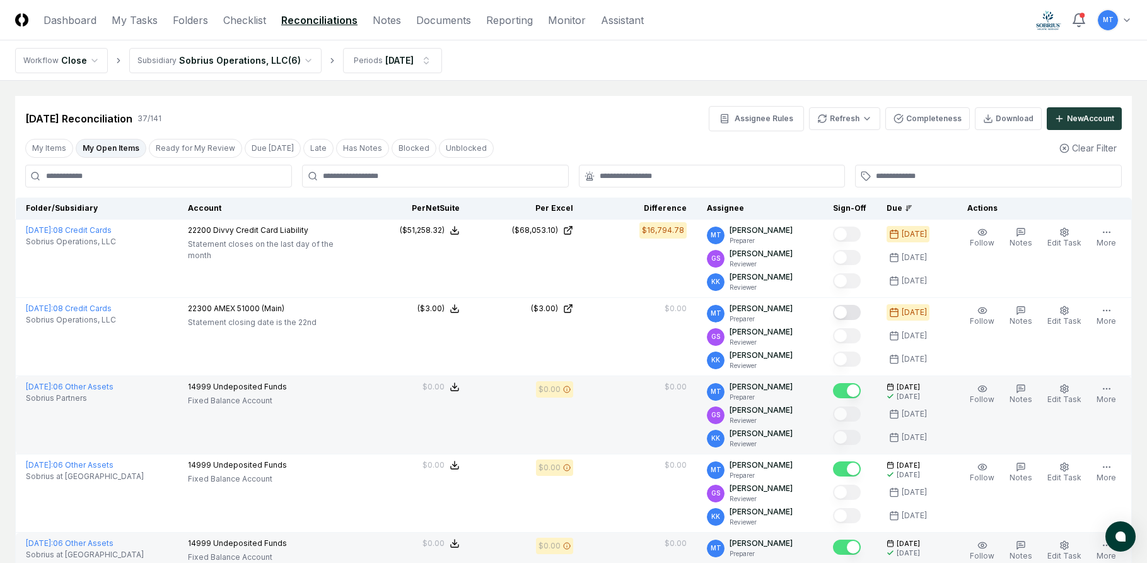
click at [638, 124] on div "[DATE] Reconciliation 37 / 141 Assignee Rules Refresh Completeness Download New…" at bounding box center [573, 118] width 1097 height 25
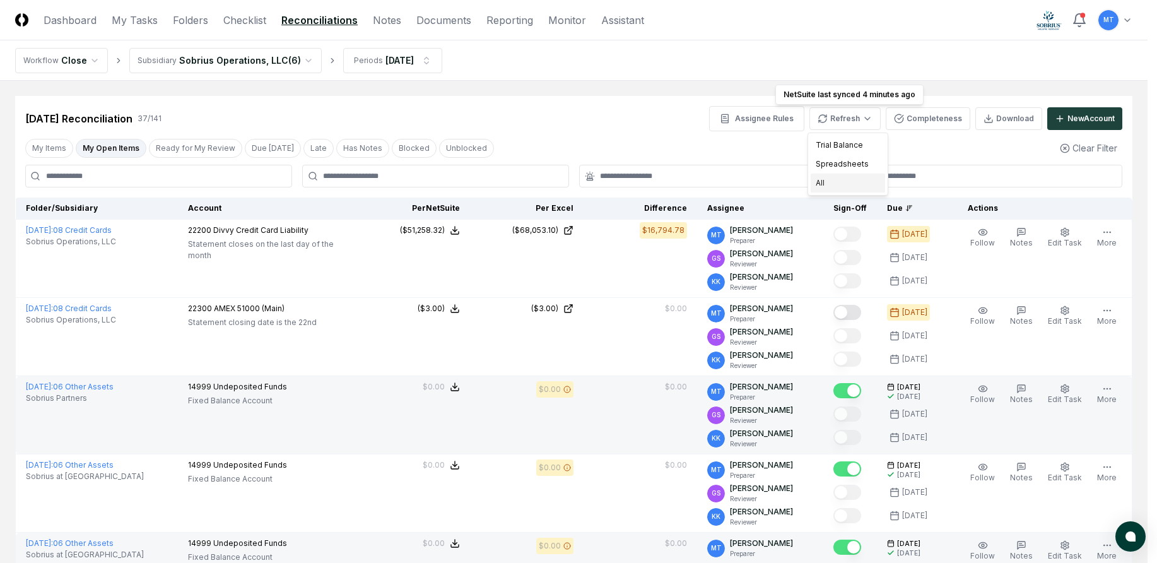
click at [850, 179] on div "All" at bounding box center [847, 182] width 74 height 19
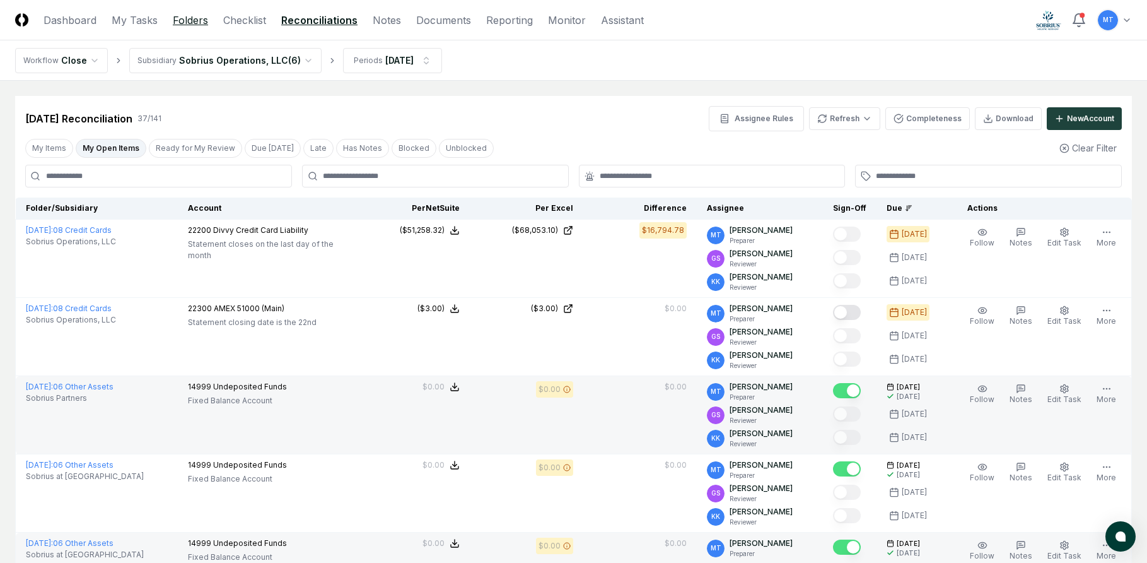
click at [184, 18] on link "Folders" at bounding box center [190, 20] width 35 height 15
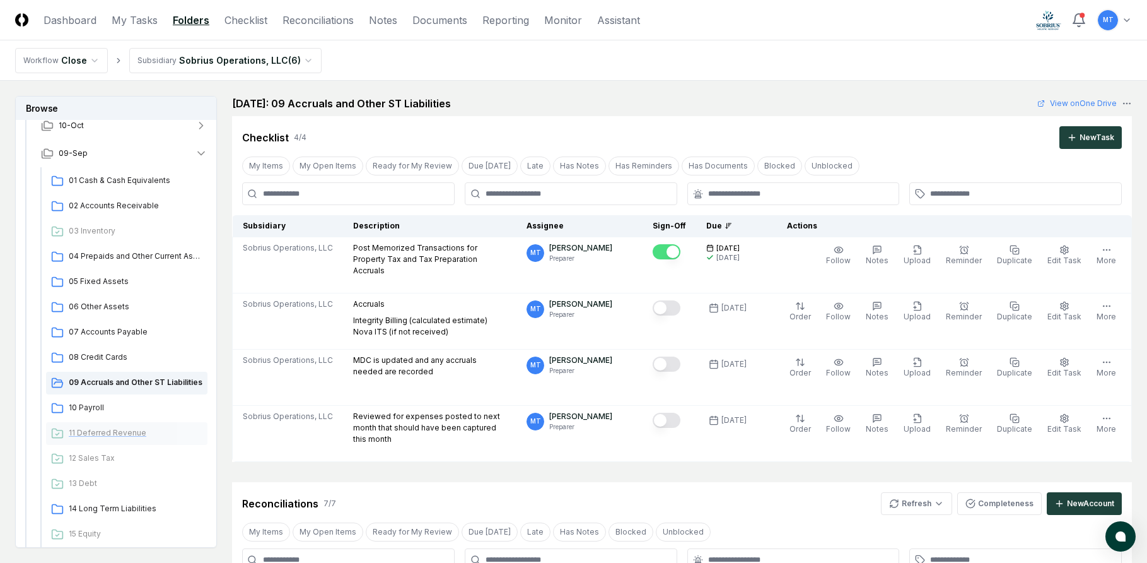
scroll to position [126, 0]
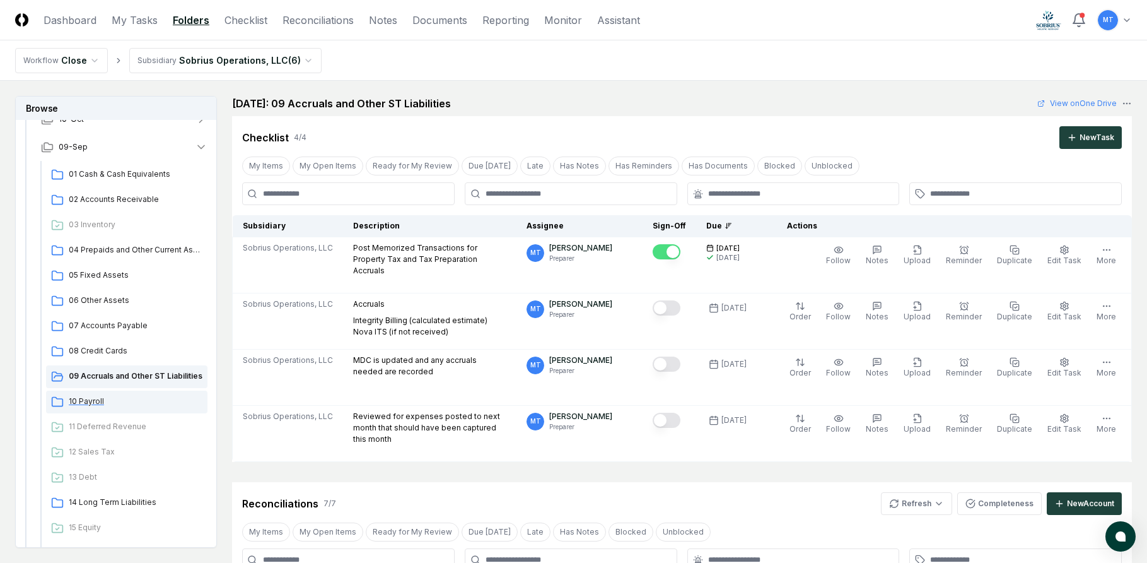
click at [92, 402] on span "10 Payroll" at bounding box center [136, 400] width 134 height 11
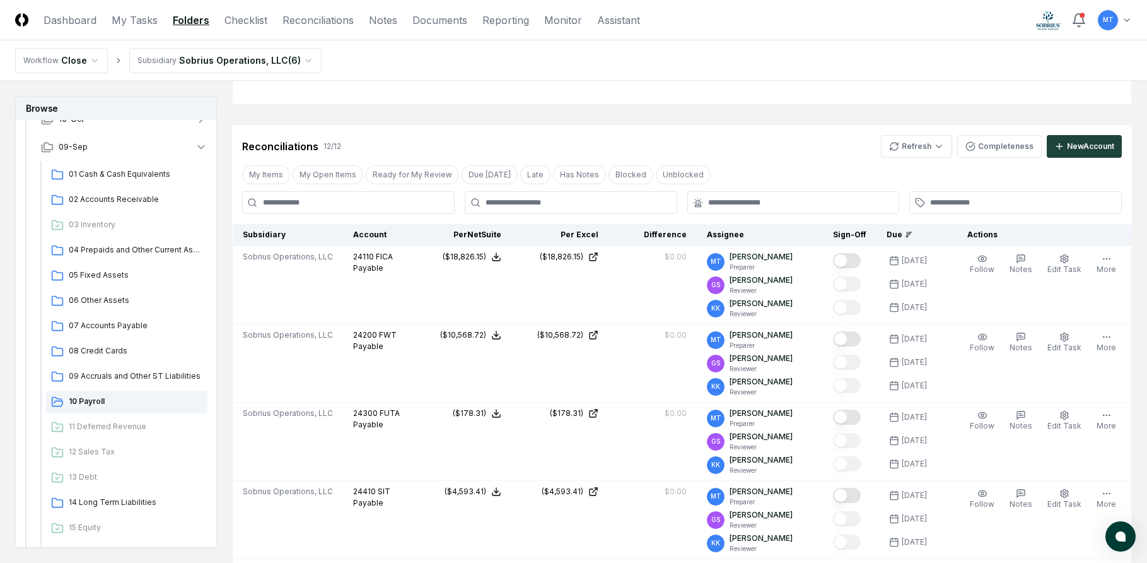
scroll to position [189, 0]
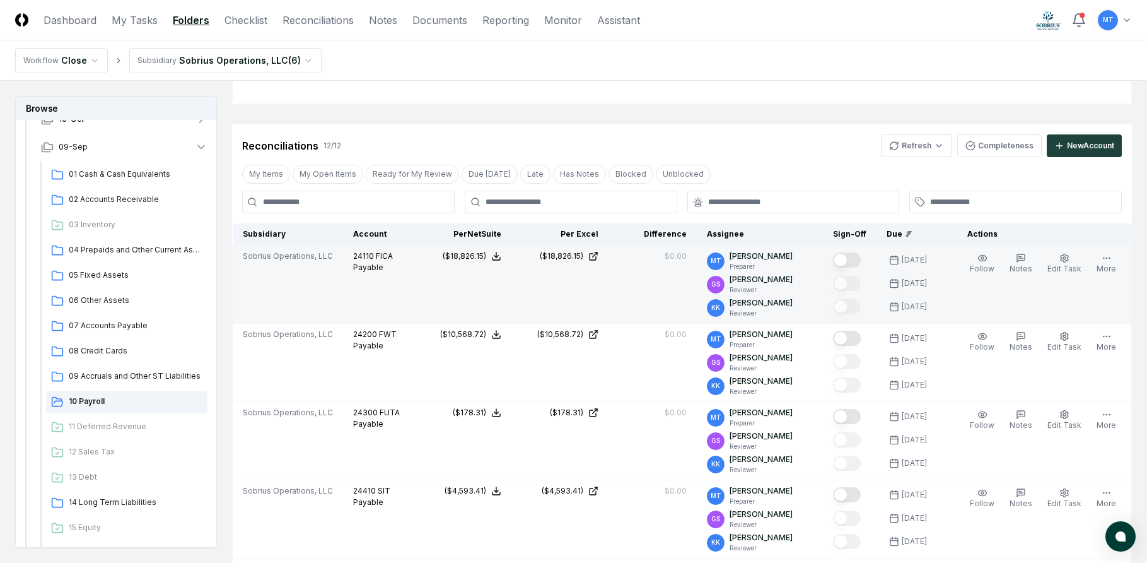
click at [861, 261] on button "Mark complete" at bounding box center [847, 259] width 28 height 15
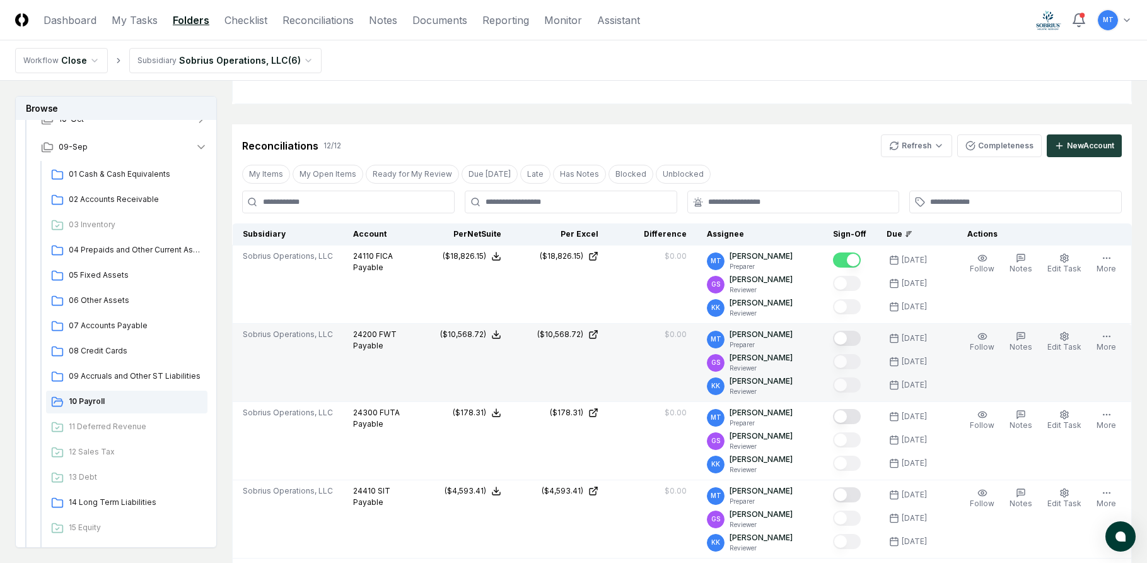
click at [861, 336] on button "Mark complete" at bounding box center [847, 337] width 28 height 15
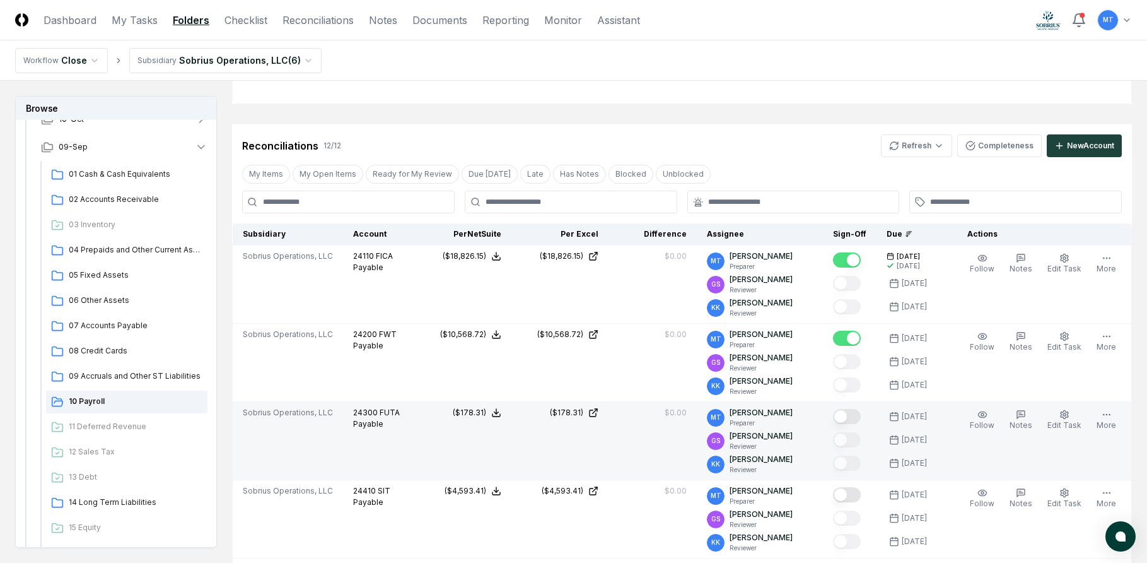
click at [861, 421] on button "Mark complete" at bounding box center [847, 416] width 28 height 15
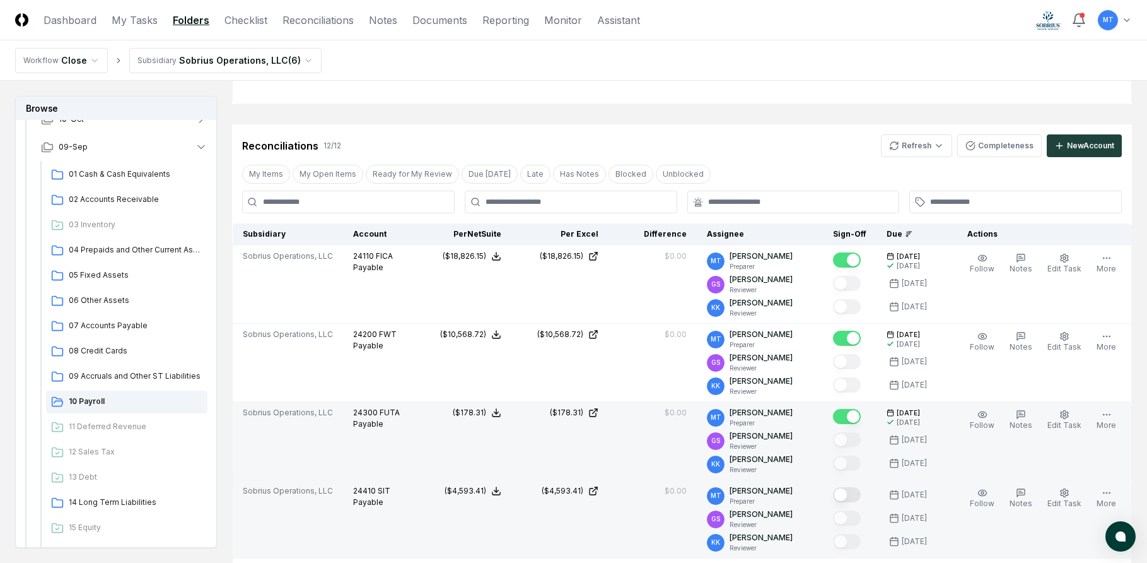
click at [860, 489] on button "Mark complete" at bounding box center [847, 494] width 28 height 15
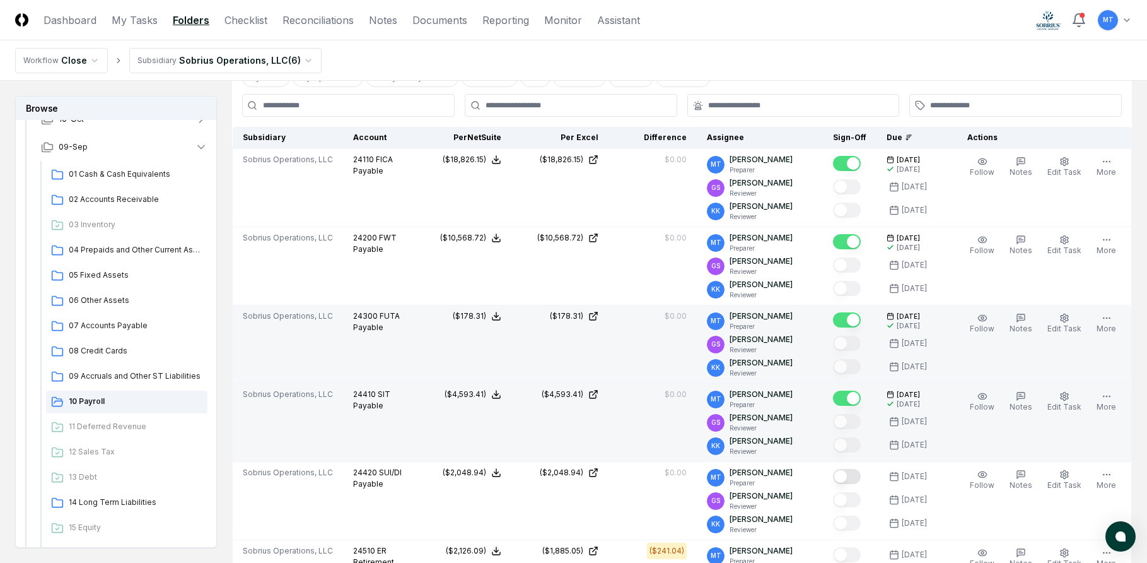
scroll to position [315, 0]
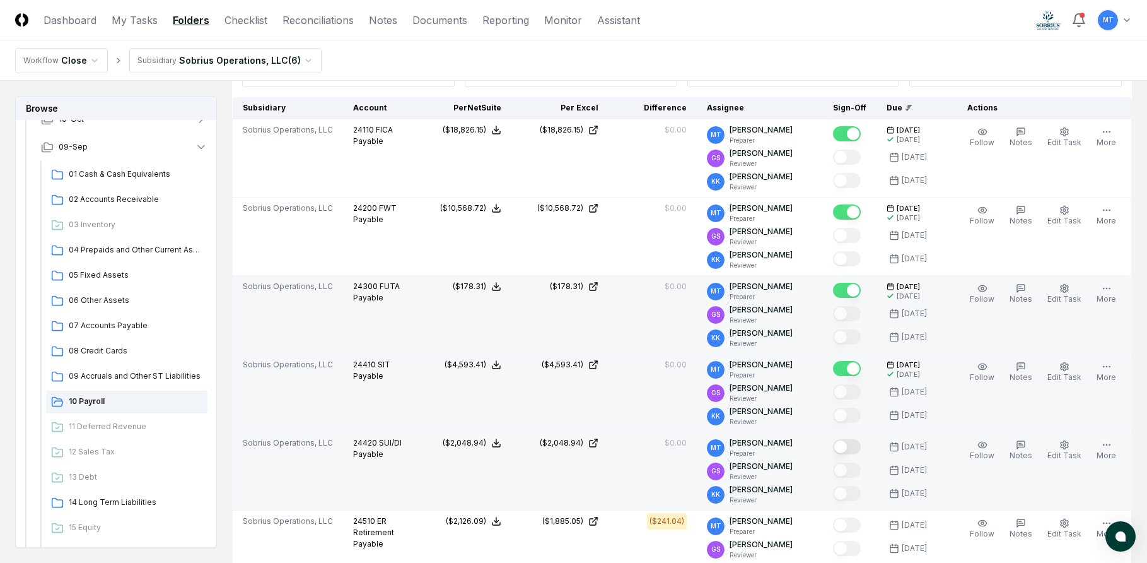
click at [860, 444] on button "Mark complete" at bounding box center [847, 446] width 28 height 15
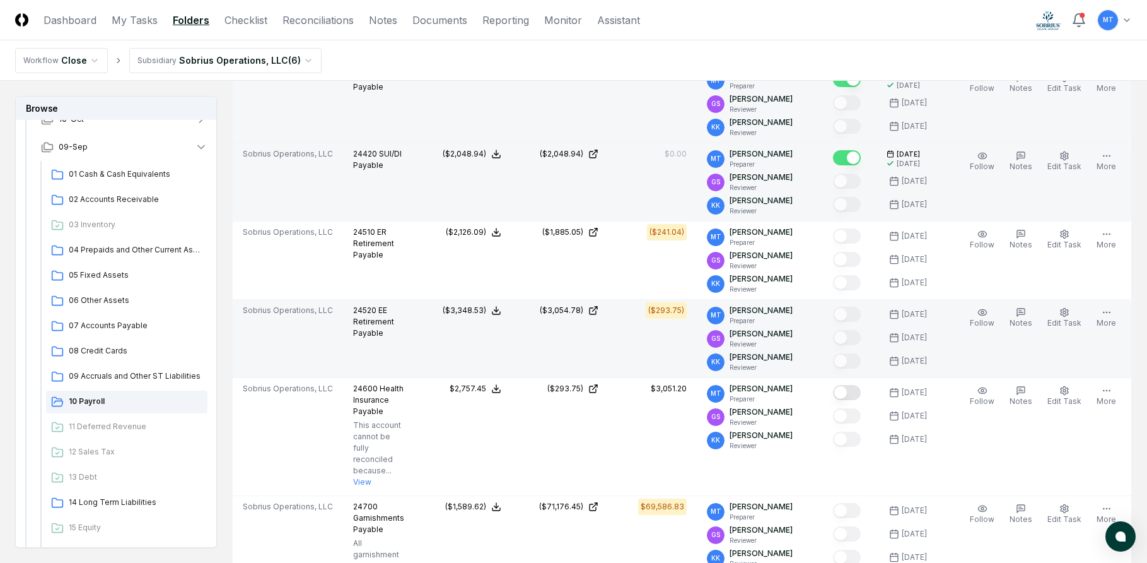
scroll to position [631, 0]
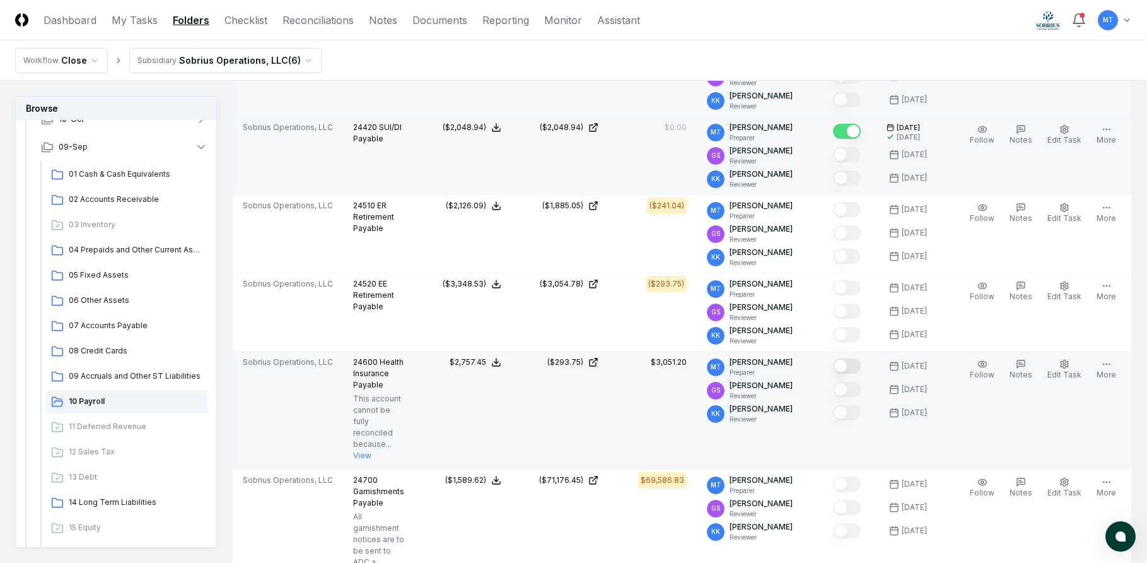
click at [860, 365] on button "Mark complete" at bounding box center [847, 365] width 28 height 15
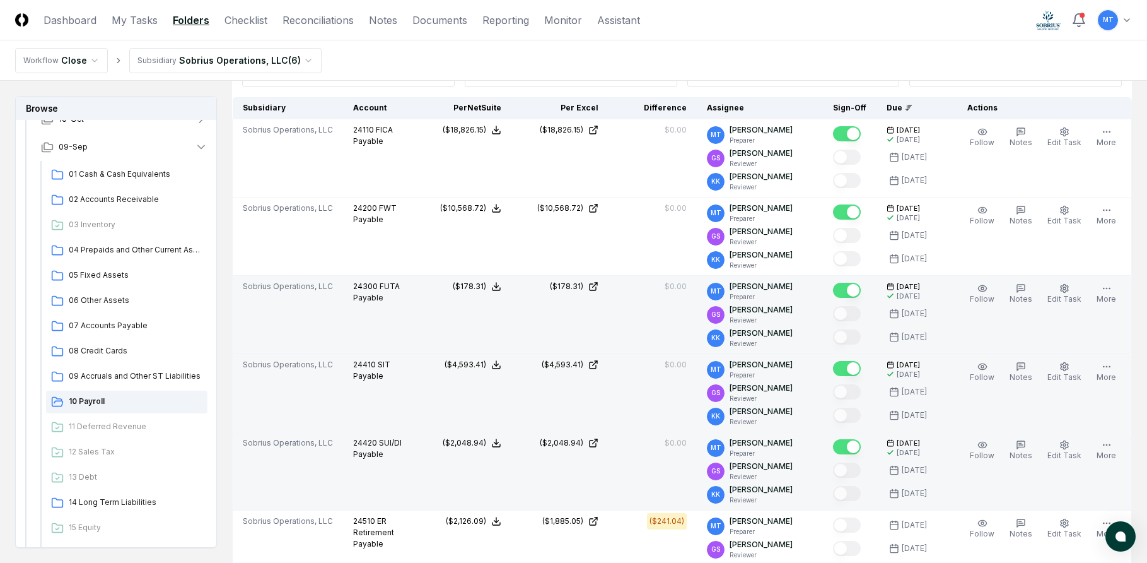
scroll to position [0, 0]
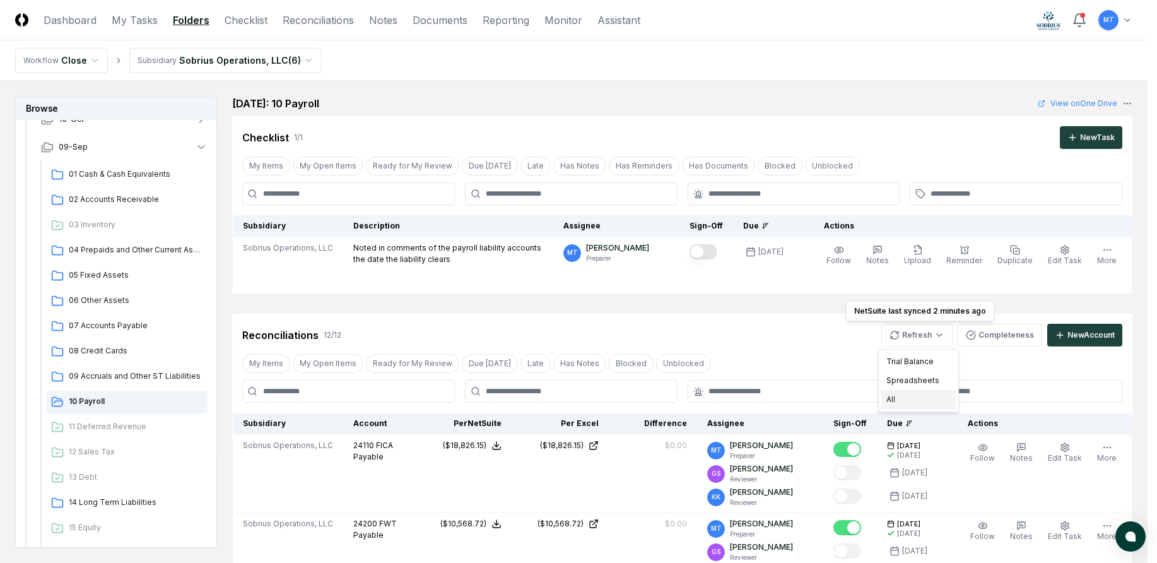
click at [916, 397] on div "All" at bounding box center [918, 399] width 74 height 19
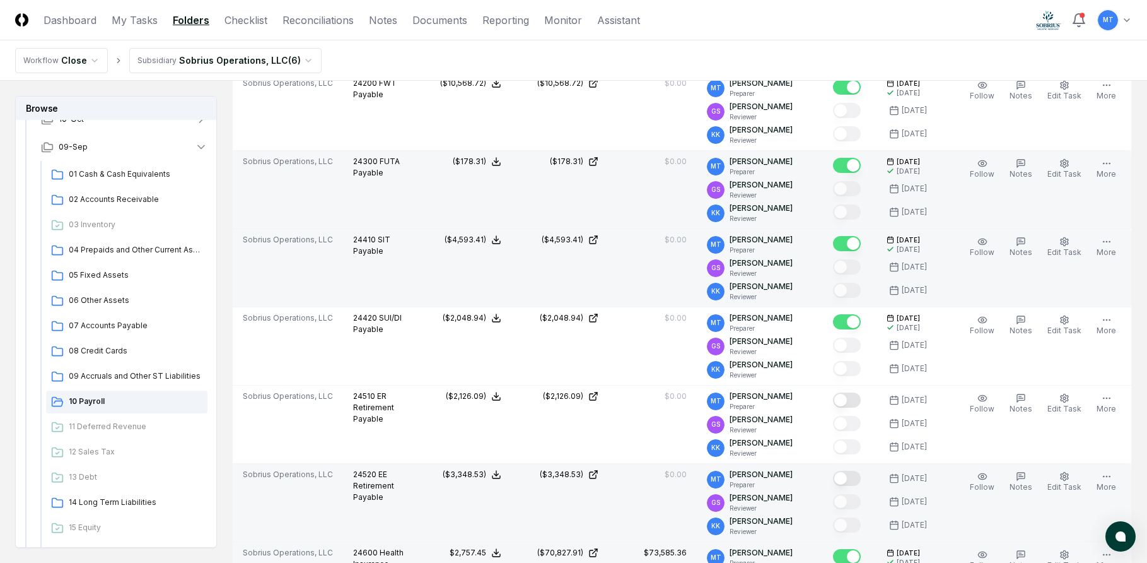
scroll to position [441, 0]
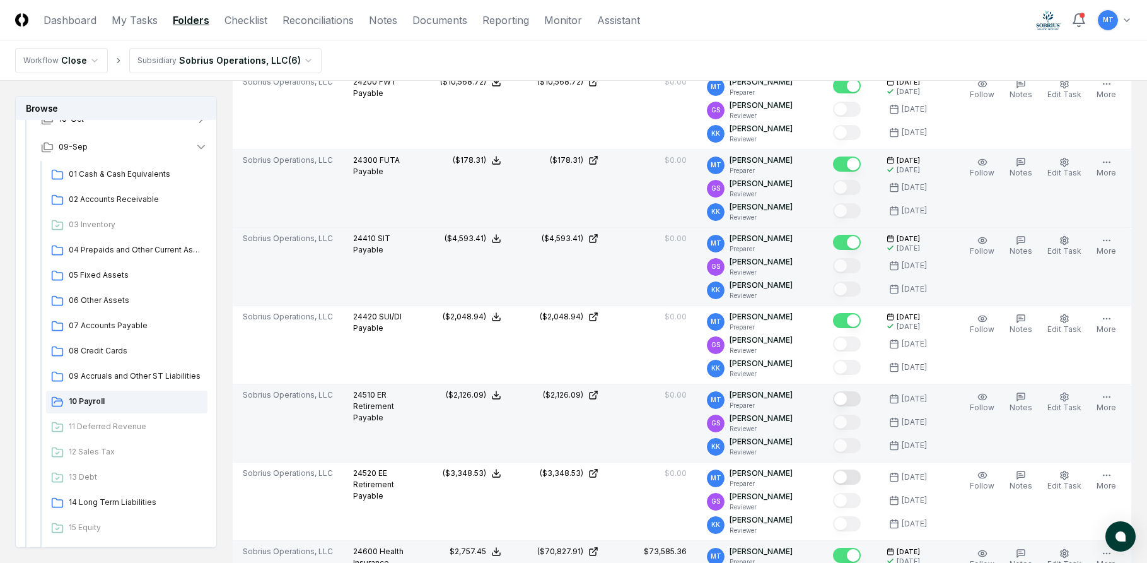
click at [858, 398] on button "Mark complete" at bounding box center [847, 398] width 28 height 15
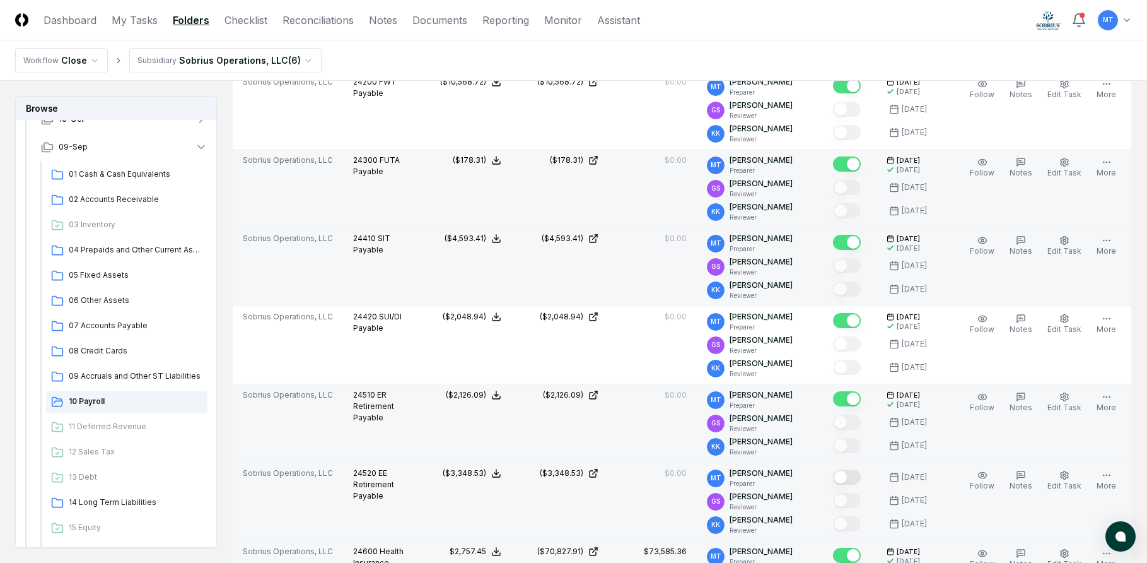
click at [861, 478] on button "Mark complete" at bounding box center [847, 476] width 28 height 15
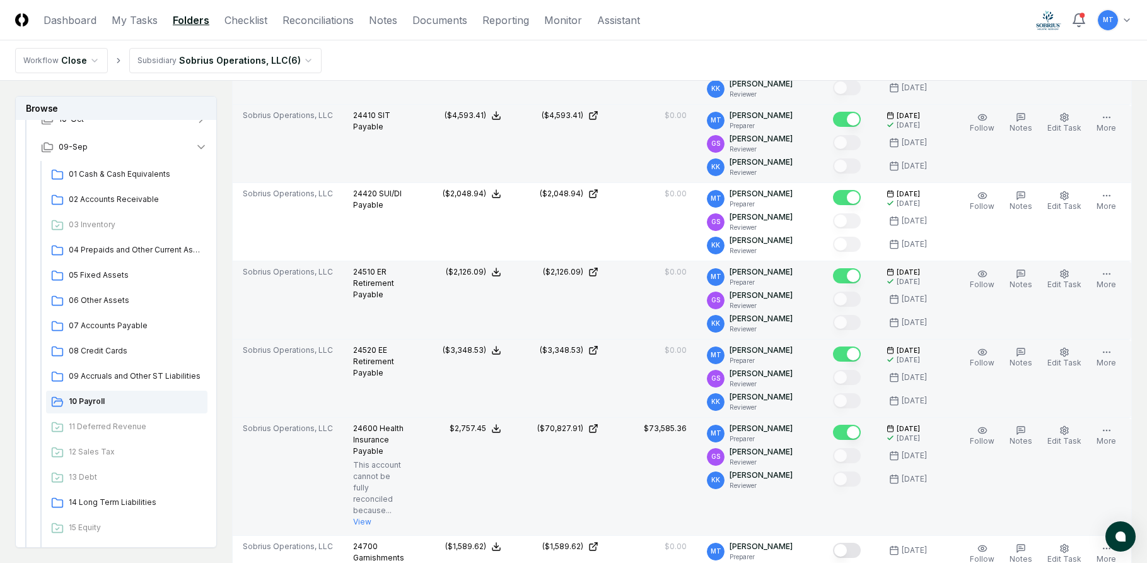
scroll to position [631, 0]
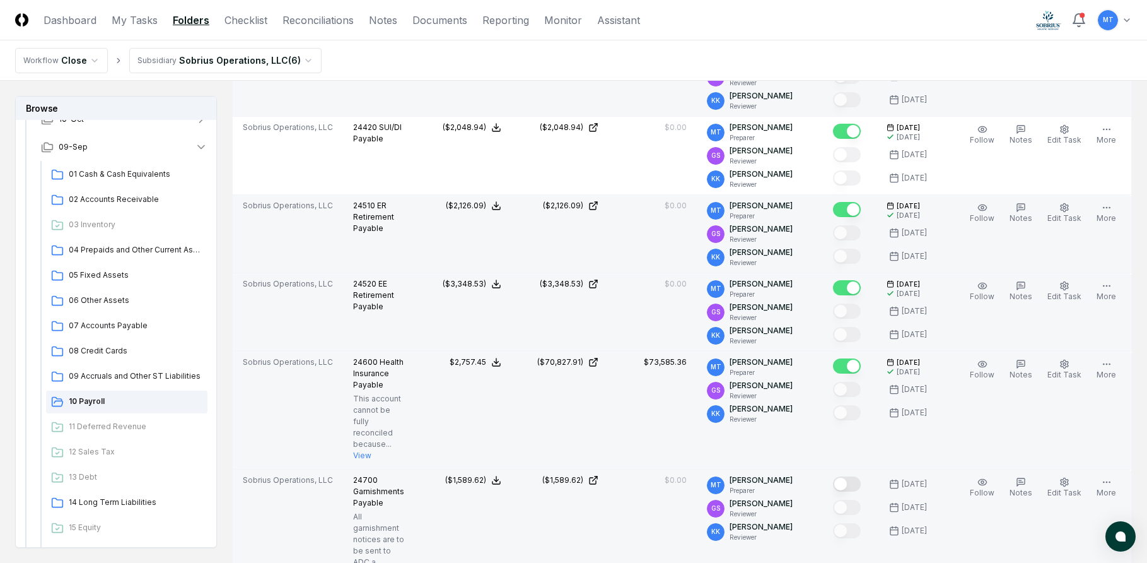
click at [861, 482] on button "Mark complete" at bounding box center [847, 483] width 28 height 15
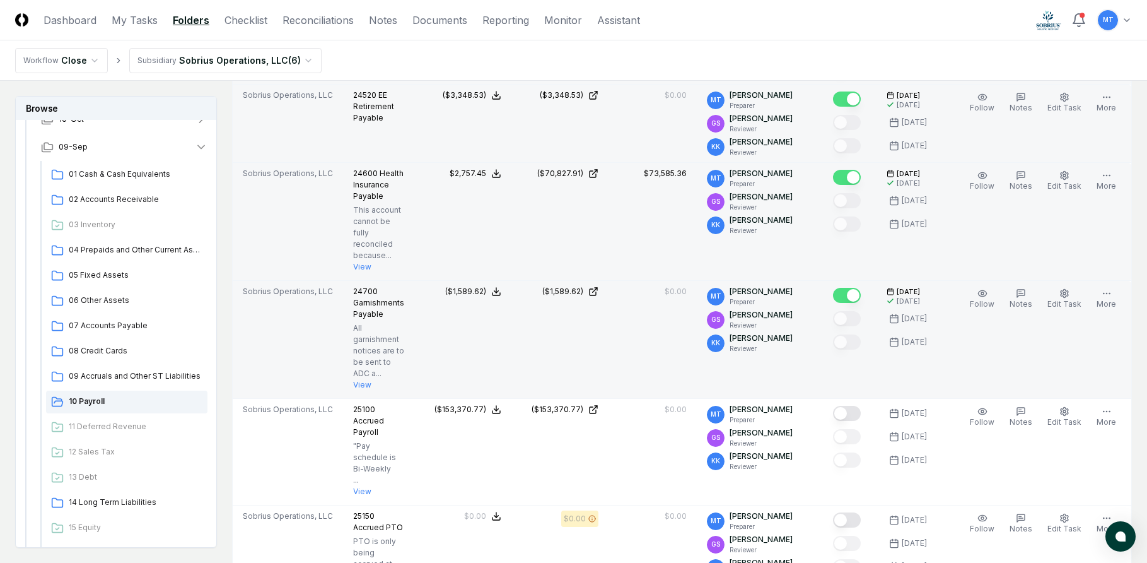
scroll to position [820, 0]
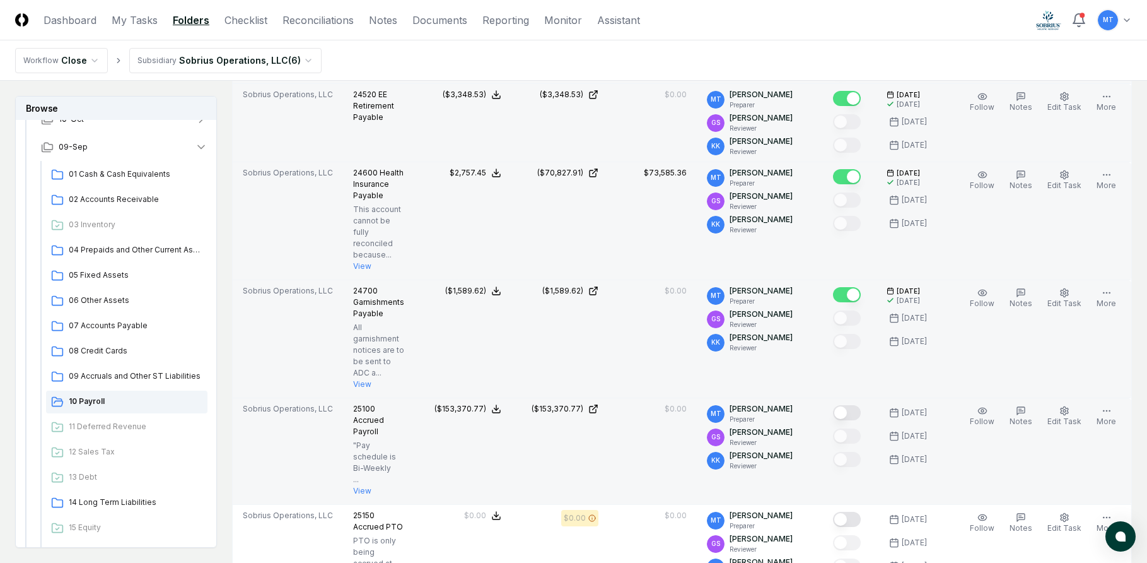
click at [861, 414] on button "Mark complete" at bounding box center [847, 412] width 28 height 15
click at [1031, 416] on button "Notes" at bounding box center [1021, 416] width 28 height 26
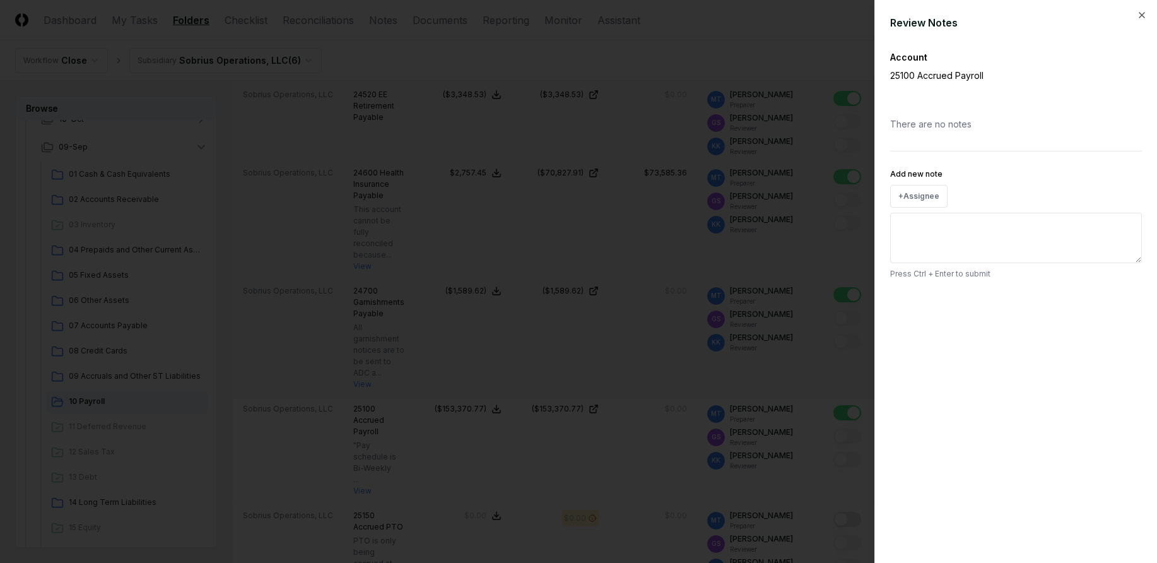
click at [952, 228] on textarea "Add new note" at bounding box center [1016, 238] width 252 height 50
type textarea "*"
type textarea "**"
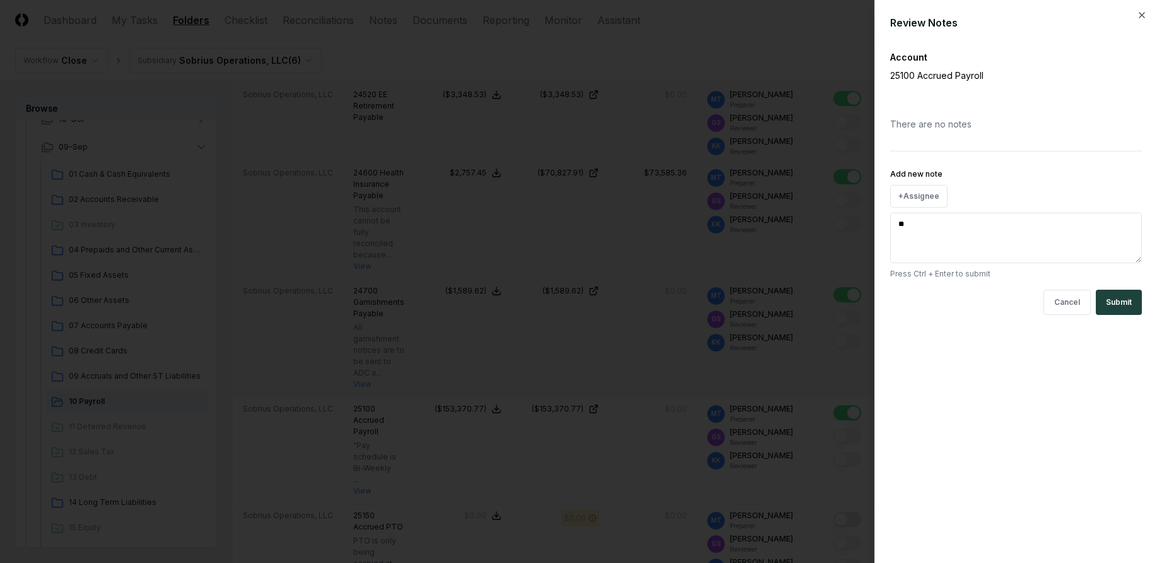
type textarea "*"
type textarea "***"
type textarea "*"
type textarea "****"
type textarea "*"
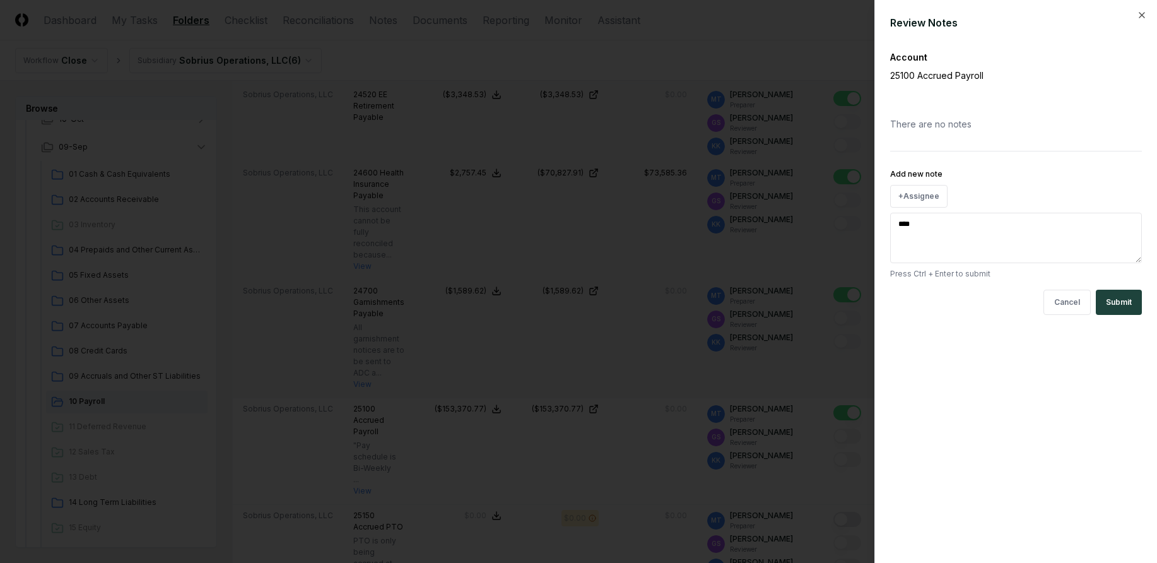
type textarea "*****"
type textarea "*"
type textarea "******"
type textarea "*"
type textarea "******"
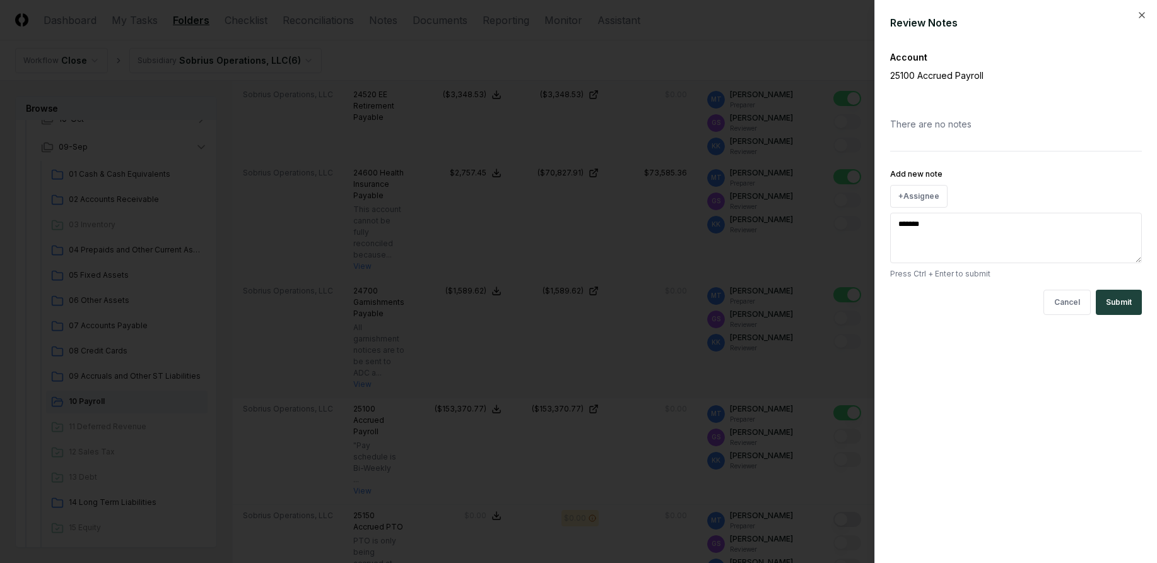
type textarea "*"
type textarea "********"
type textarea "*"
type textarea "*********"
type textarea "*"
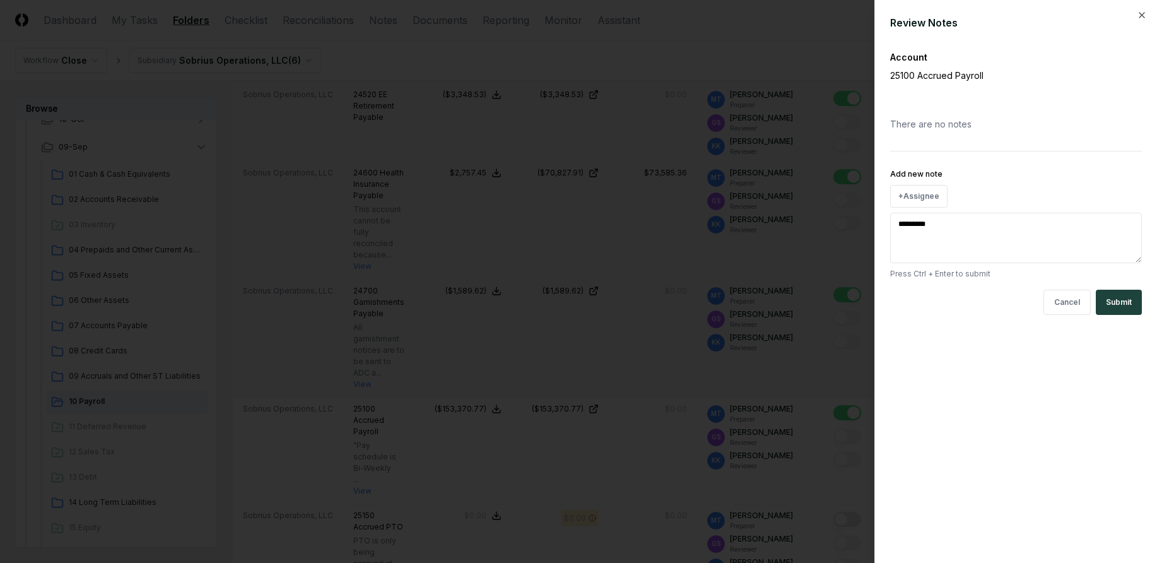
type textarea "**********"
type textarea "*"
type textarea "**********"
click at [1123, 302] on button "Submit" at bounding box center [1118, 301] width 46 height 25
type textarea "*"
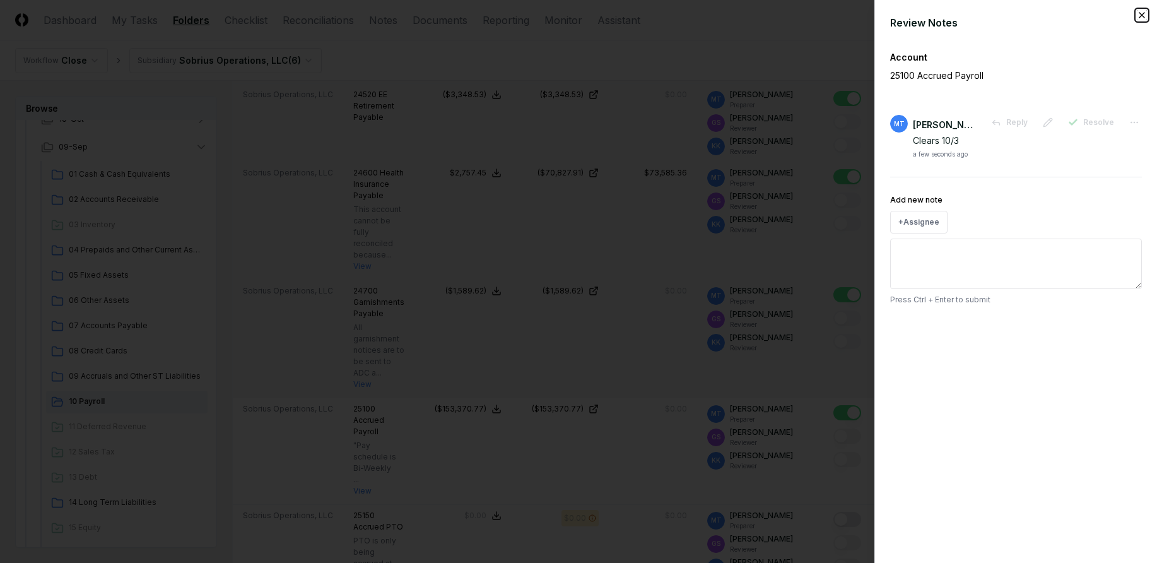
click at [1143, 15] on icon "button" at bounding box center [1141, 15] width 10 height 10
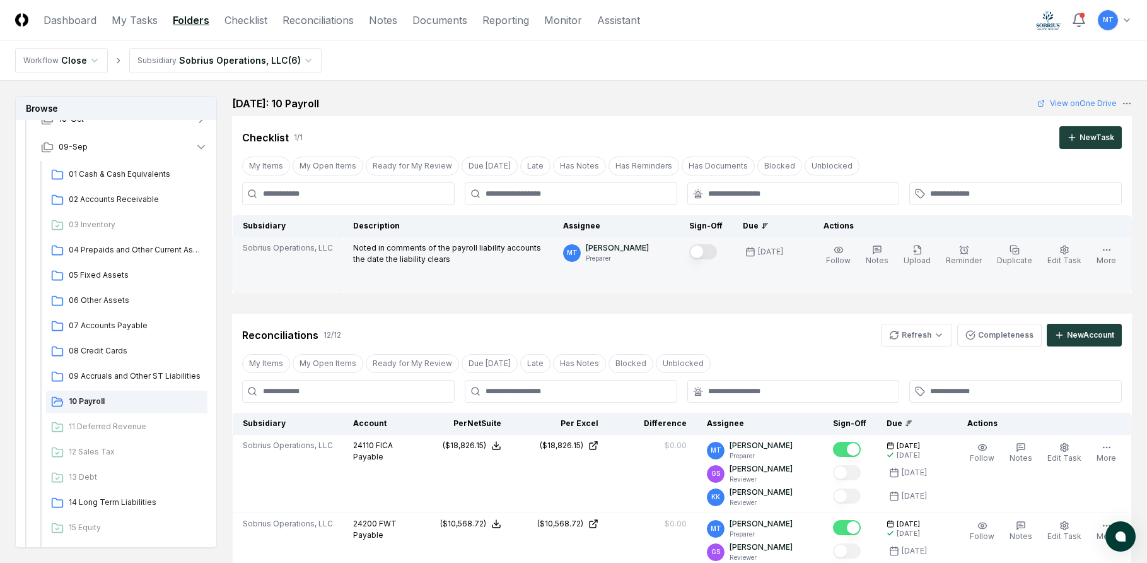
click at [717, 254] on button "Mark complete" at bounding box center [703, 251] width 28 height 15
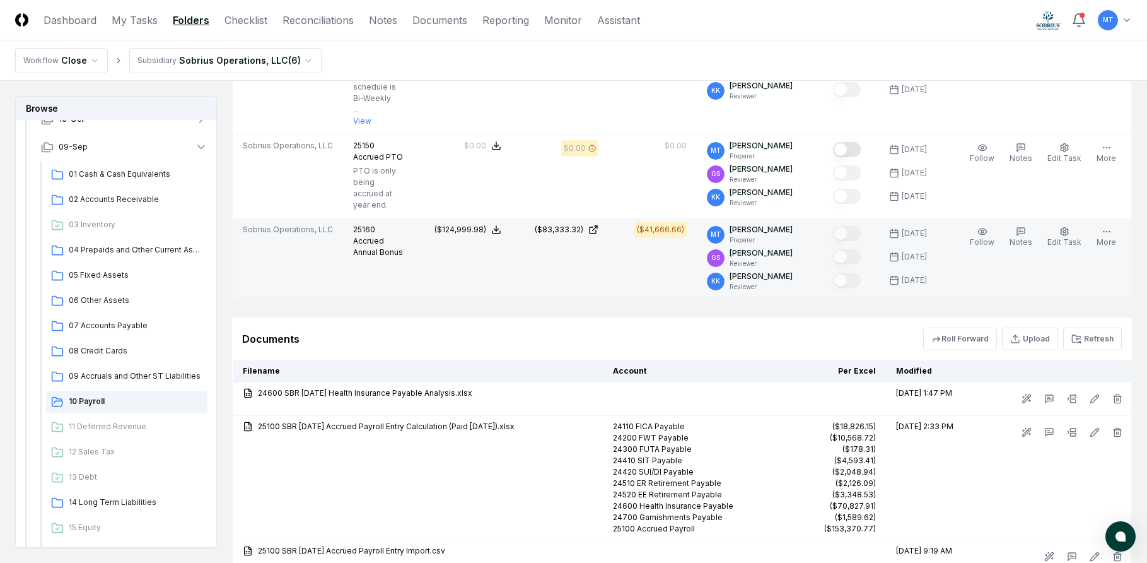
scroll to position [1324, 0]
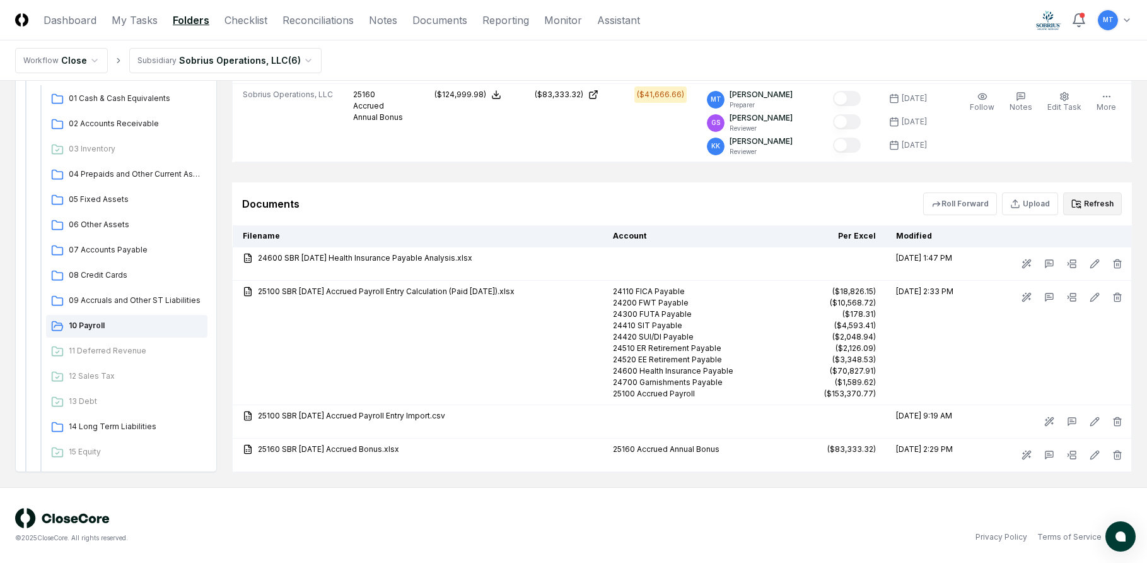
click at [1092, 202] on button "Refresh" at bounding box center [1092, 203] width 59 height 23
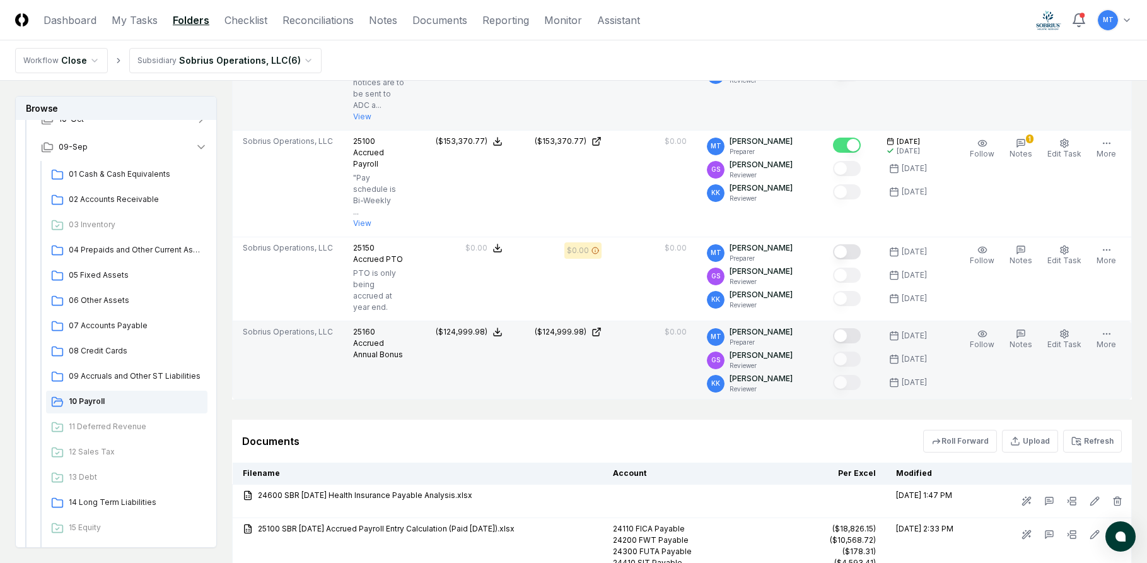
scroll to position [1072, 0]
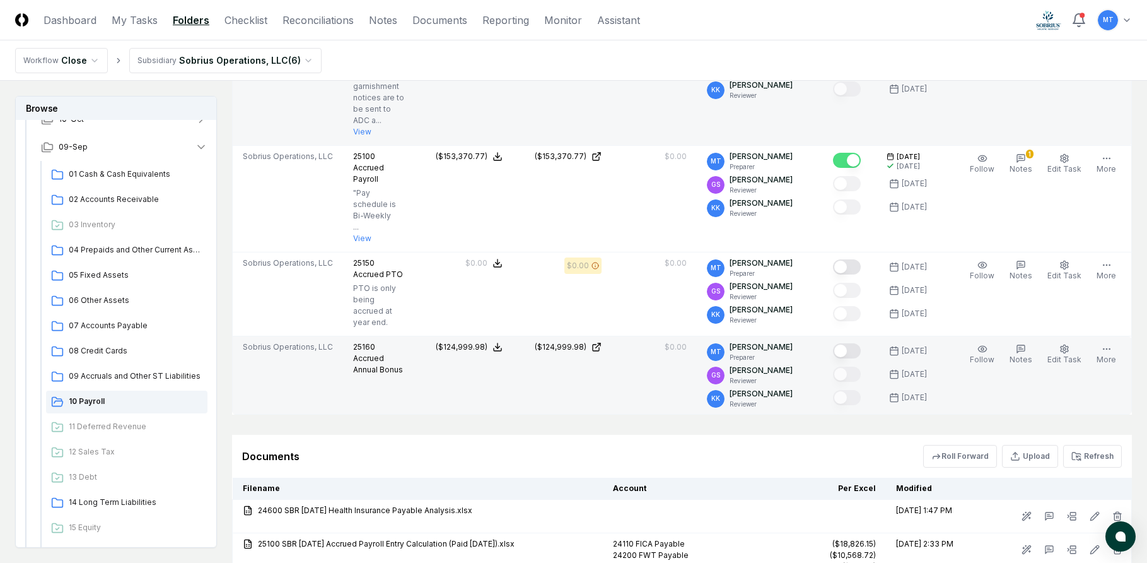
click at [860, 351] on button "Mark complete" at bounding box center [847, 350] width 28 height 15
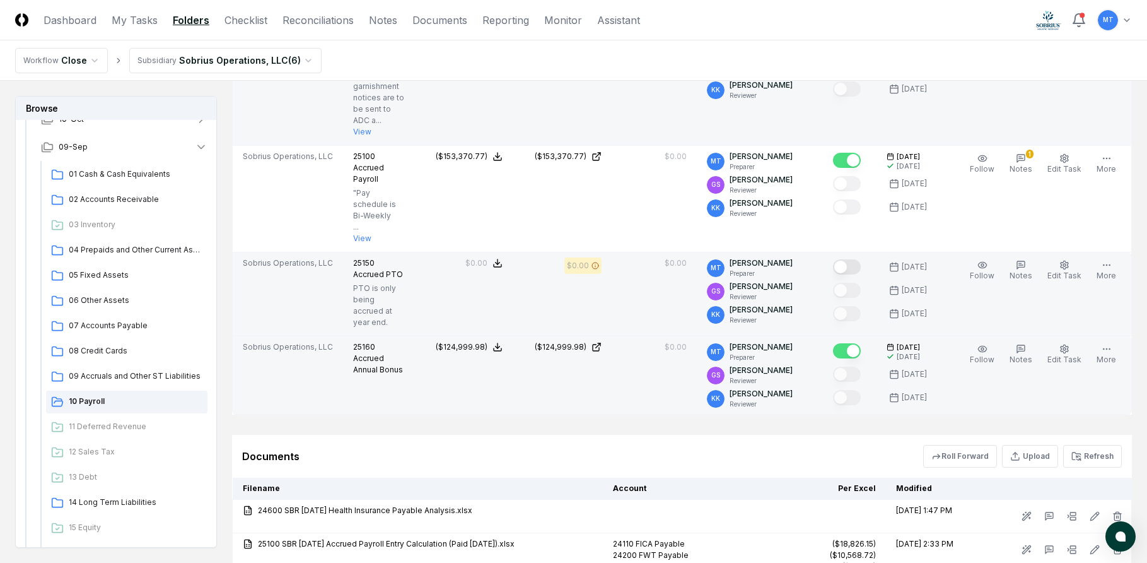
click at [860, 267] on button "Mark complete" at bounding box center [847, 266] width 28 height 15
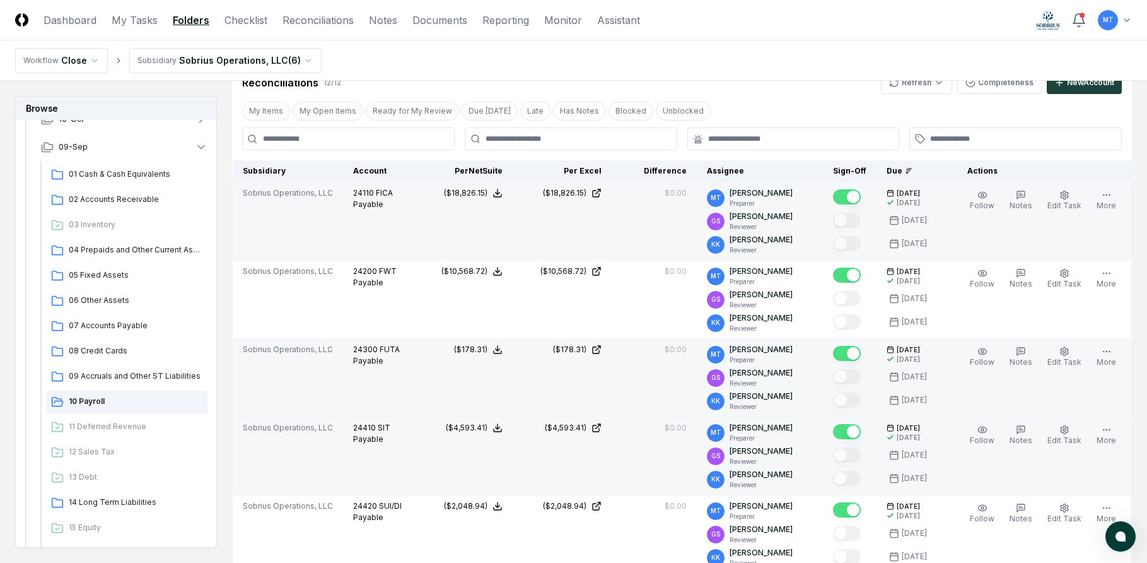
scroll to position [0, 0]
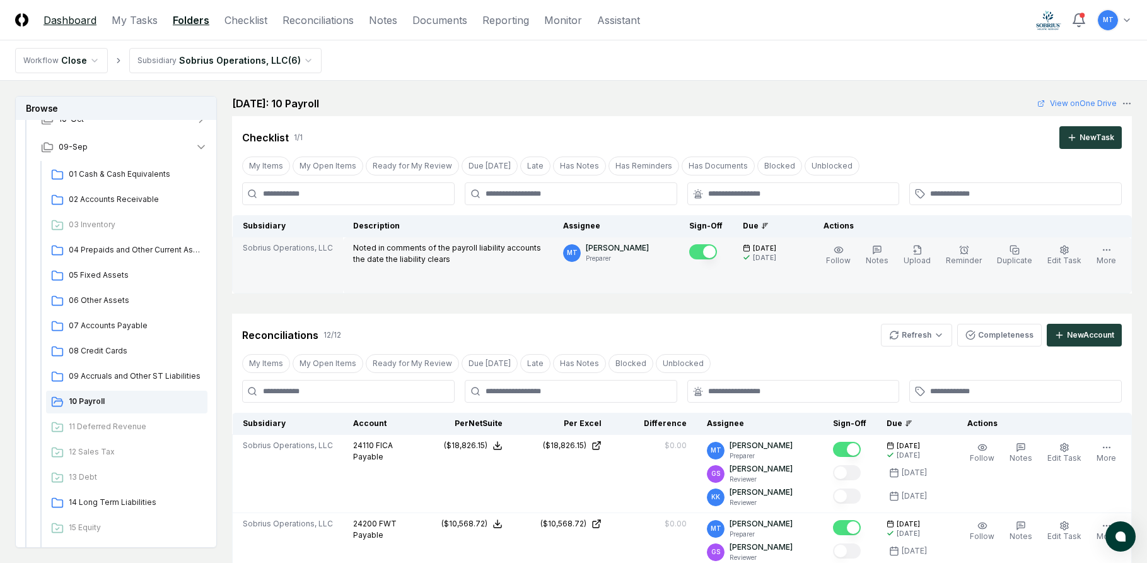
click at [73, 20] on link "Dashboard" at bounding box center [70, 20] width 53 height 15
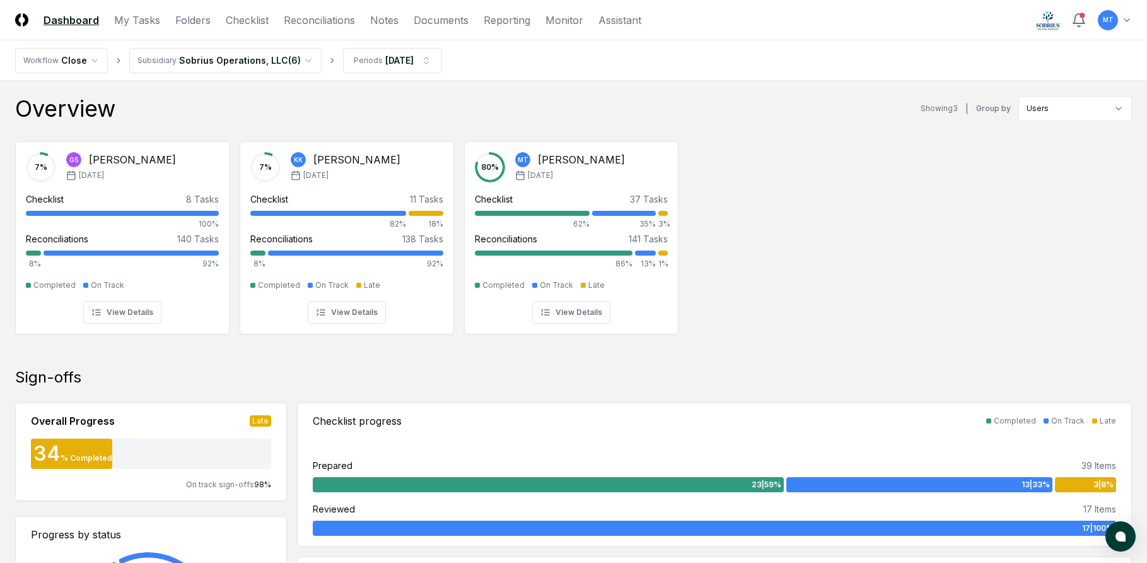
click at [867, 248] on div "7 % GS [PERSON_NAME] [DATE] Checklist 8 Tasks 100% Reconciliations 140 Tasks 8%…" at bounding box center [573, 236] width 1147 height 211
click at [239, 27] on link "Checklist" at bounding box center [247, 20] width 43 height 15
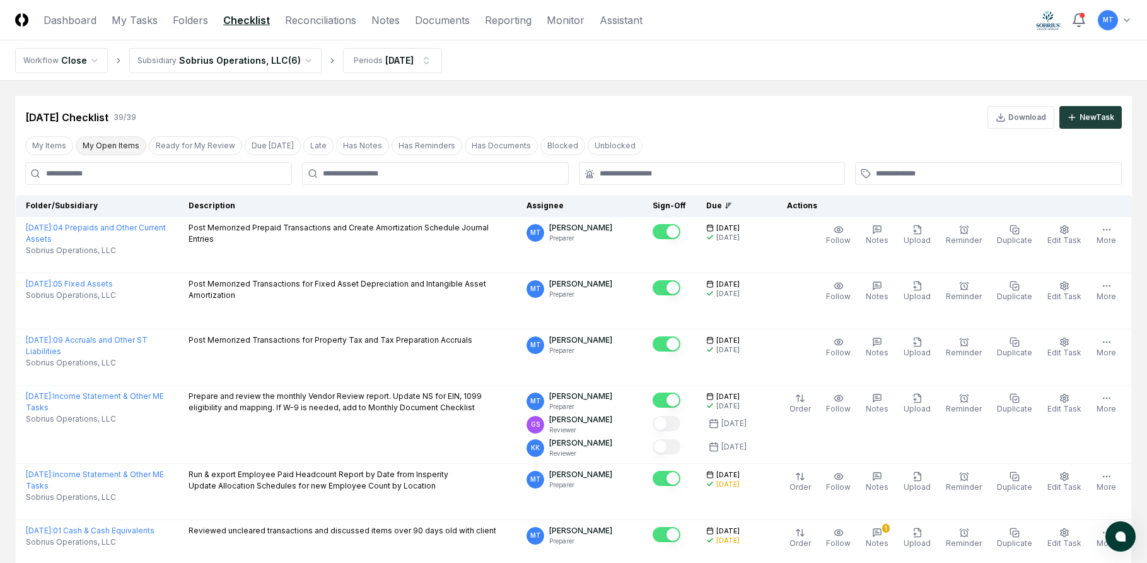
click at [119, 145] on button "My Open Items" at bounding box center [111, 145] width 71 height 19
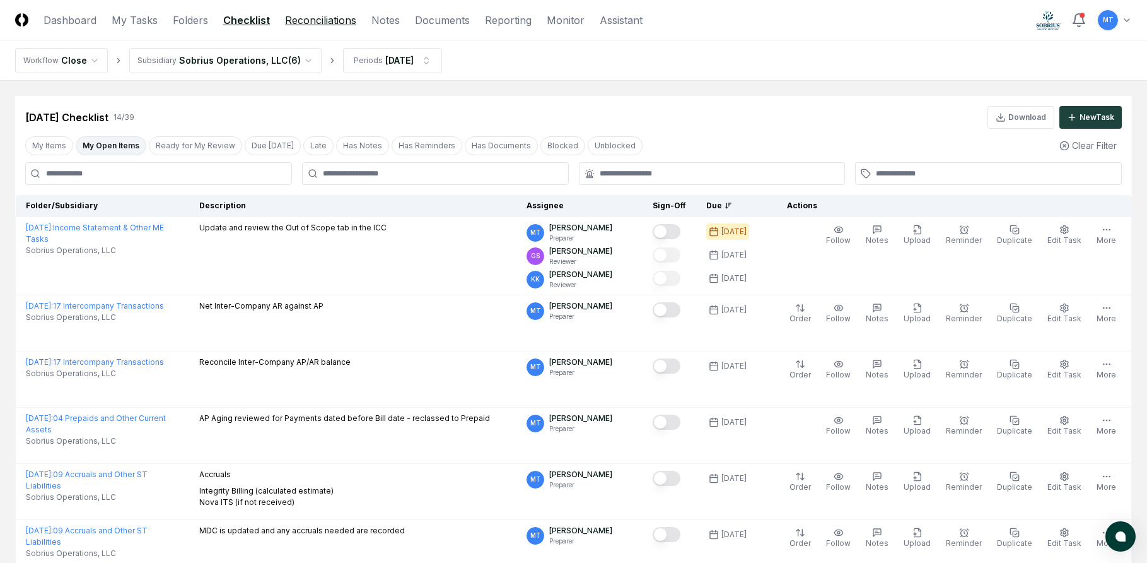
click at [317, 20] on link "Reconciliations" at bounding box center [320, 20] width 71 height 15
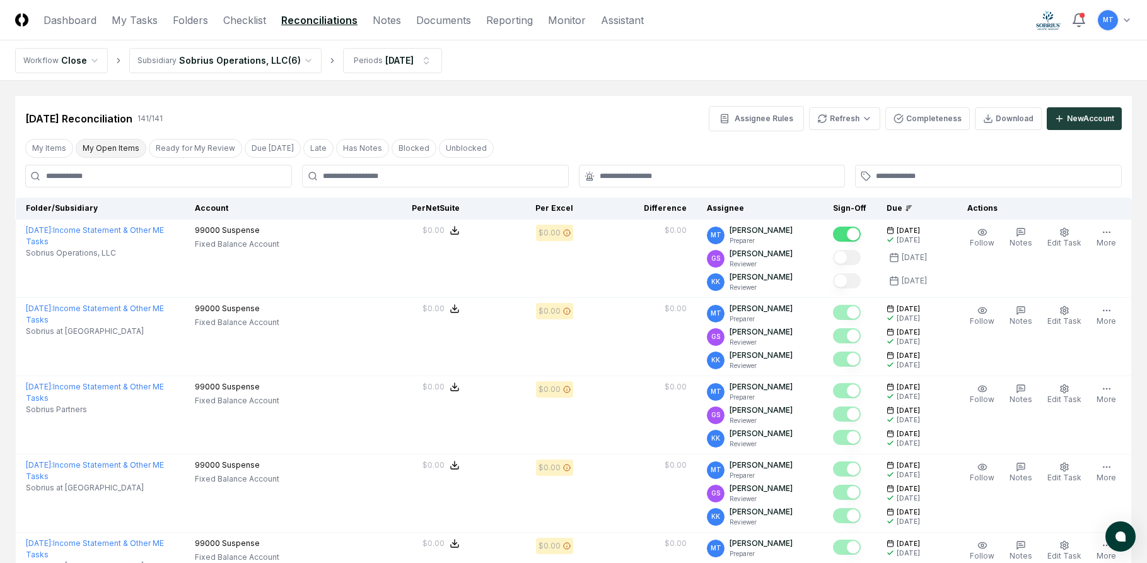
click at [105, 144] on button "My Open Items" at bounding box center [111, 148] width 71 height 19
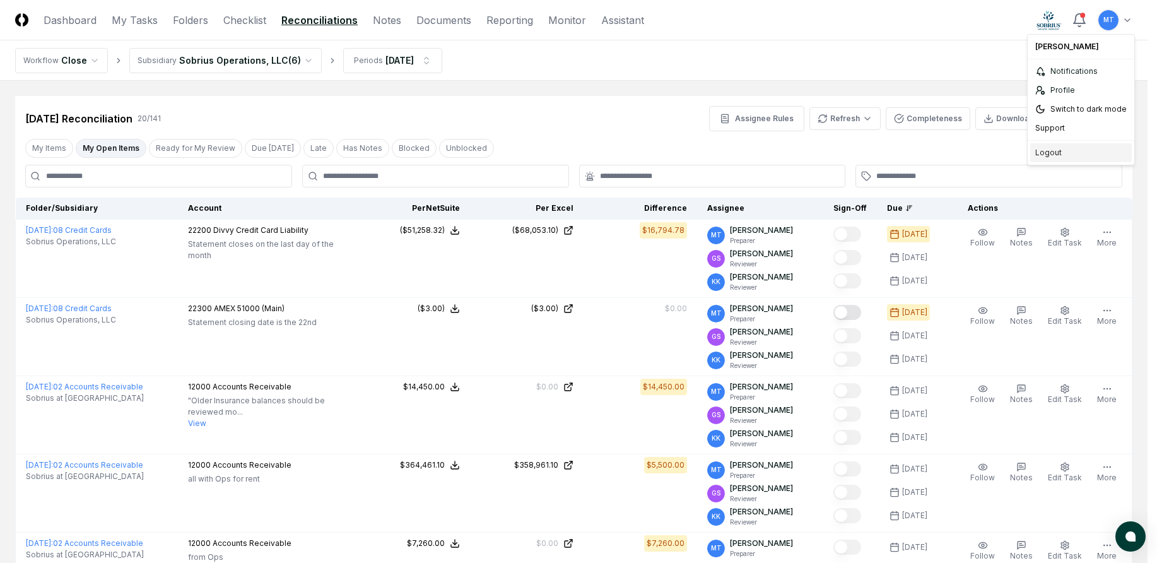
click at [1053, 153] on div "Logout" at bounding box center [1081, 152] width 102 height 19
